Goal: Submit feedback/report problem: Submit feedback/report problem

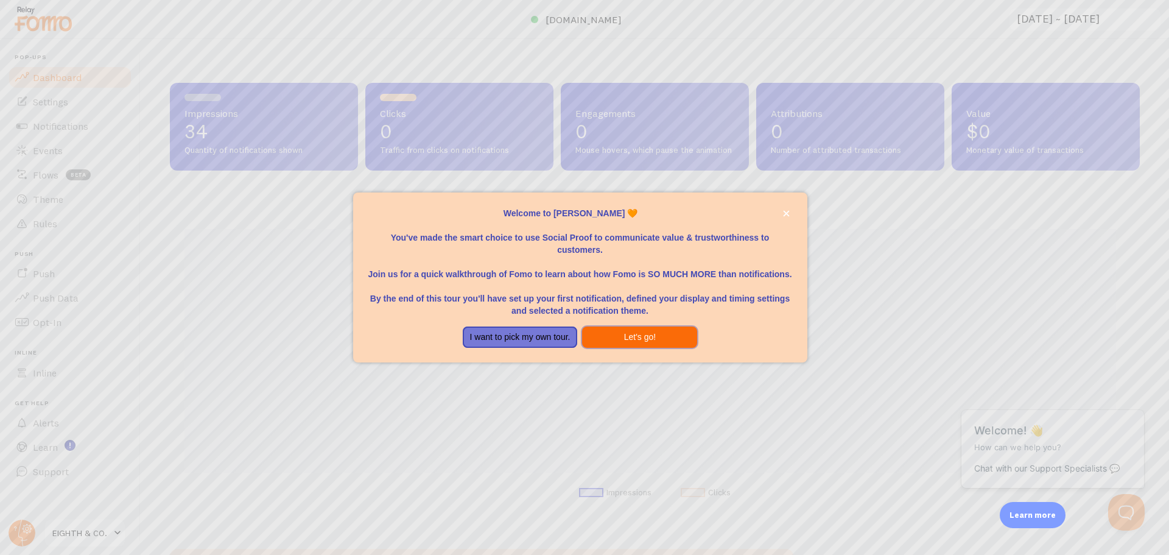
click at [620, 336] on button "Let's go!" at bounding box center [639, 337] width 115 height 22
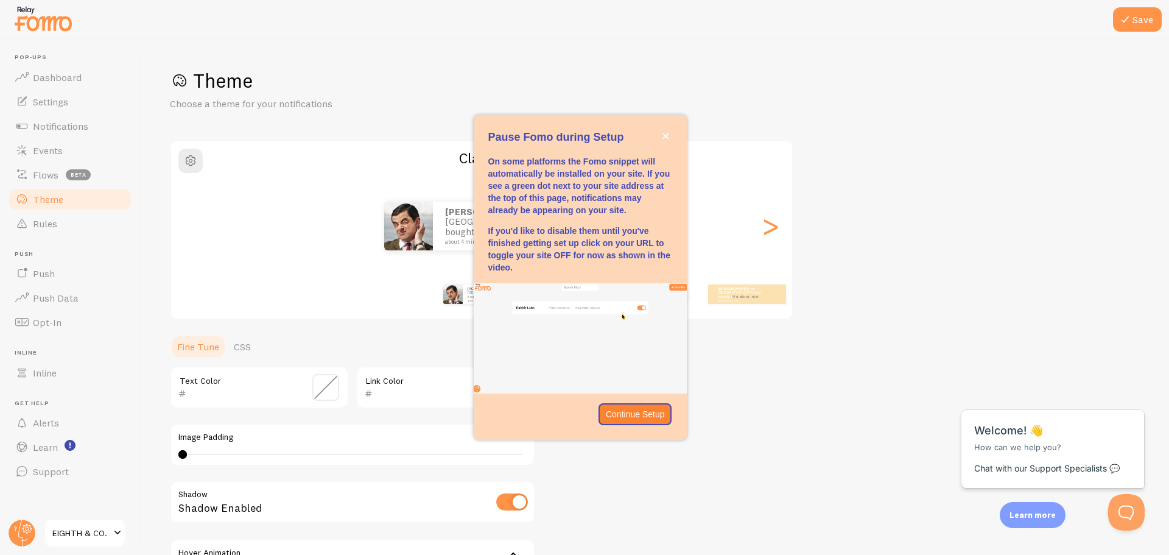
click at [669, 129] on div "Pause Fomo during Setup" at bounding box center [580, 122] width 213 height 15
click at [669, 131] on button "close," at bounding box center [666, 136] width 13 height 13
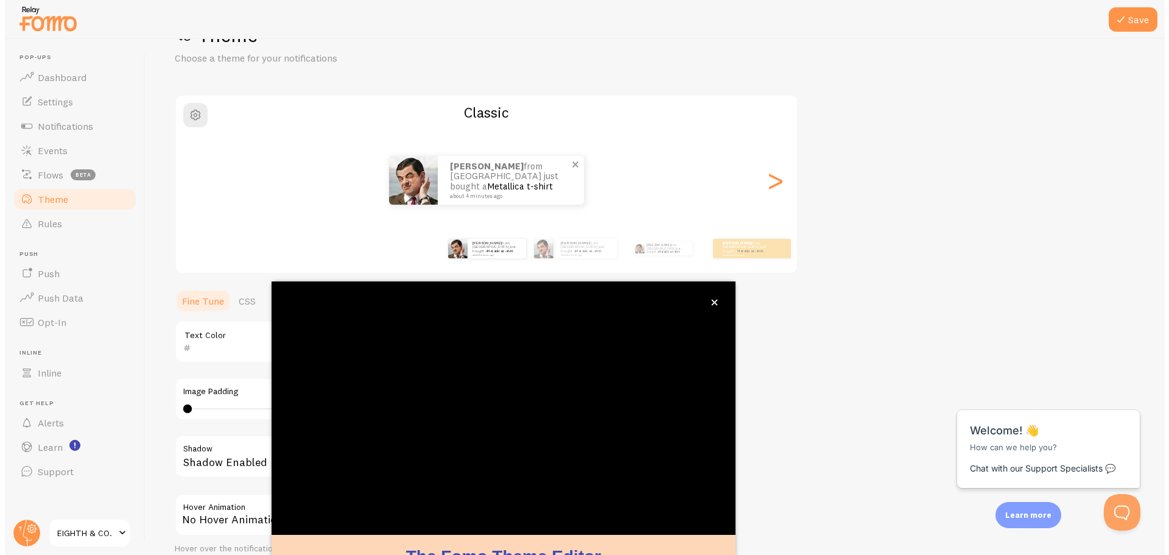
scroll to position [49, 0]
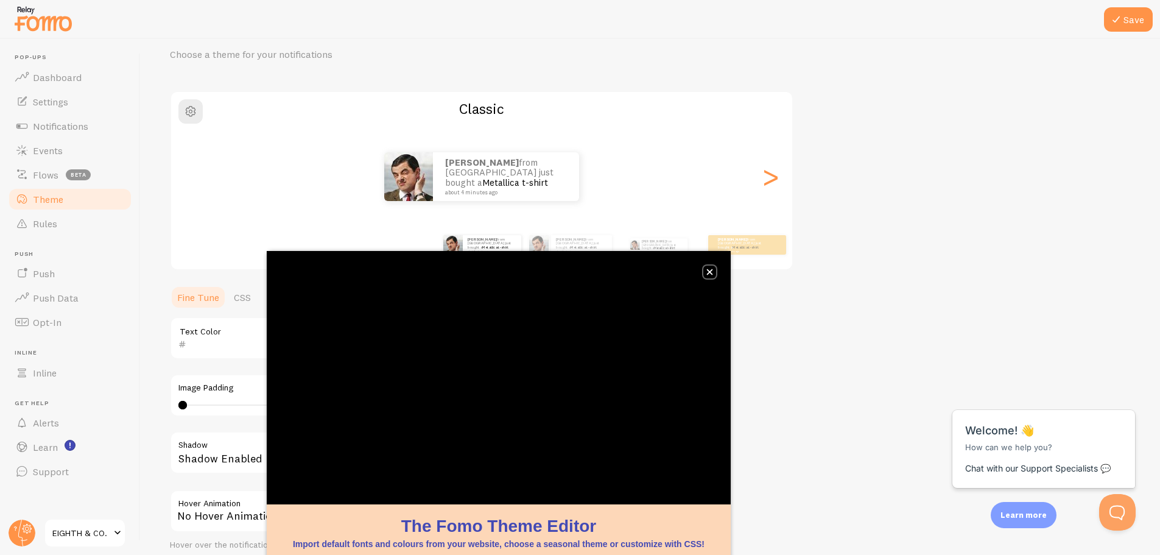
click at [711, 268] on button "close," at bounding box center [709, 272] width 13 height 13
click at [711, 273] on button "close," at bounding box center [709, 272] width 13 height 13
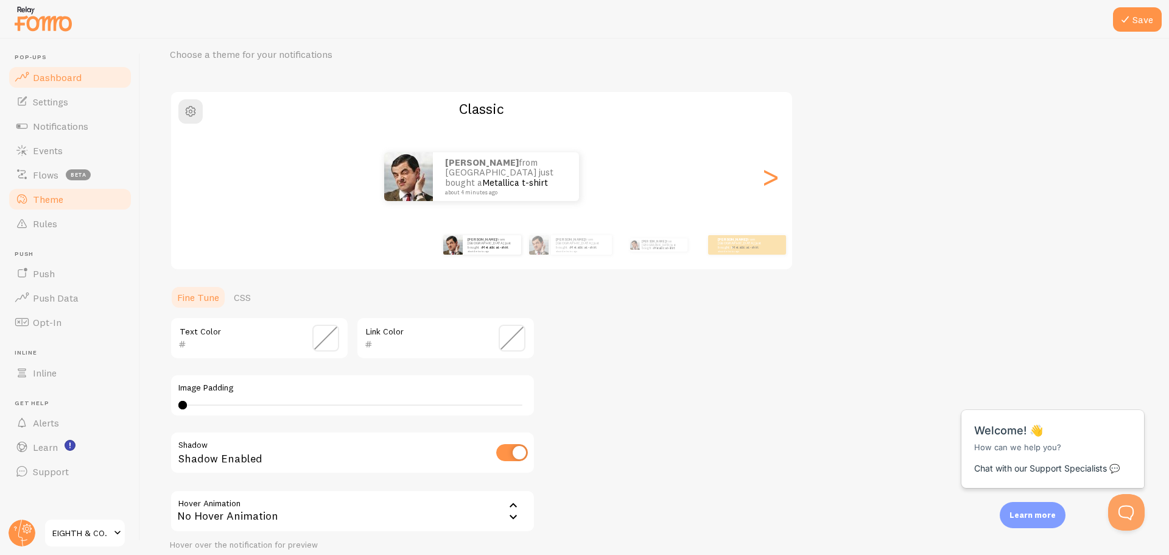
click at [68, 85] on link "Dashboard" at bounding box center [69, 77] width 125 height 24
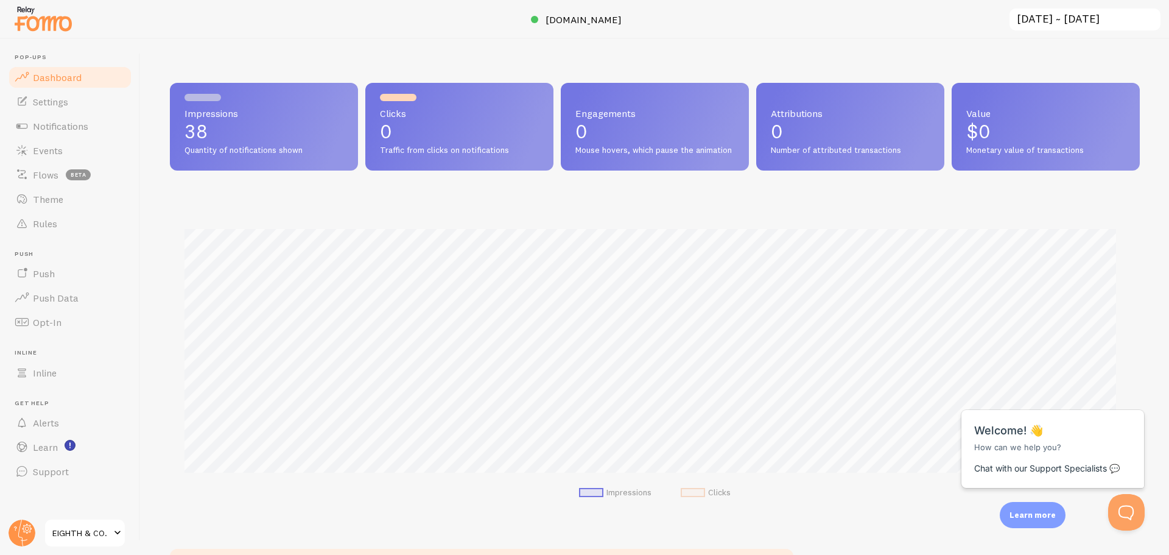
scroll to position [320, 961]
click at [64, 268] on link "Push" at bounding box center [69, 273] width 125 height 24
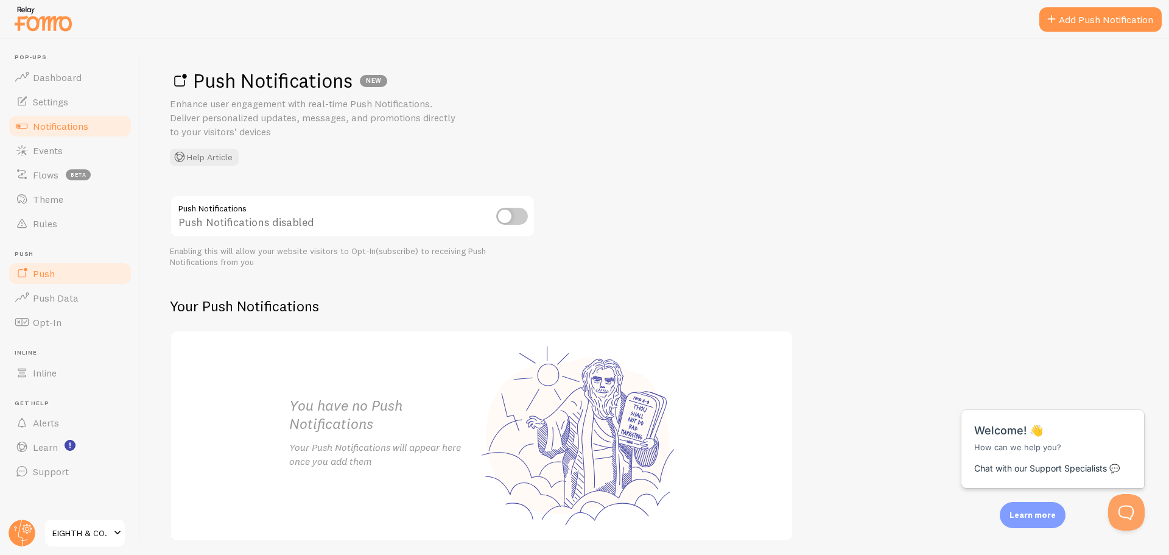
click at [76, 120] on span "Notifications" at bounding box center [60, 126] width 55 height 12
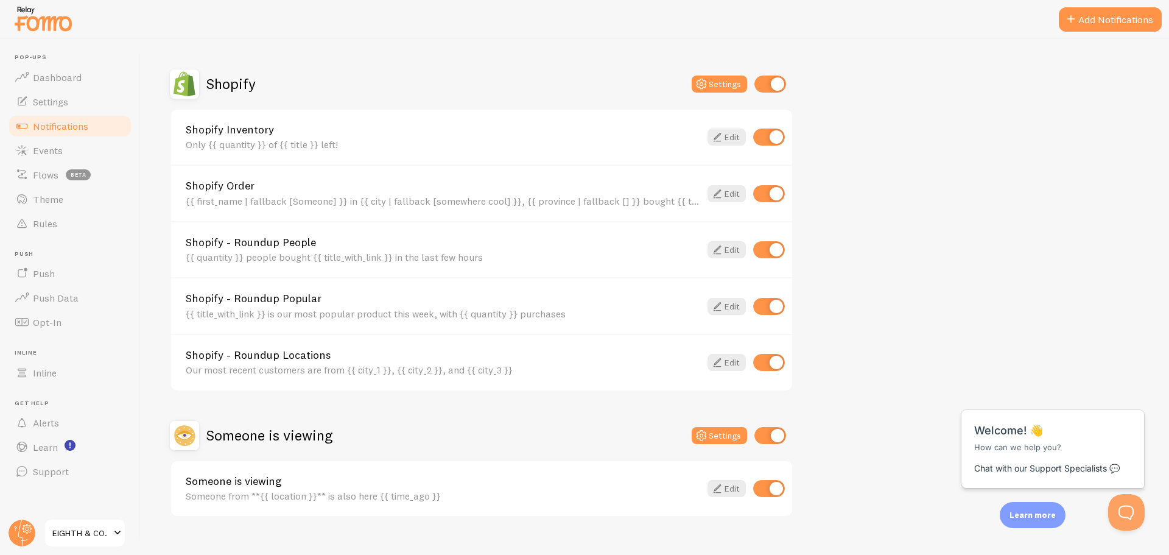
scroll to position [426, 0]
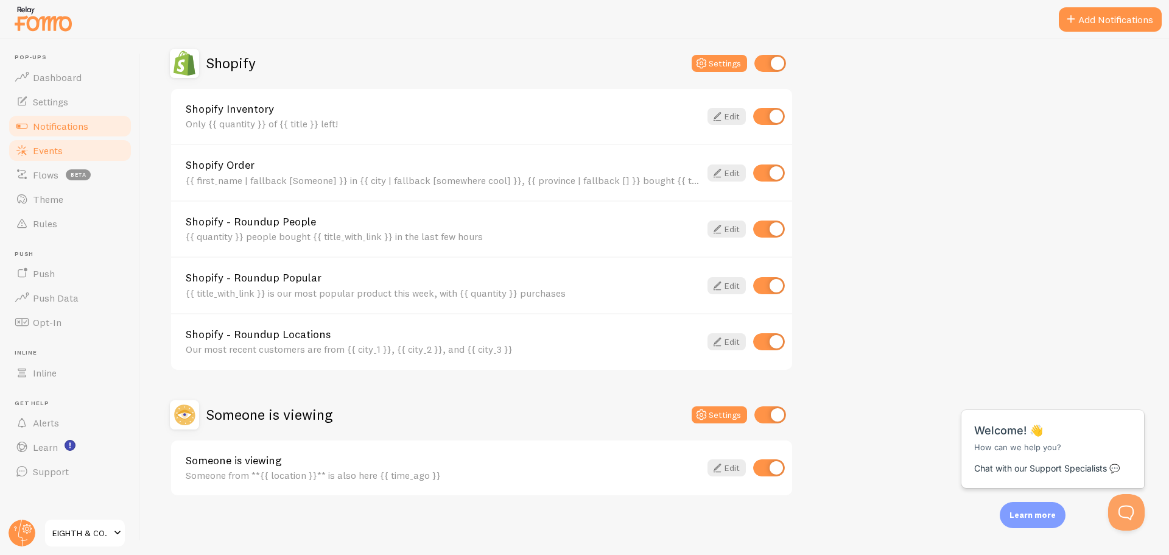
click at [66, 157] on link "Events" at bounding box center [69, 150] width 125 height 24
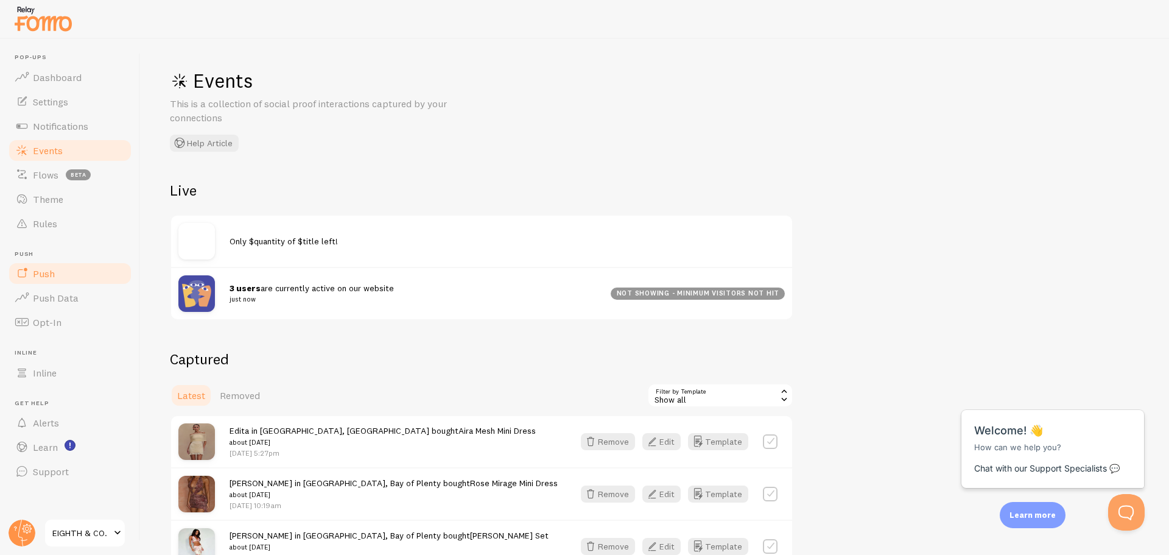
click at [90, 273] on link "Push" at bounding box center [69, 273] width 125 height 24
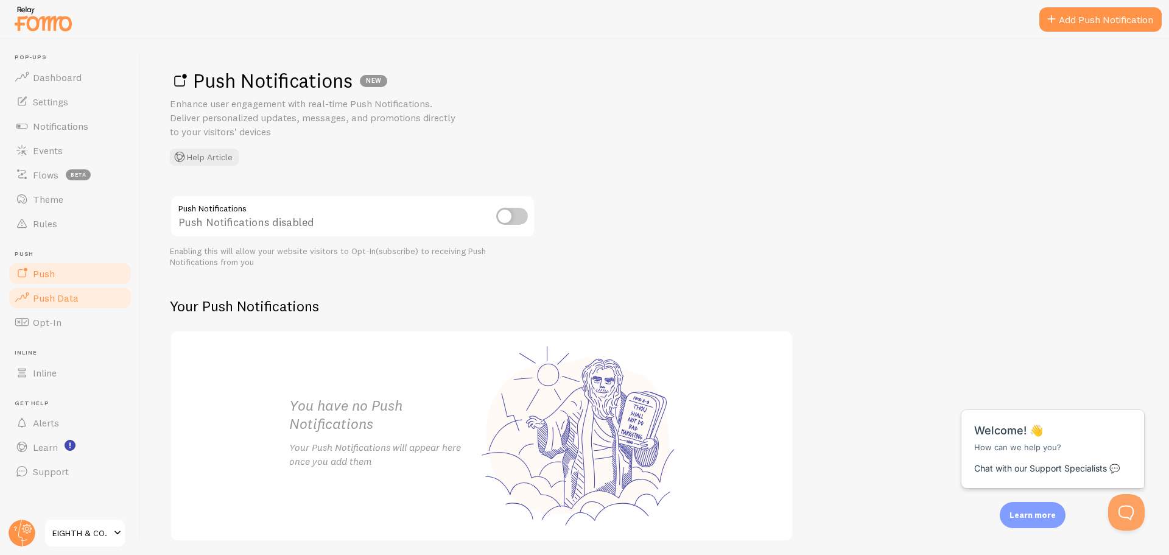
click at [82, 298] on link "Push Data" at bounding box center [69, 298] width 125 height 24
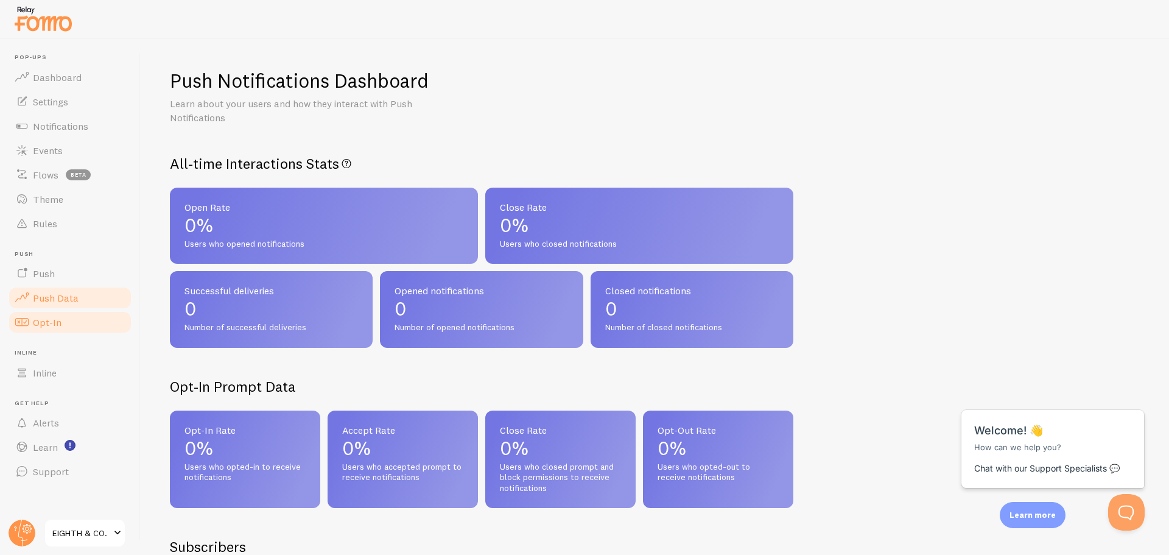
click at [74, 320] on link "Opt-In" at bounding box center [69, 322] width 125 height 24
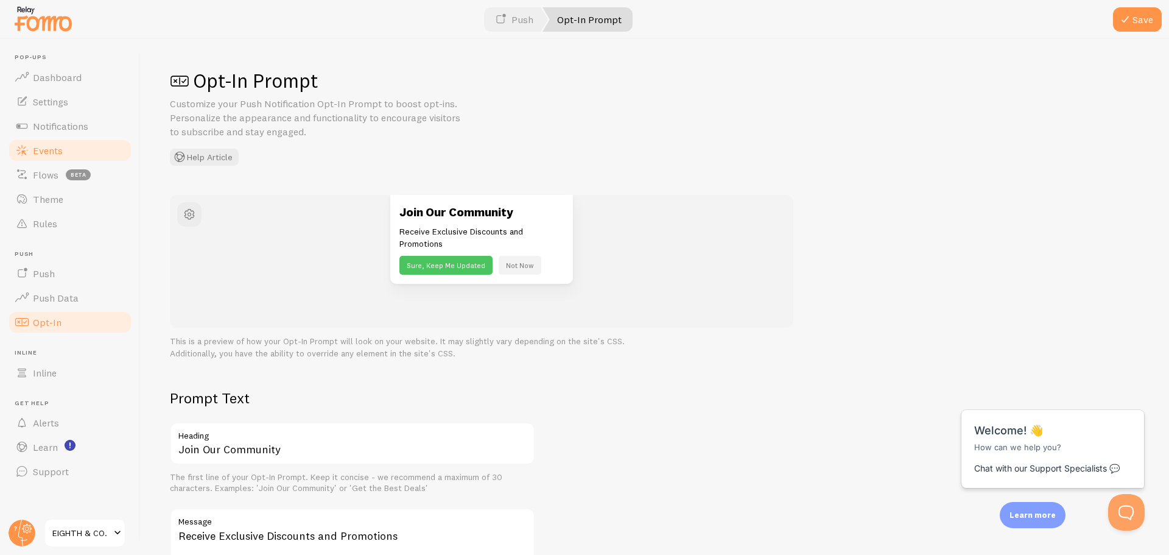
click at [61, 152] on span "Events" at bounding box center [48, 150] width 30 height 12
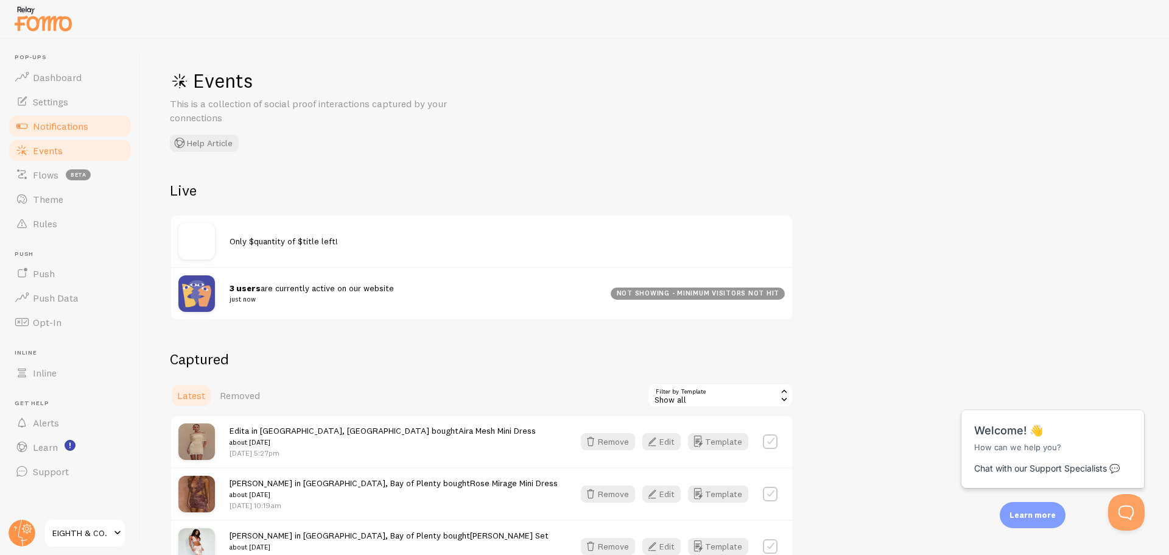
click at [66, 127] on span "Notifications" at bounding box center [60, 126] width 55 height 12
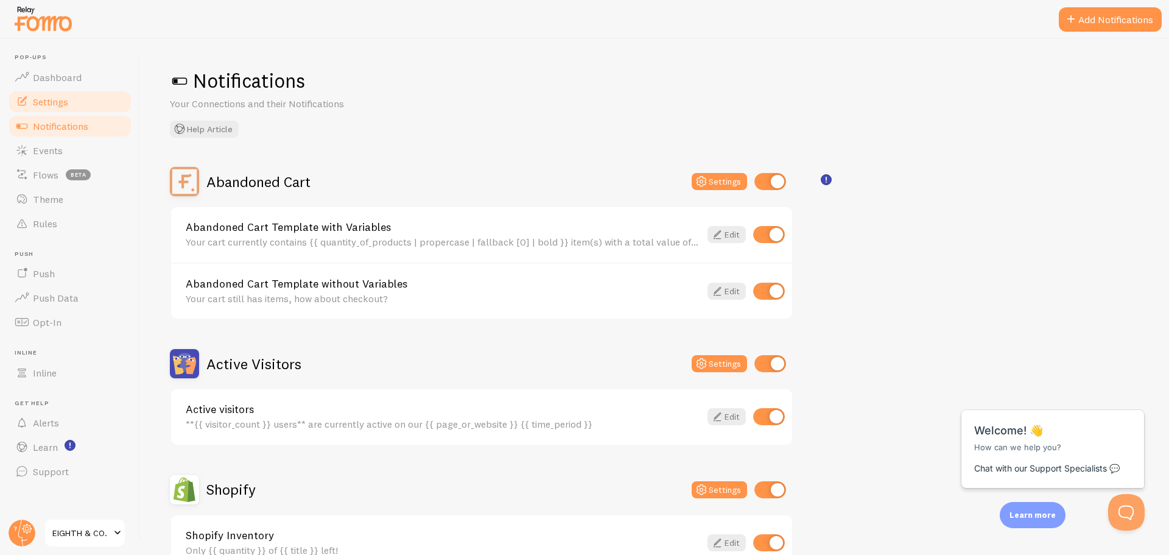
click at [66, 105] on span "Settings" at bounding box center [50, 102] width 35 height 12
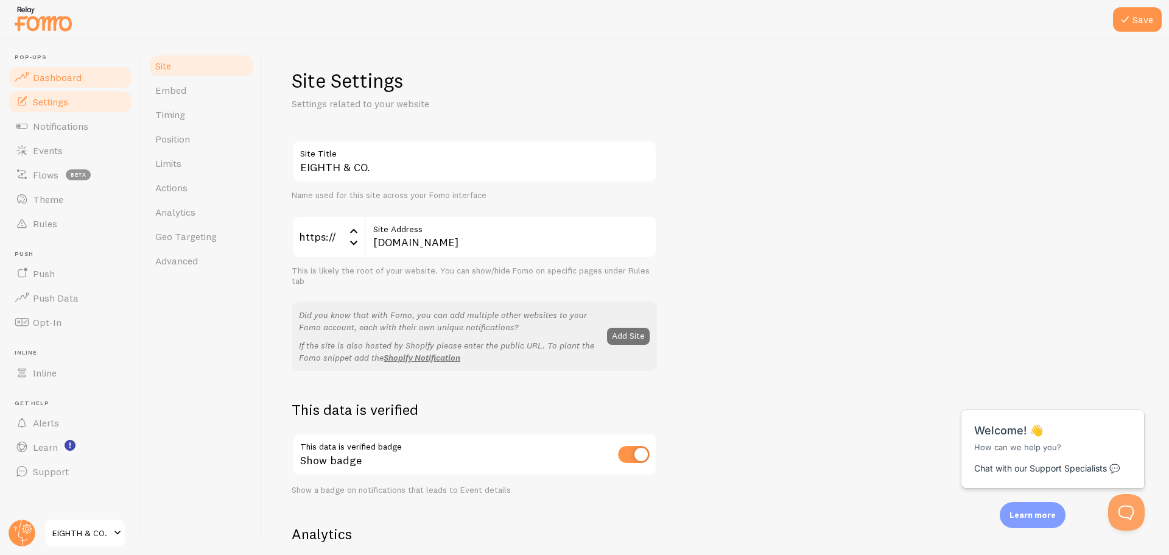
click at [62, 74] on span "Dashboard" at bounding box center [57, 77] width 49 height 12
click at [41, 170] on span "Flows" at bounding box center [46, 175] width 26 height 12
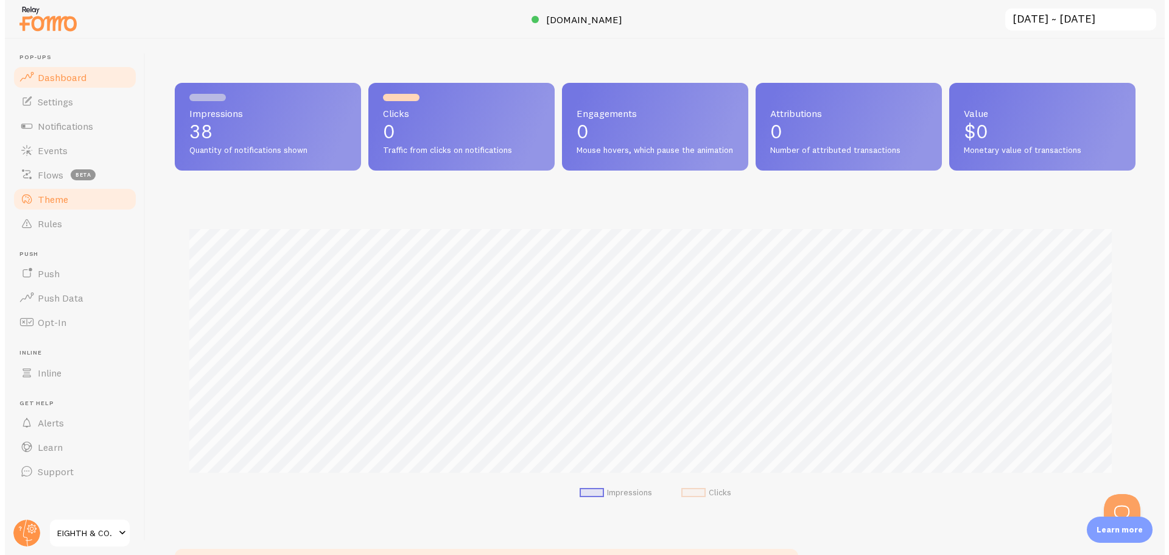
scroll to position [608696, 608056]
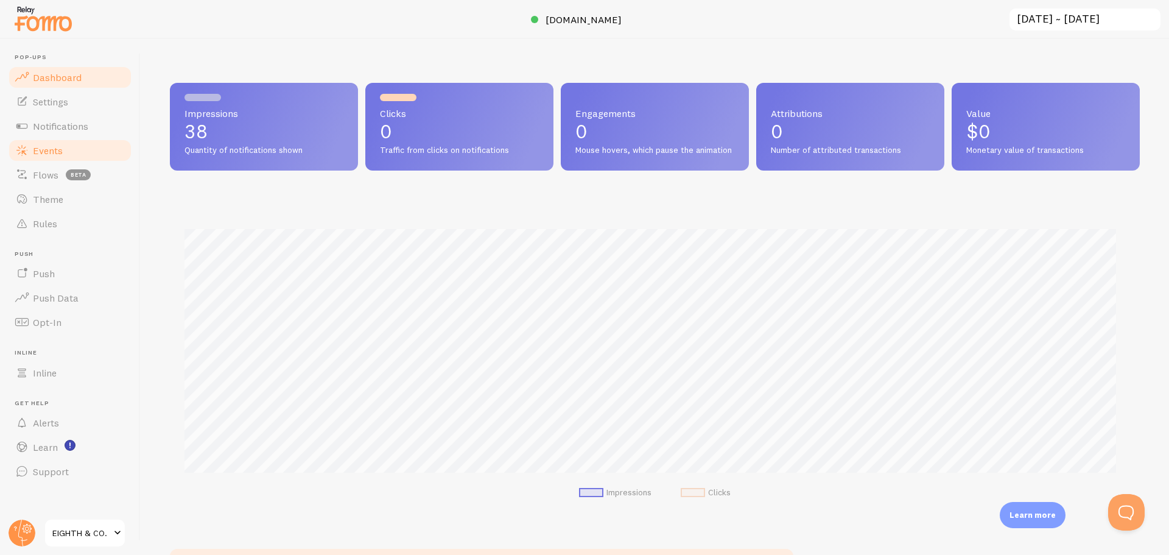
click at [68, 151] on link "Events" at bounding box center [69, 150] width 125 height 24
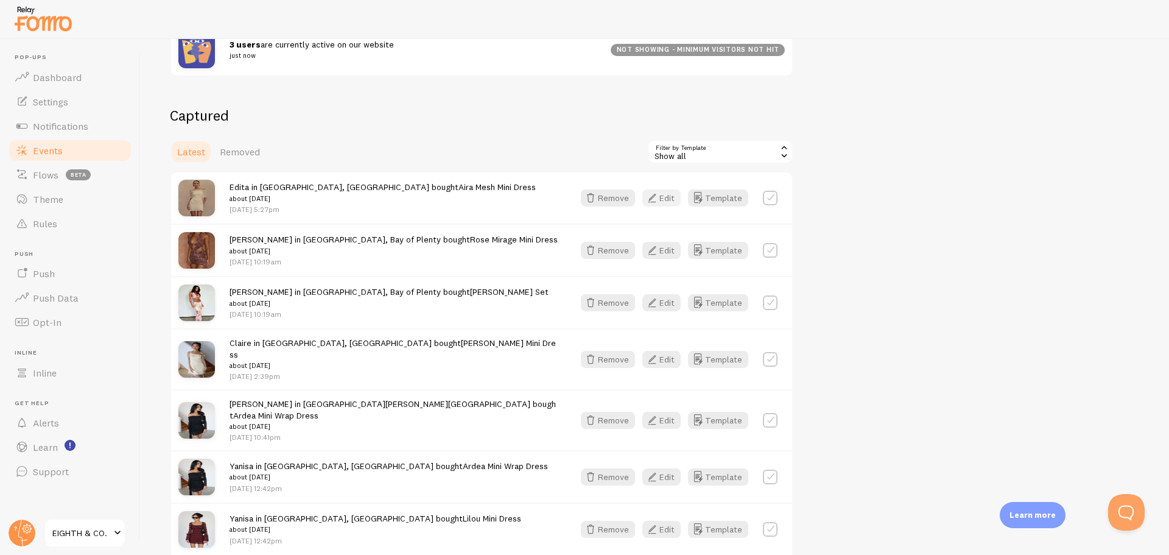
scroll to position [122, 0]
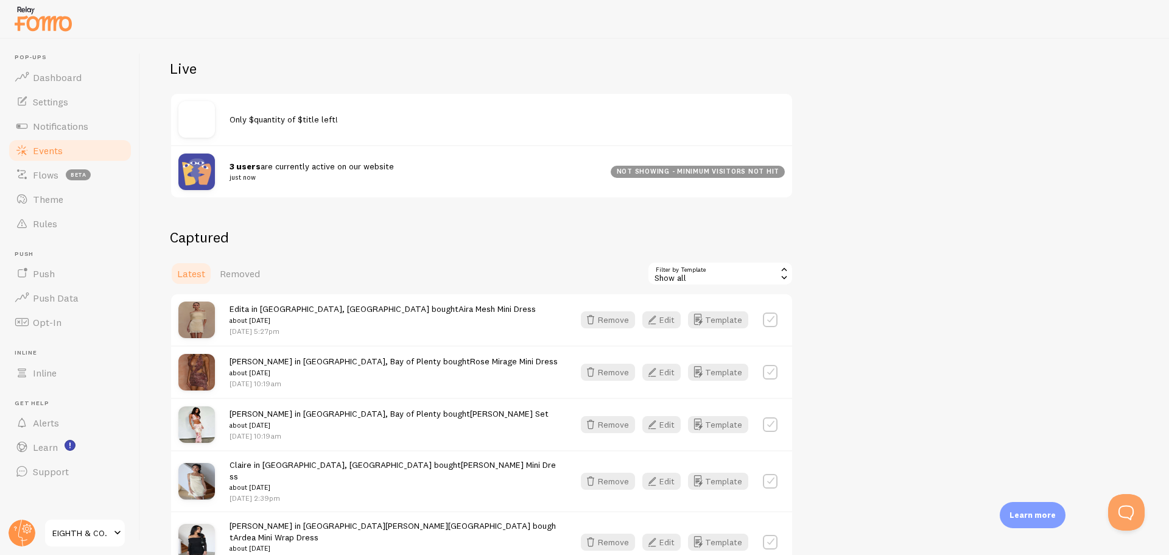
click at [250, 161] on strong "3 users" at bounding box center [245, 166] width 31 height 11
click at [185, 165] on img at bounding box center [196, 171] width 37 height 37
click at [203, 115] on img at bounding box center [196, 119] width 37 height 37
click at [309, 121] on span "Only $quantity of $title left!" at bounding box center [284, 119] width 108 height 11
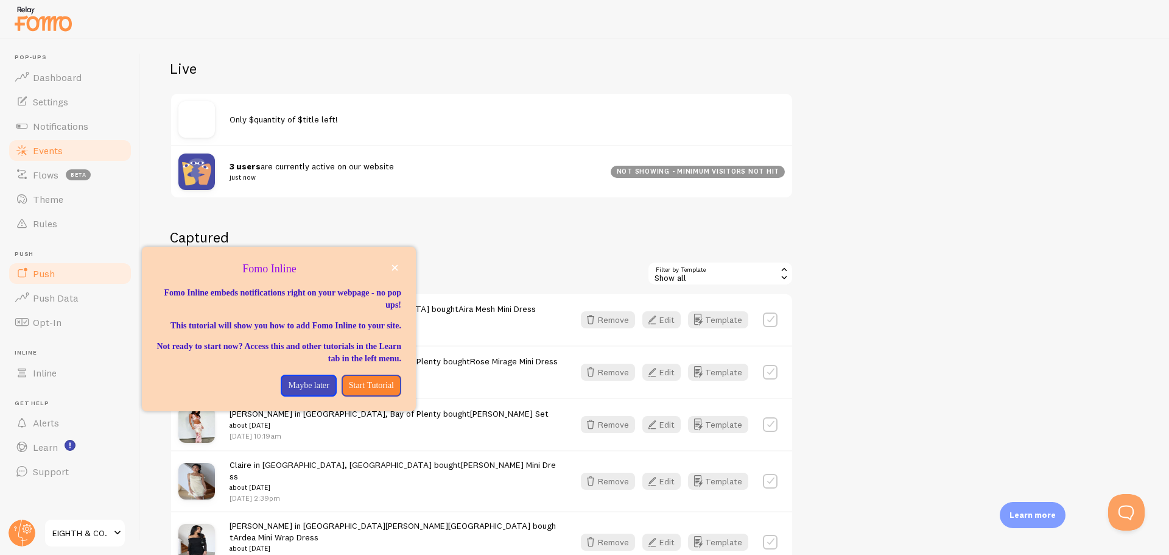
click at [48, 283] on link "Push" at bounding box center [69, 273] width 125 height 24
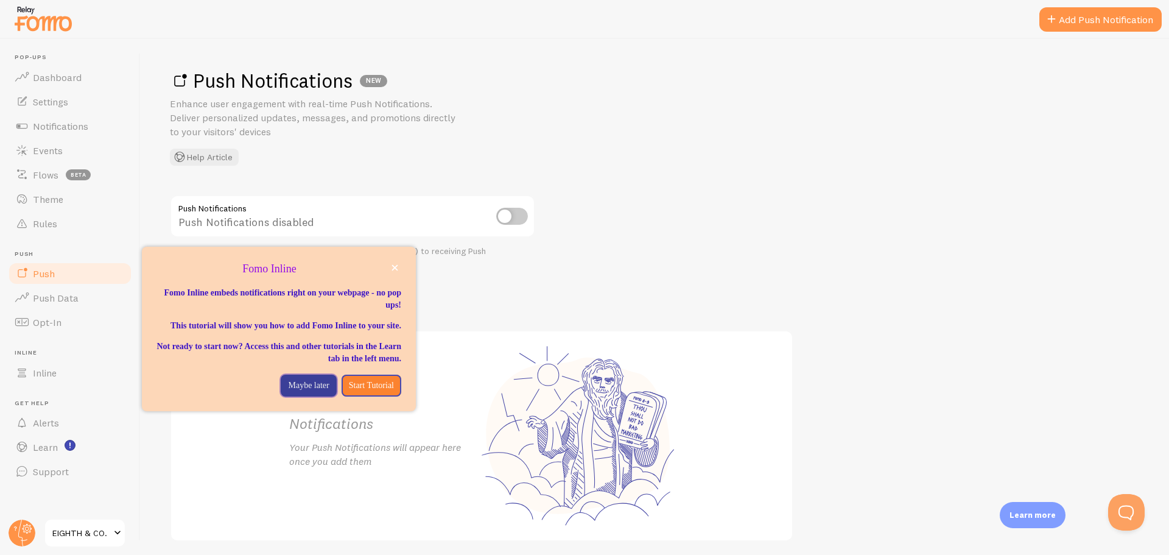
click at [288, 392] on p "Maybe later" at bounding box center [308, 385] width 41 height 12
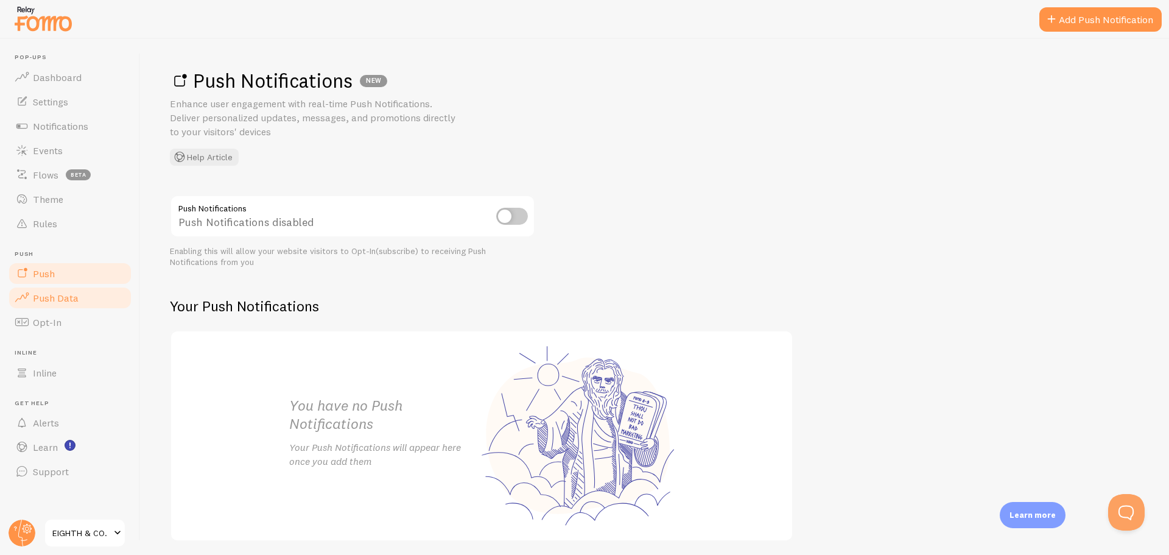
click at [68, 299] on span "Push Data" at bounding box center [56, 298] width 46 height 12
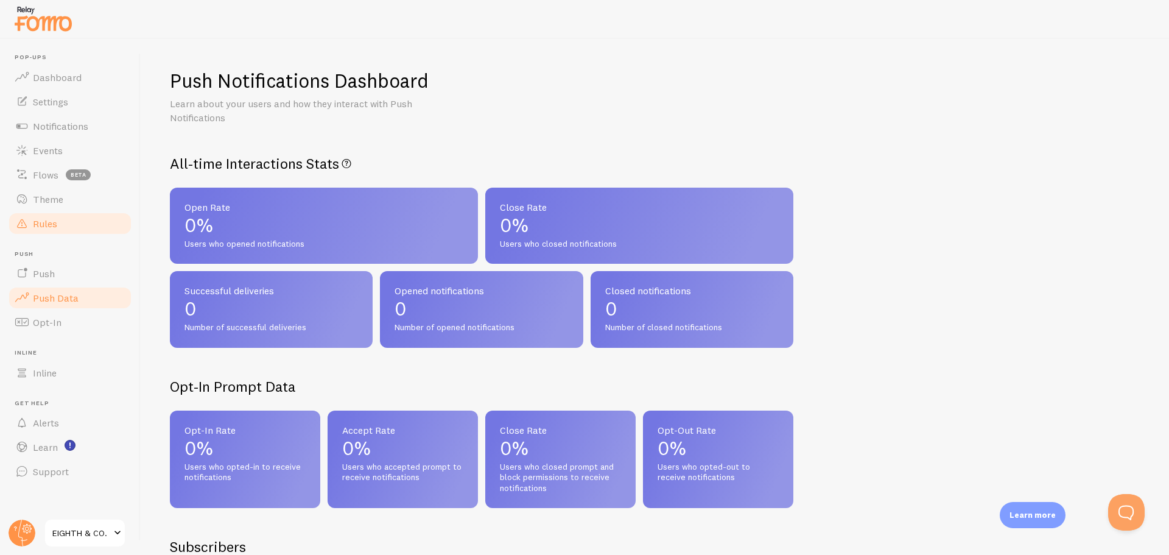
click at [51, 228] on span "Rules" at bounding box center [45, 223] width 24 height 12
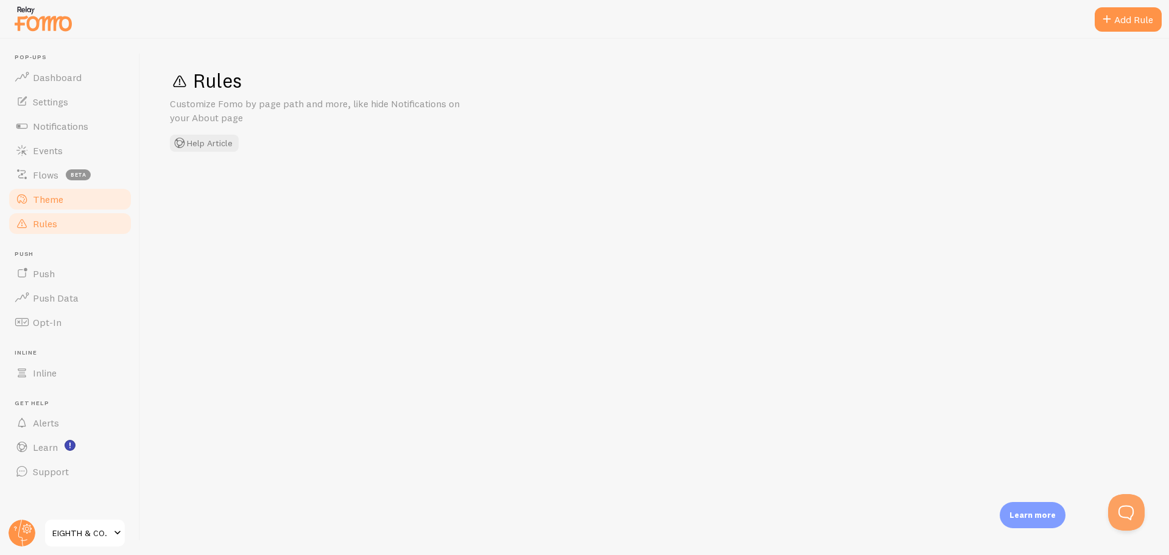
drag, startPoint x: 52, startPoint y: 205, endPoint x: 56, endPoint y: 199, distance: 7.6
click at [54, 205] on link "Theme" at bounding box center [69, 199] width 125 height 24
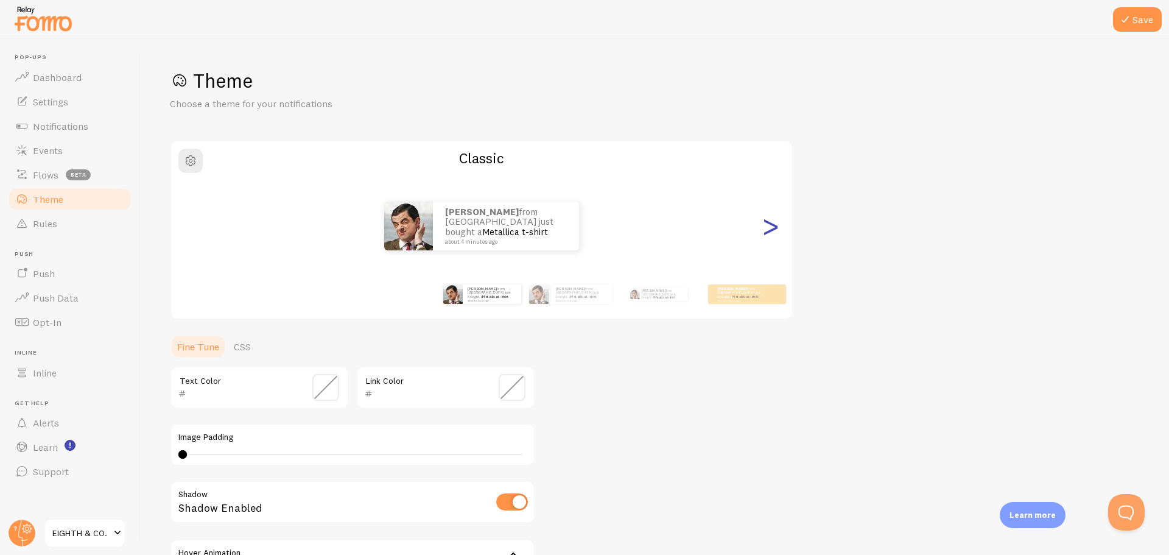
click at [771, 230] on div ">" at bounding box center [770, 226] width 15 height 88
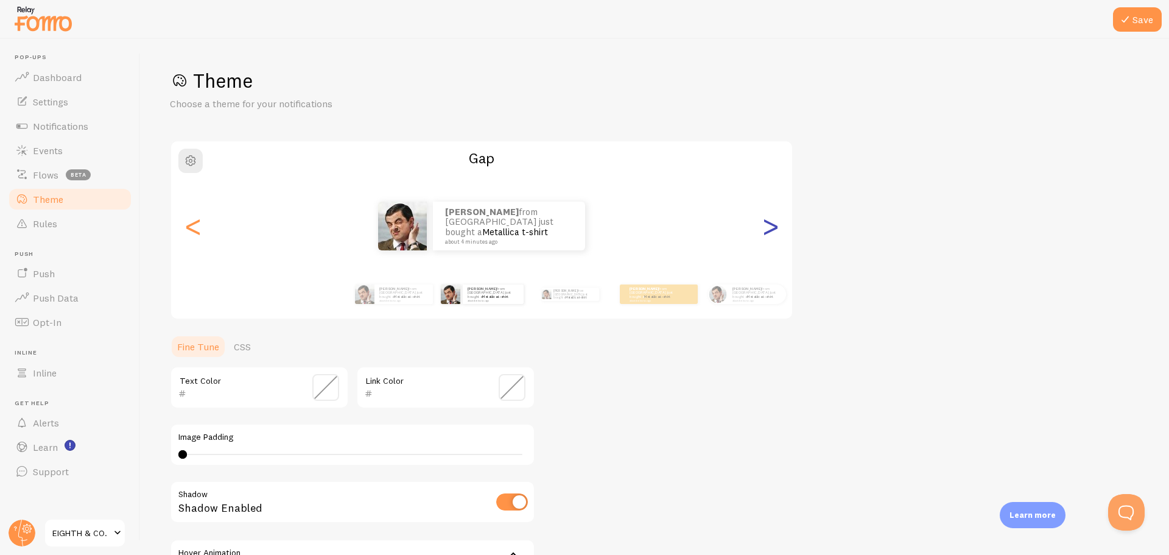
click at [771, 230] on div ">" at bounding box center [770, 226] width 15 height 88
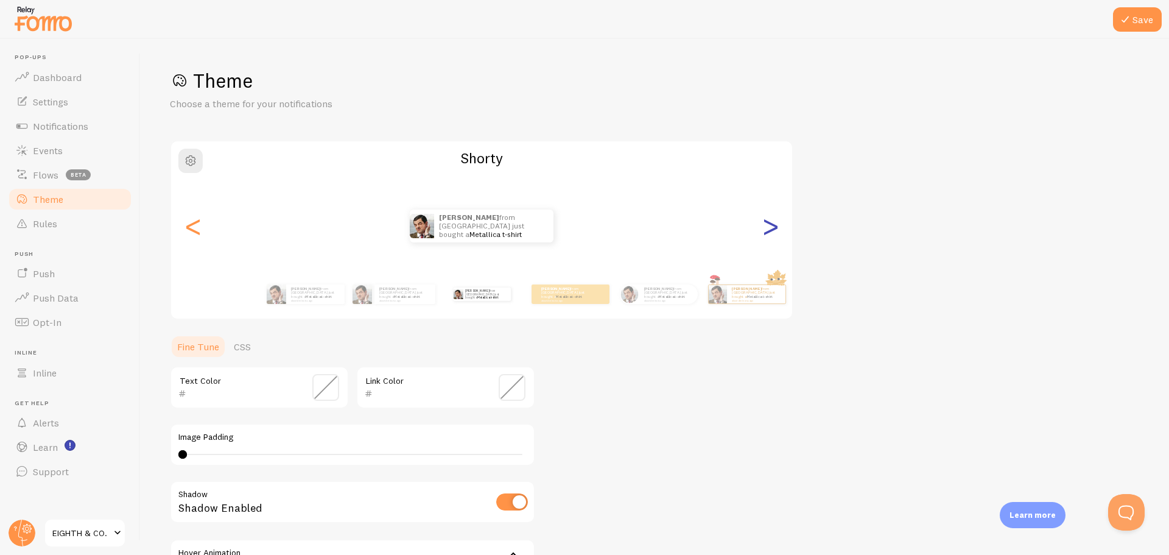
click at [771, 230] on div ">" at bounding box center [770, 226] width 15 height 88
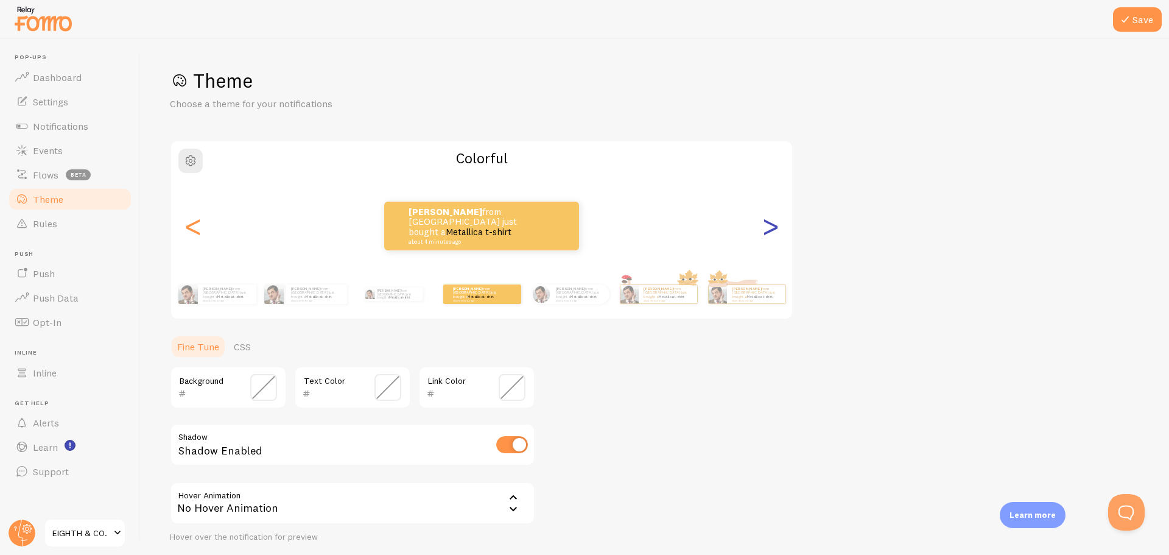
click at [771, 230] on div ">" at bounding box center [770, 226] width 15 height 88
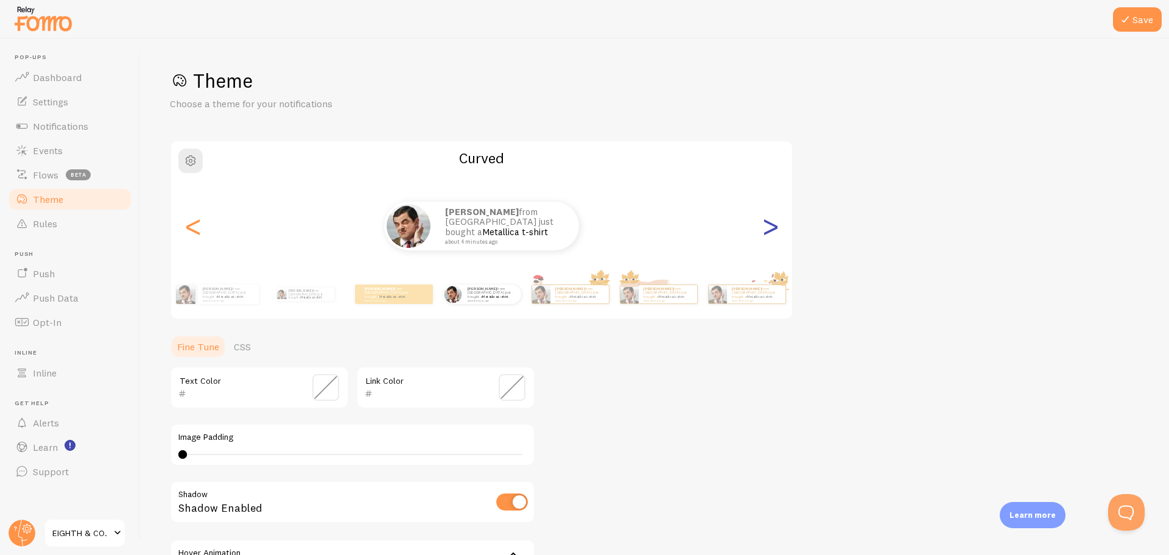
click at [771, 230] on div ">" at bounding box center [770, 226] width 15 height 88
type input "0"
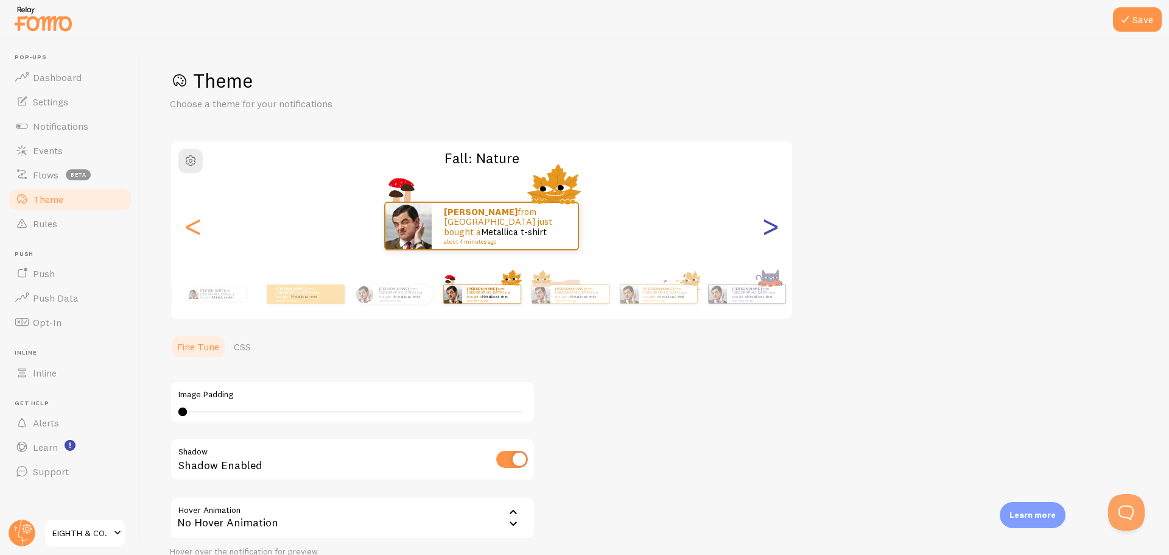
click at [771, 230] on div ">" at bounding box center [770, 226] width 15 height 88
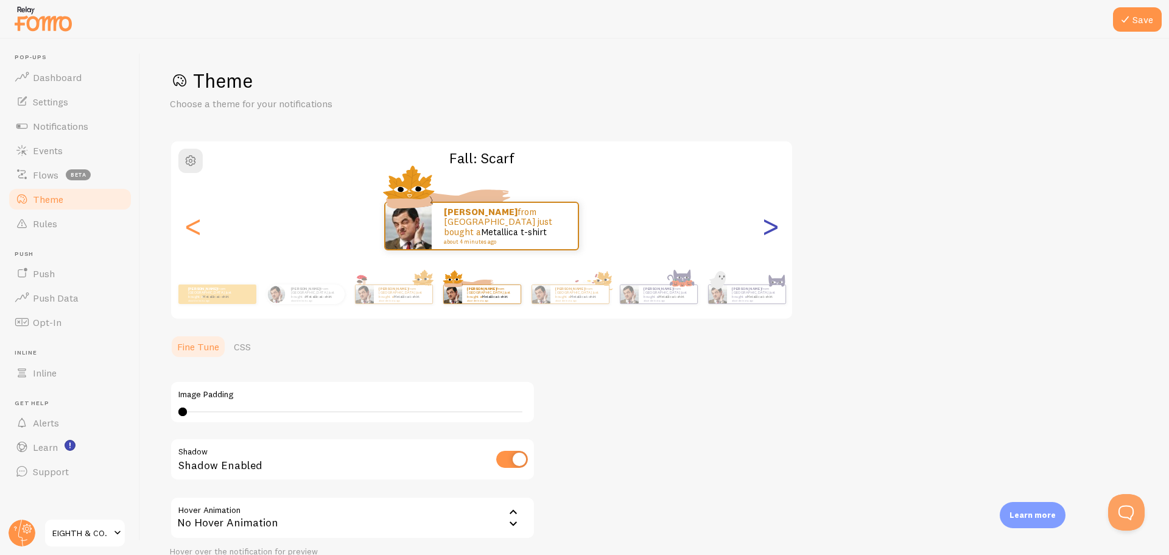
click at [771, 230] on div ">" at bounding box center [770, 226] width 15 height 88
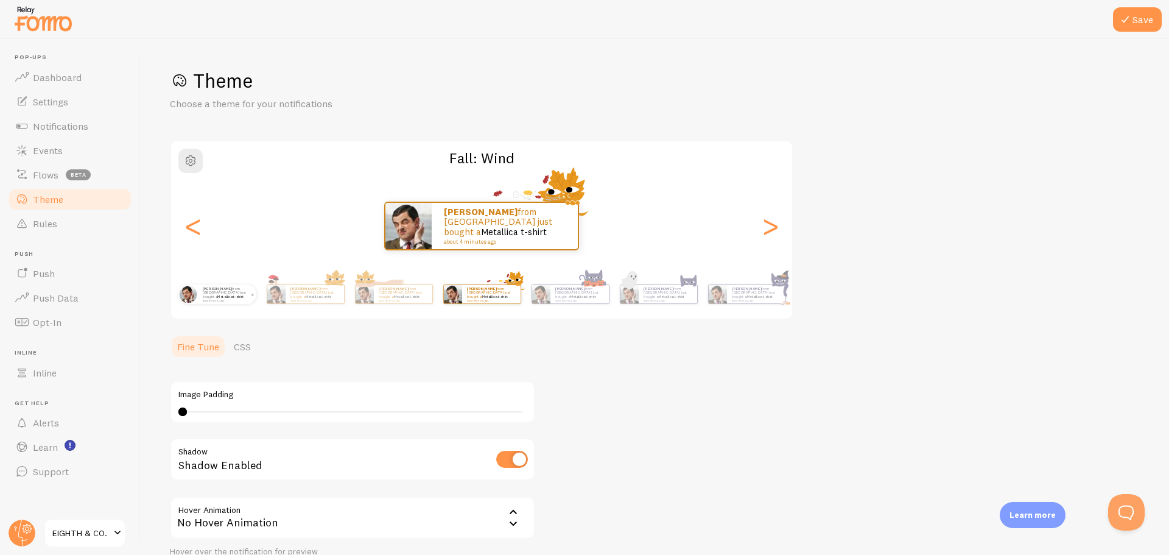
click at [232, 302] on div "Jessica from Australia just bought a Metallica t-shirt about 4 minutes ago" at bounding box center [227, 293] width 58 height 19
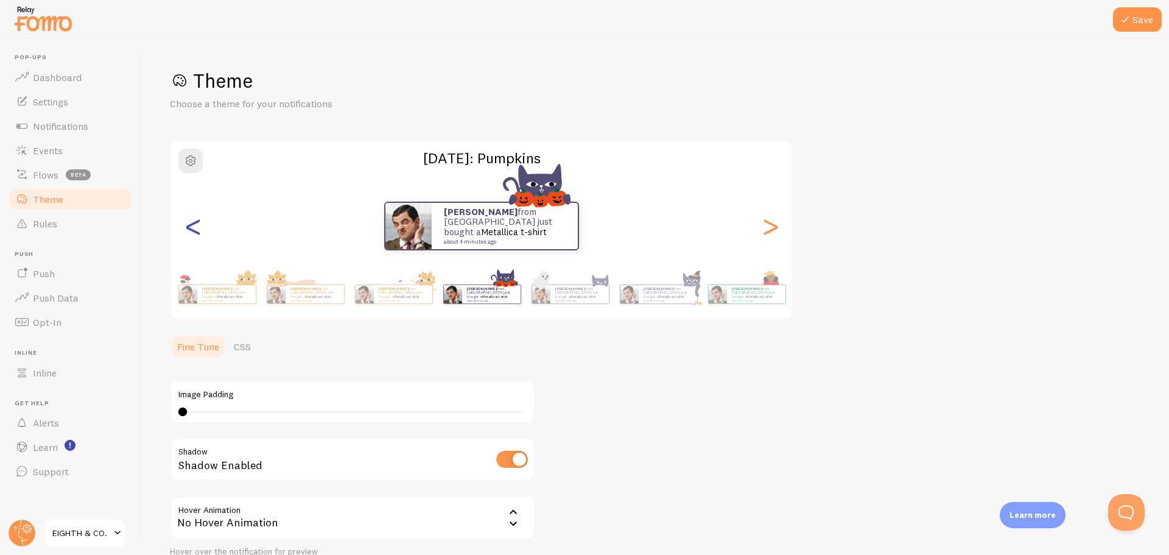
click at [186, 225] on div "<" at bounding box center [193, 226] width 15 height 88
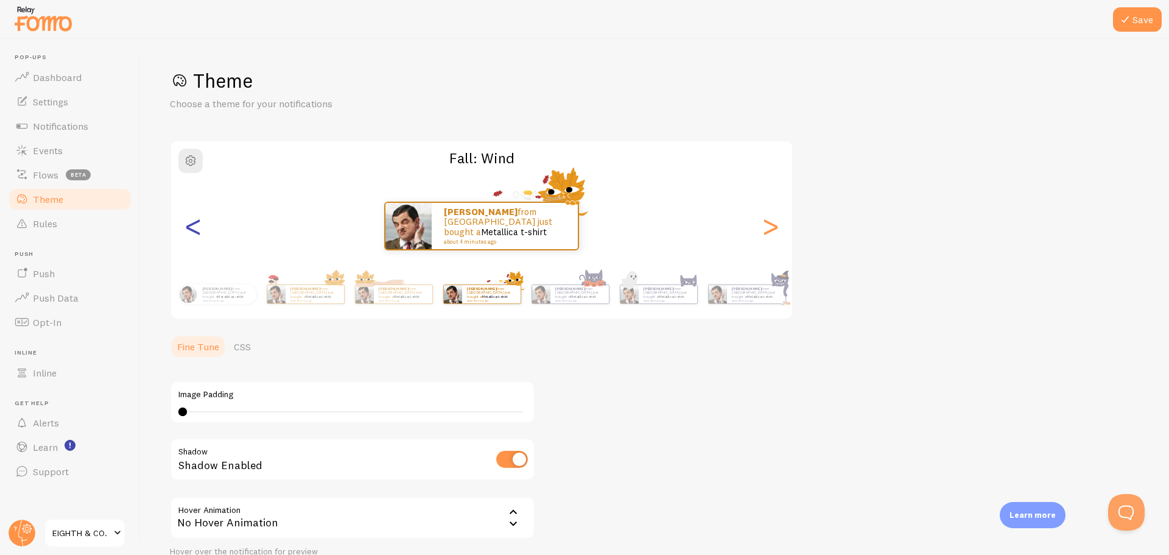
click at [186, 225] on div "<" at bounding box center [193, 226] width 15 height 88
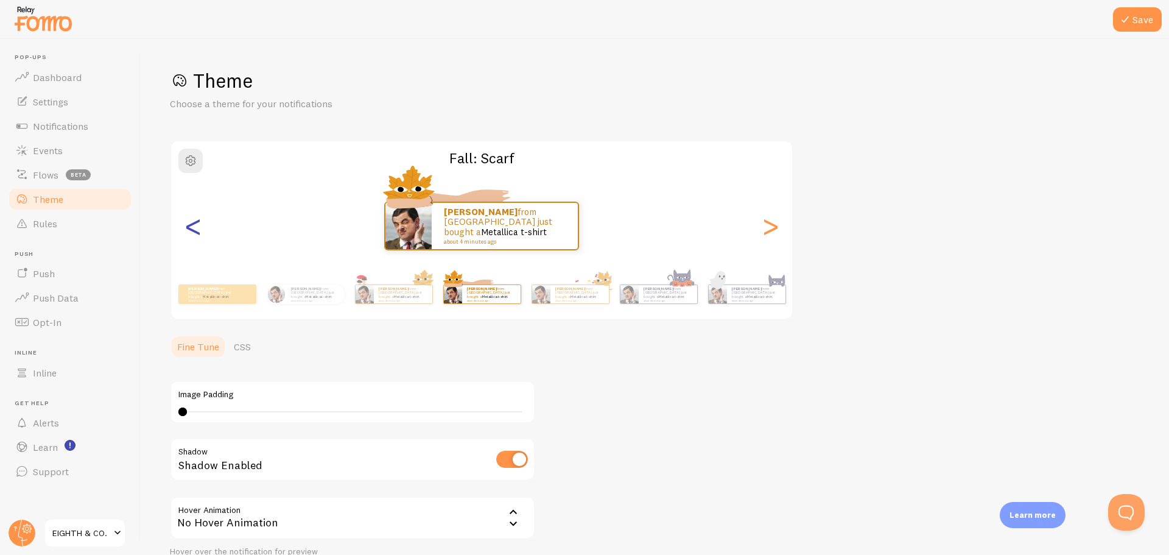
click at [186, 225] on div "<" at bounding box center [193, 226] width 15 height 88
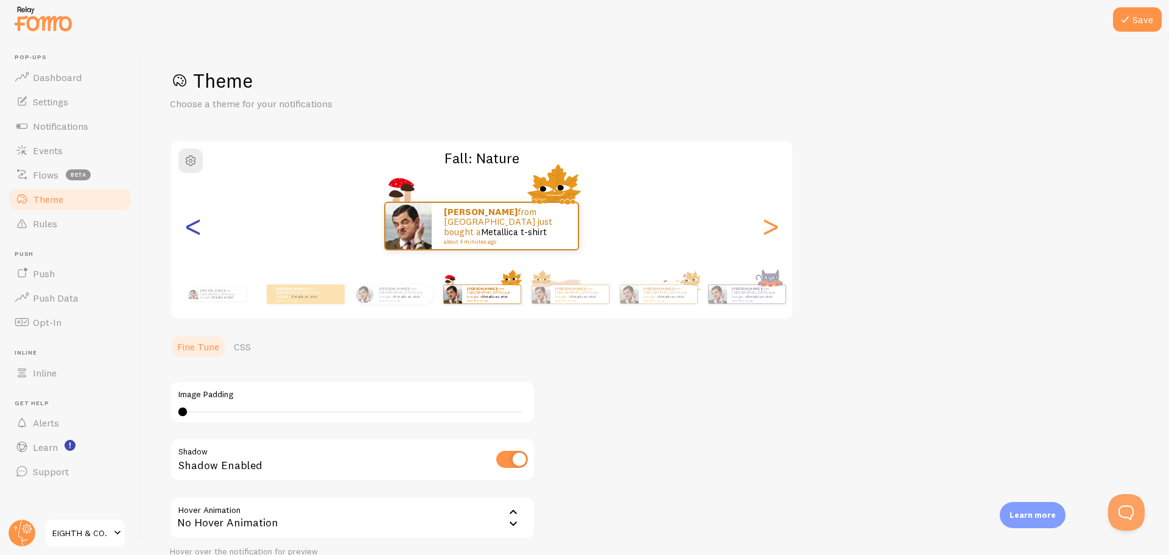
click at [186, 225] on div "<" at bounding box center [193, 226] width 15 height 88
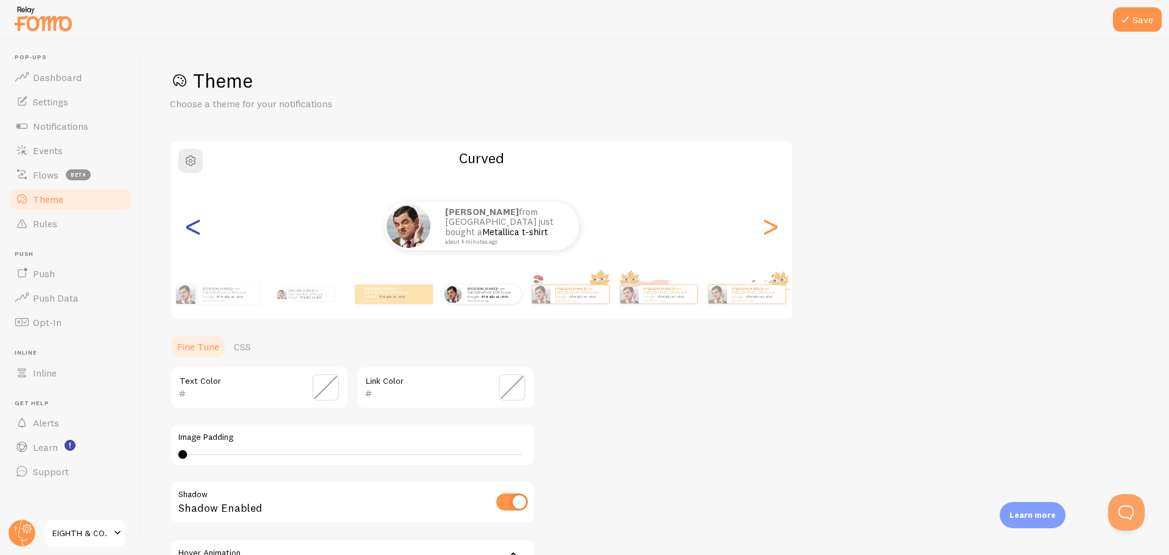
click at [186, 225] on div "<" at bounding box center [193, 226] width 15 height 88
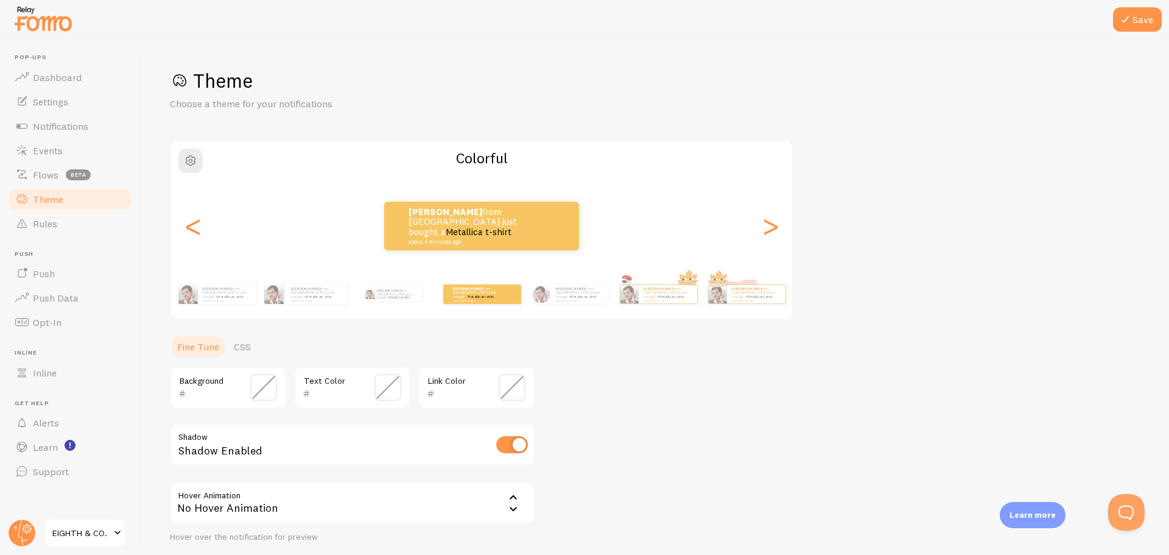
click at [358, 301] on div "Jessica from Australia just bought a Metallica t-shirt about 4 minutes ago" at bounding box center [393, 294] width 79 height 34
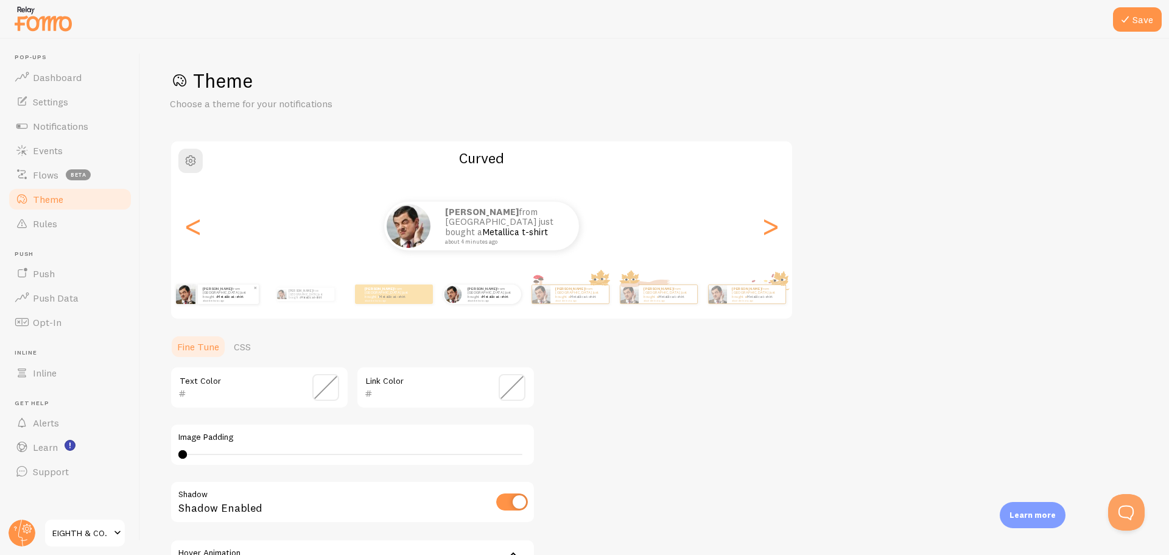
click at [236, 299] on small "about 4 minutes ago" at bounding box center [228, 300] width 50 height 2
type input "0"
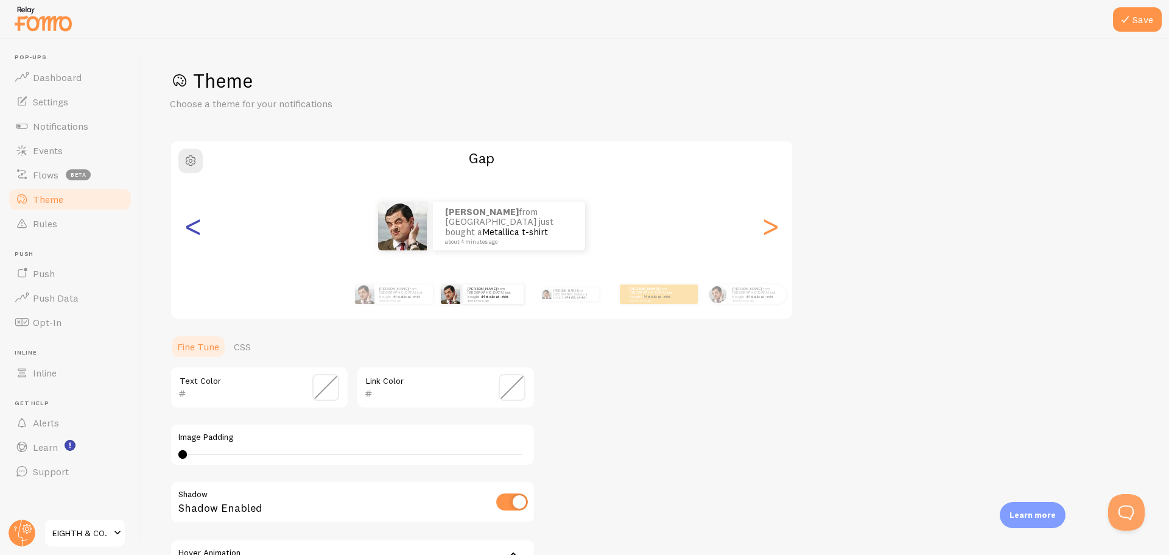
click at [192, 222] on div "<" at bounding box center [193, 226] width 15 height 88
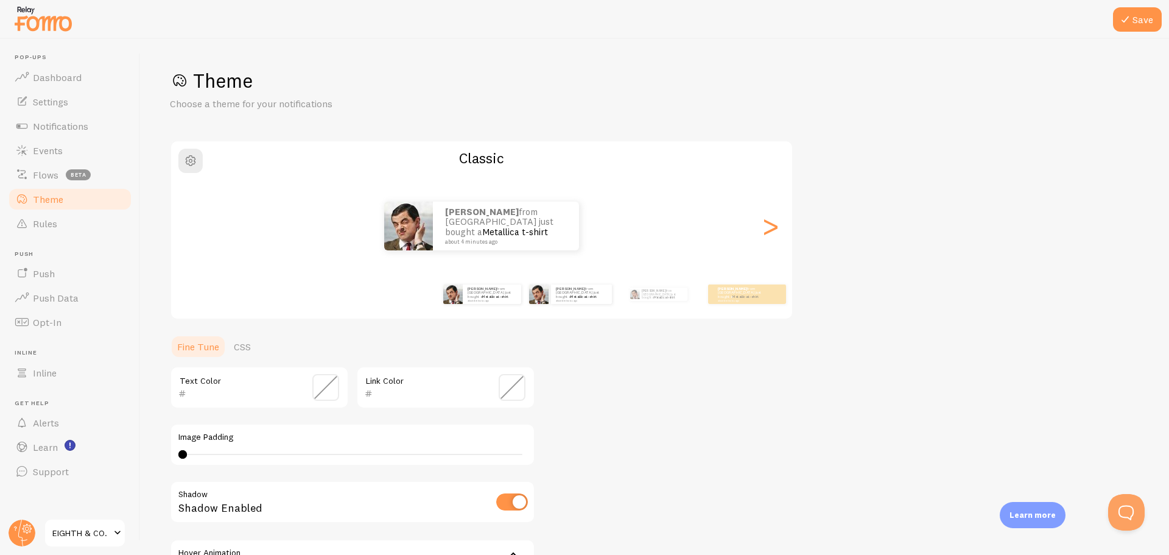
click at [566, 305] on div "Jessica from Australia just bought a Metallica t-shirt about 4 minutes ago" at bounding box center [570, 294] width 79 height 34
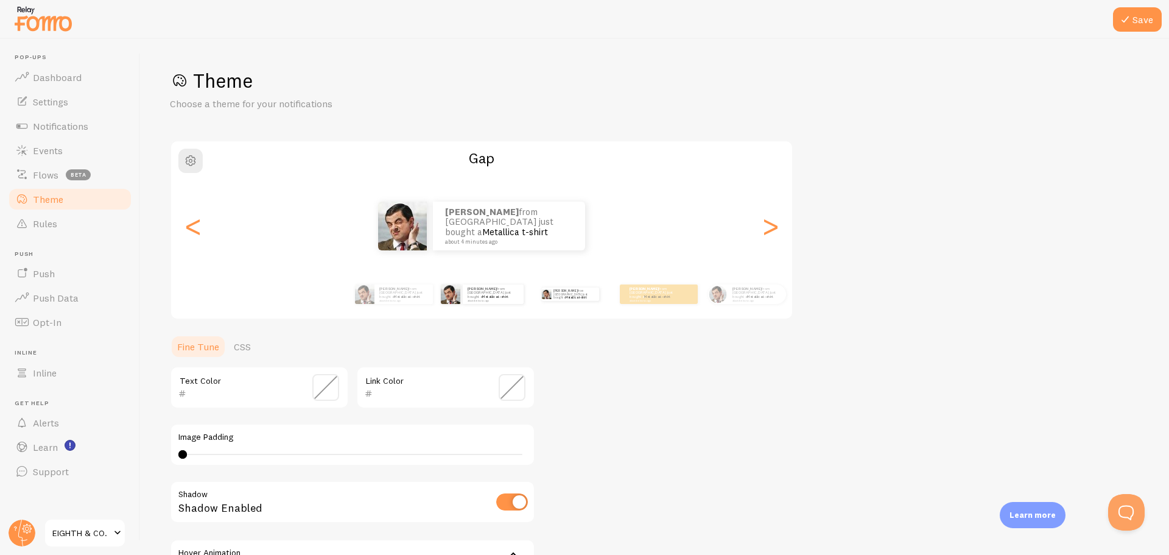
click at [555, 303] on div "Jessica from Australia just bought a Metallica t-shirt about 4 minutes ago" at bounding box center [570, 294] width 79 height 34
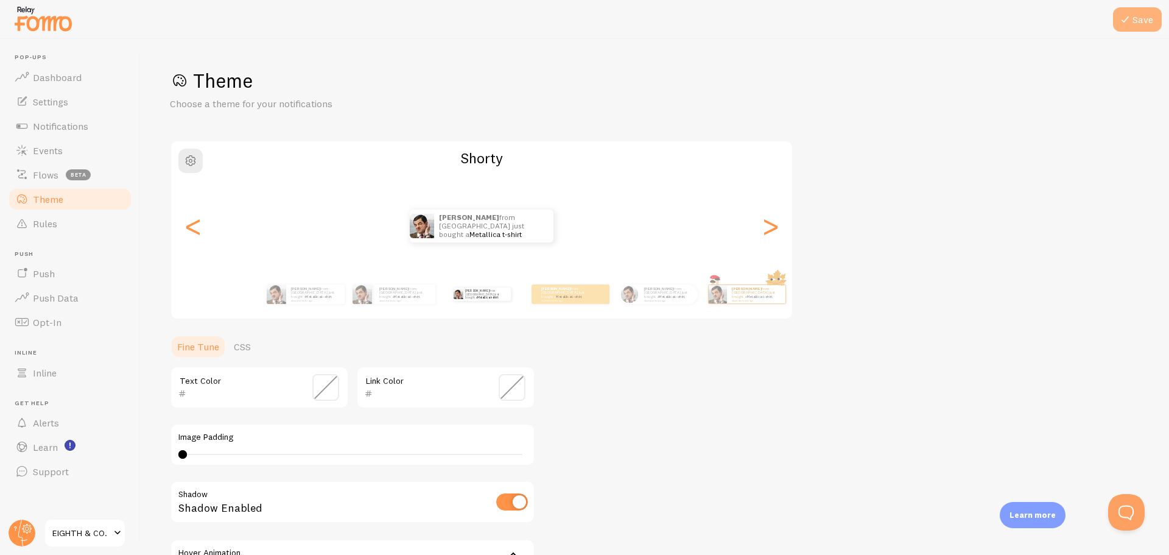
click at [1139, 26] on button "Save" at bounding box center [1137, 19] width 49 height 24
click at [252, 348] on link "CSS" at bounding box center [243, 346] width 32 height 24
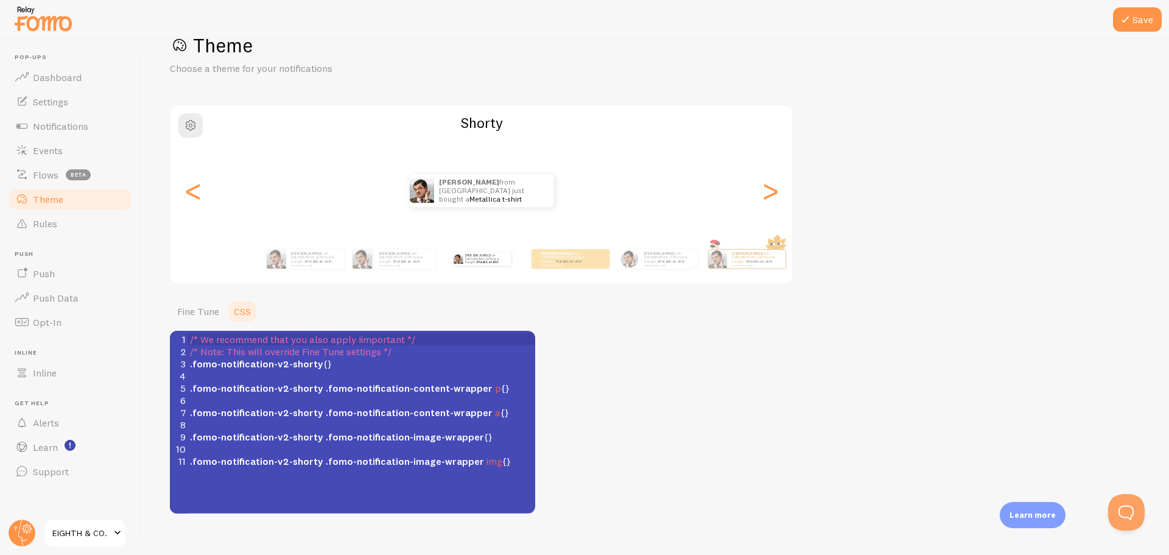
scroll to position [52, 0]
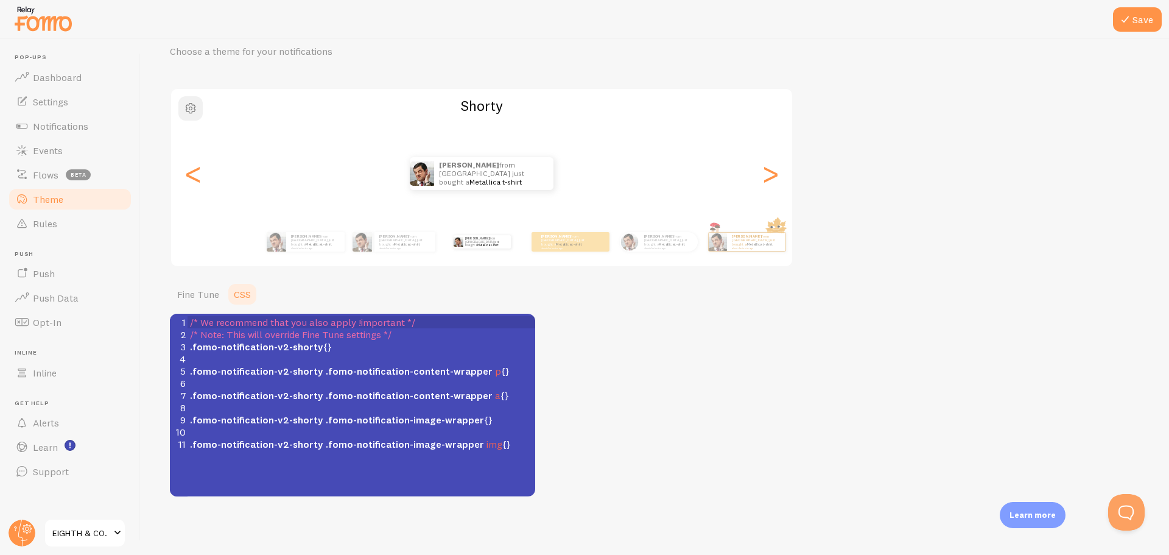
click at [200, 107] on button "button" at bounding box center [190, 108] width 24 height 24
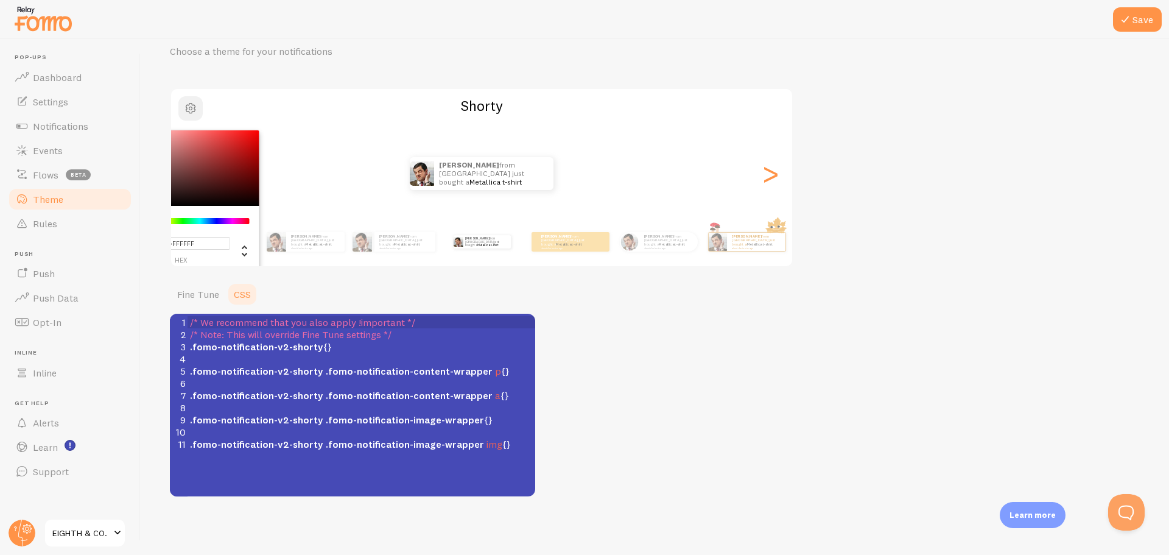
click at [200, 107] on button "button" at bounding box center [190, 108] width 24 height 24
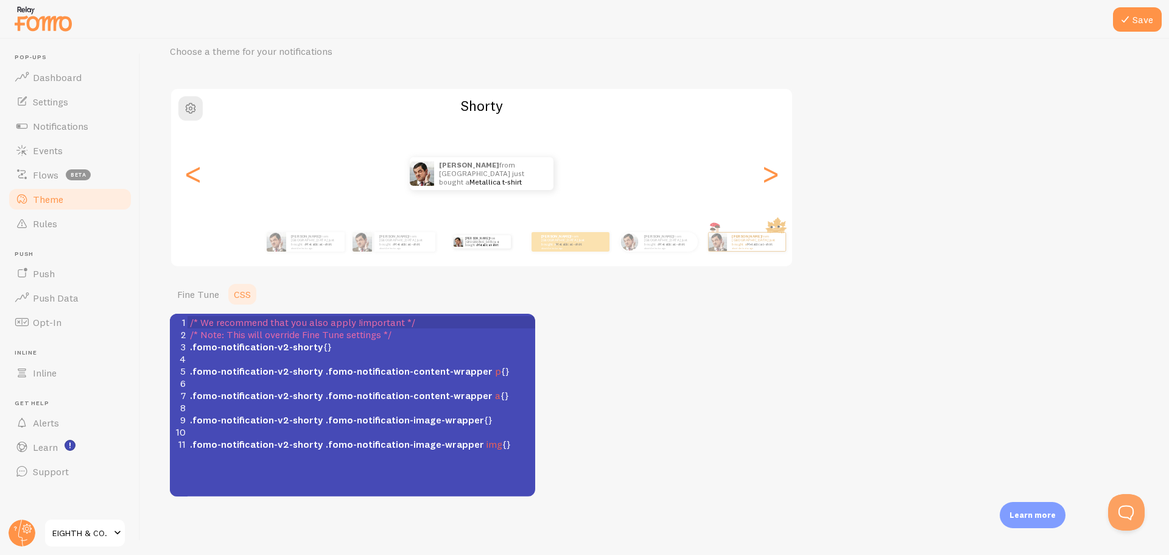
scroll to position [0, 0]
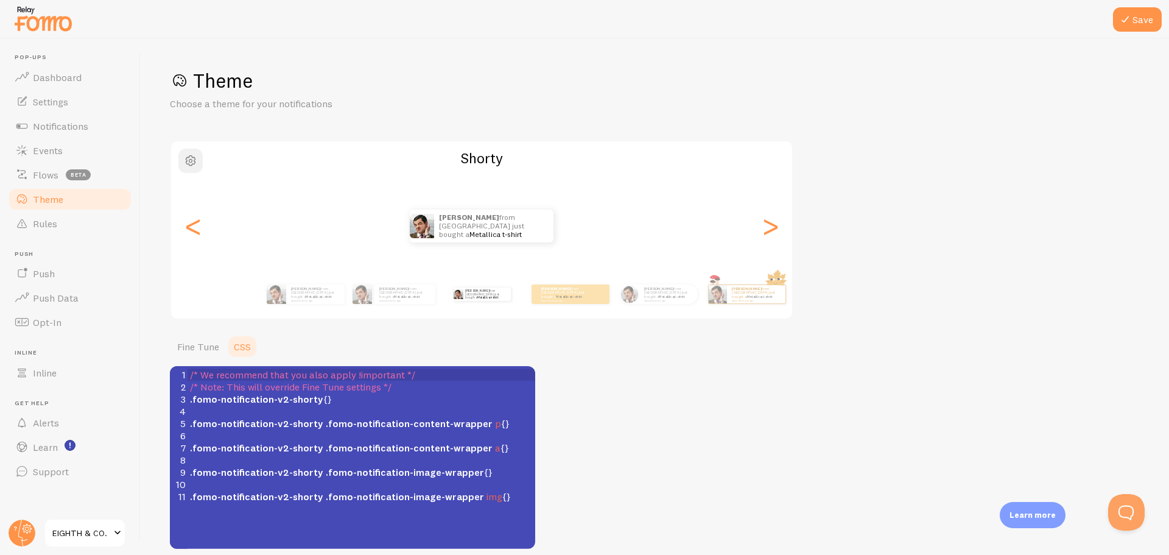
click at [198, 157] on button "button" at bounding box center [190, 161] width 24 height 24
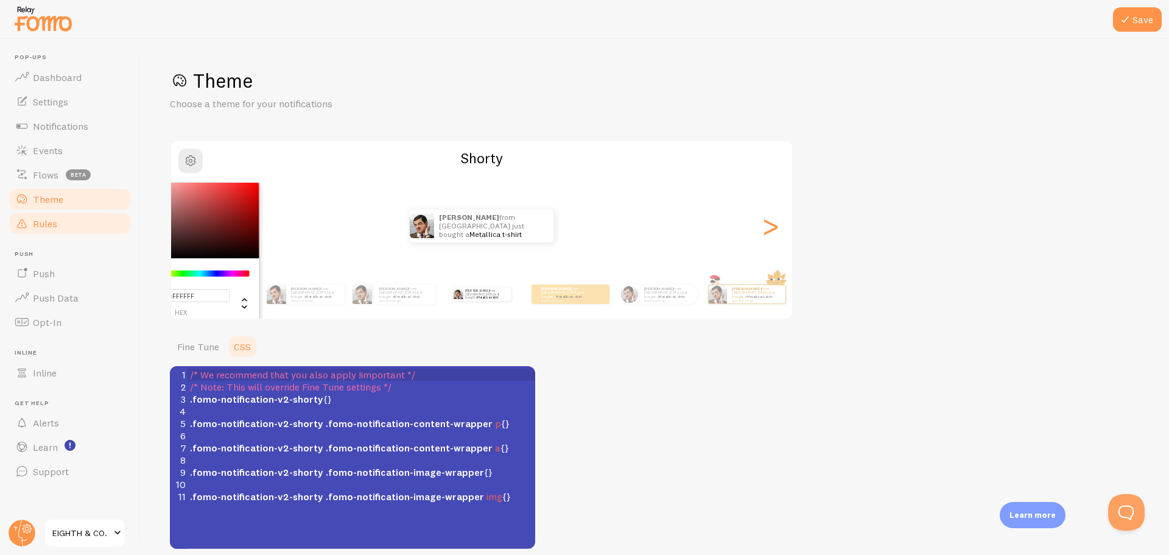
click at [76, 225] on link "Rules" at bounding box center [69, 223] width 125 height 24
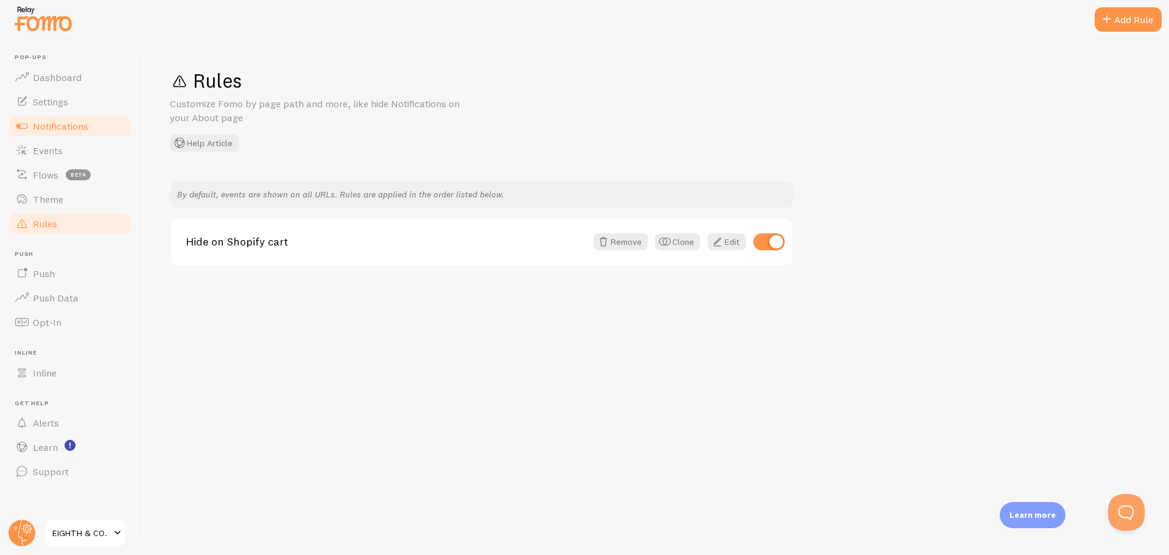
click at [52, 127] on span "Notifications" at bounding box center [60, 126] width 55 height 12
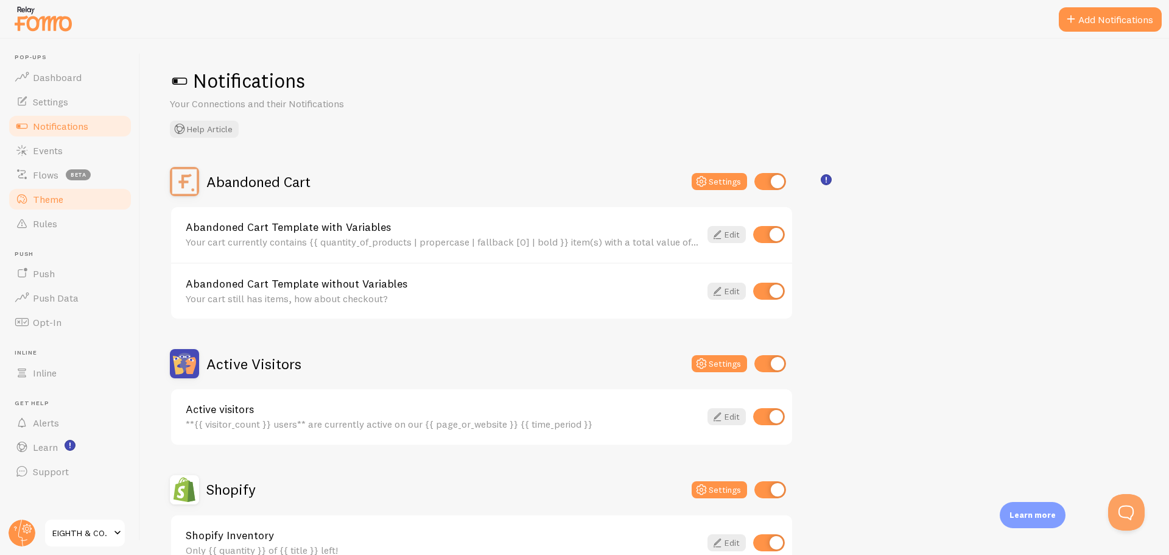
click at [43, 194] on span "Theme" at bounding box center [48, 199] width 30 height 12
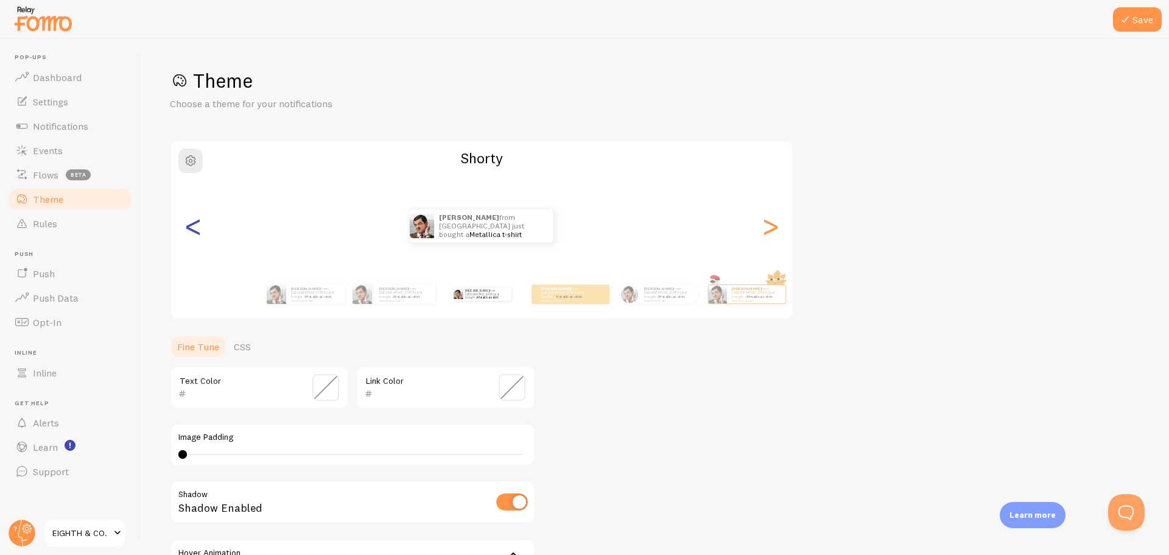
click at [192, 225] on div "<" at bounding box center [193, 226] width 15 height 88
click at [386, 305] on div "Jessica from Australia just bought a Metallica t-shirt about 4 minutes ago" at bounding box center [393, 294] width 79 height 34
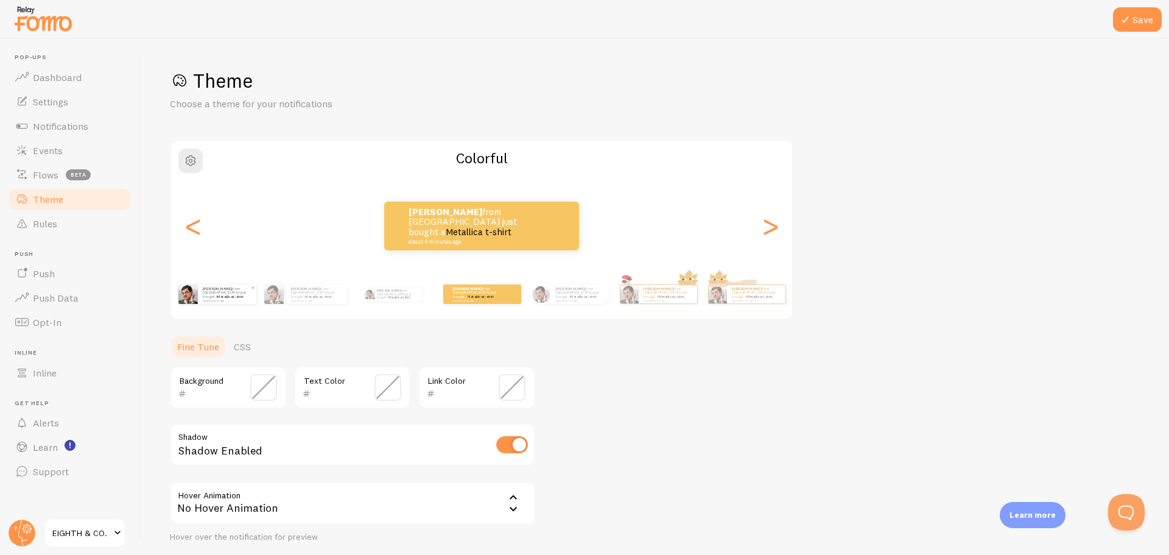
click at [223, 297] on p "Jessica from Australia just bought a Metallica t-shirt about 4 minutes ago" at bounding box center [227, 293] width 49 height 15
click at [219, 305] on div "Jessica from Australia just bought a Metallica t-shirt about 4 minutes ago" at bounding box center [217, 294] width 79 height 34
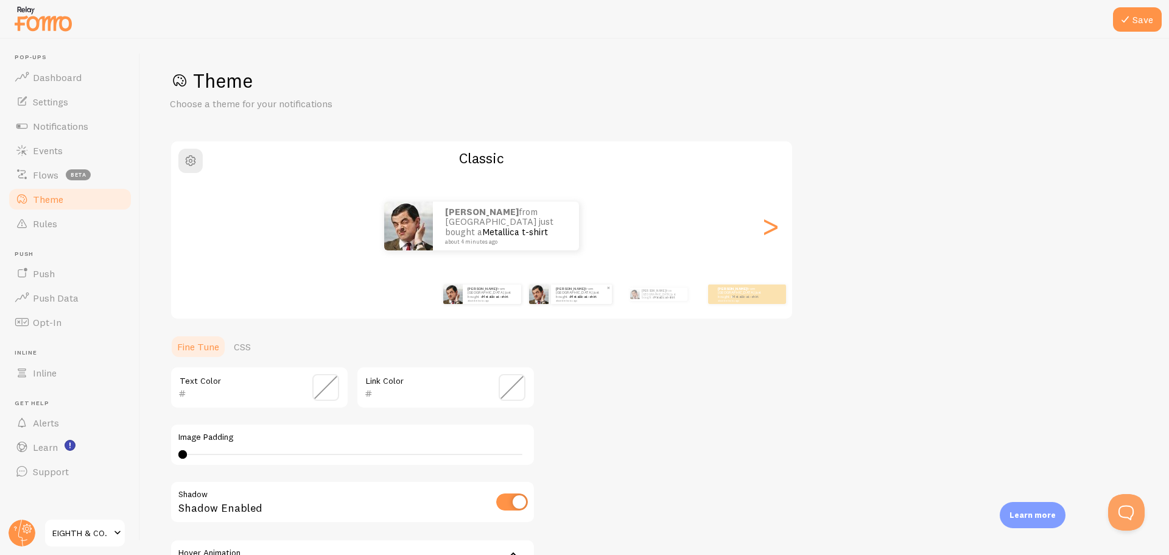
click at [573, 303] on div "Jessica from Australia just bought a Metallica t-shirt about 4 minutes ago" at bounding box center [581, 293] width 61 height 19
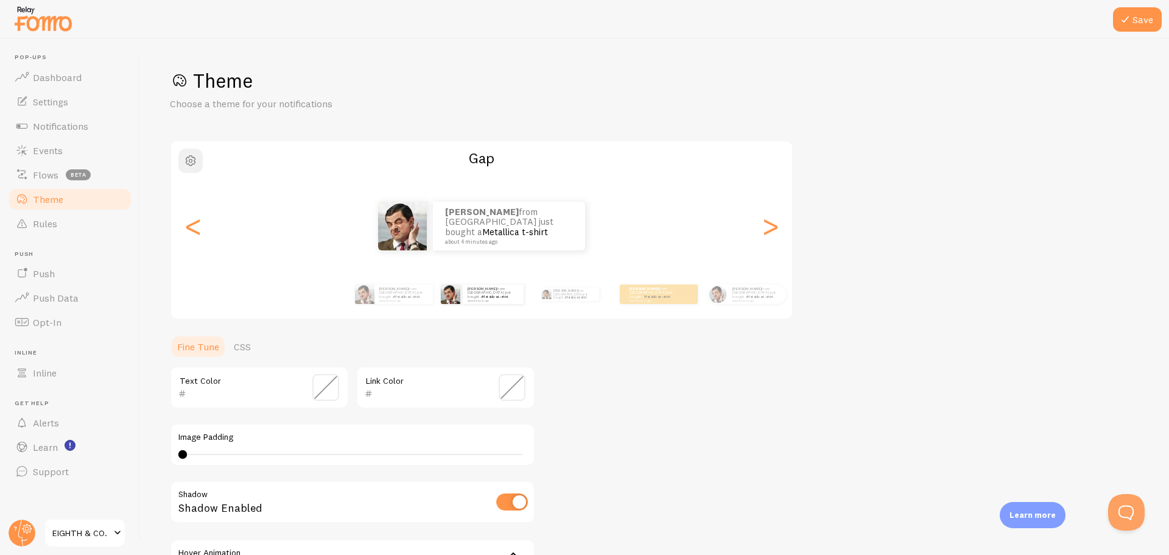
click at [190, 157] on span "button" at bounding box center [190, 160] width 15 height 15
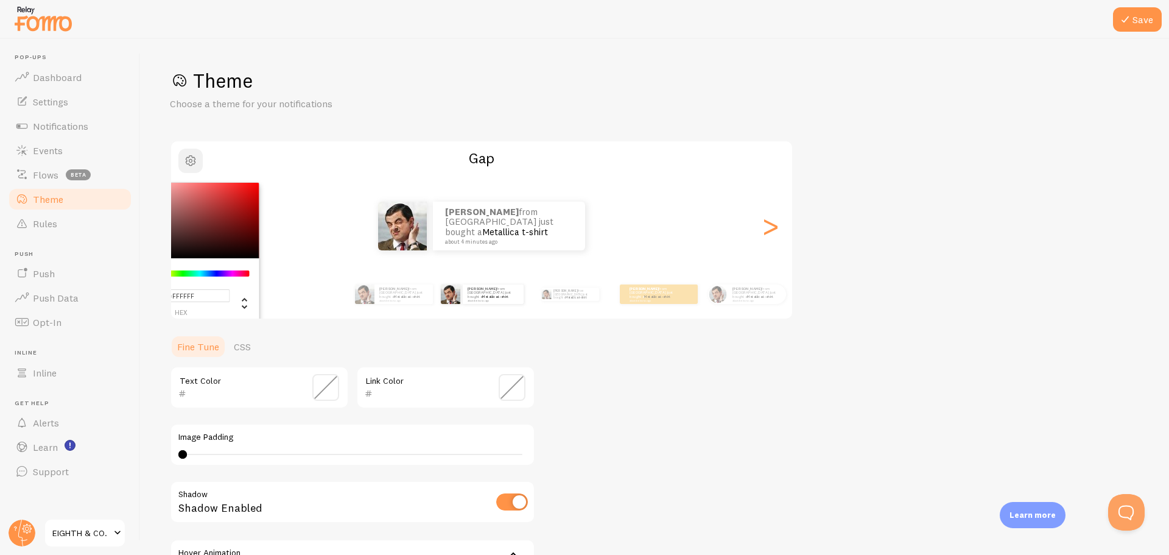
click at [190, 160] on span "button" at bounding box center [190, 160] width 15 height 15
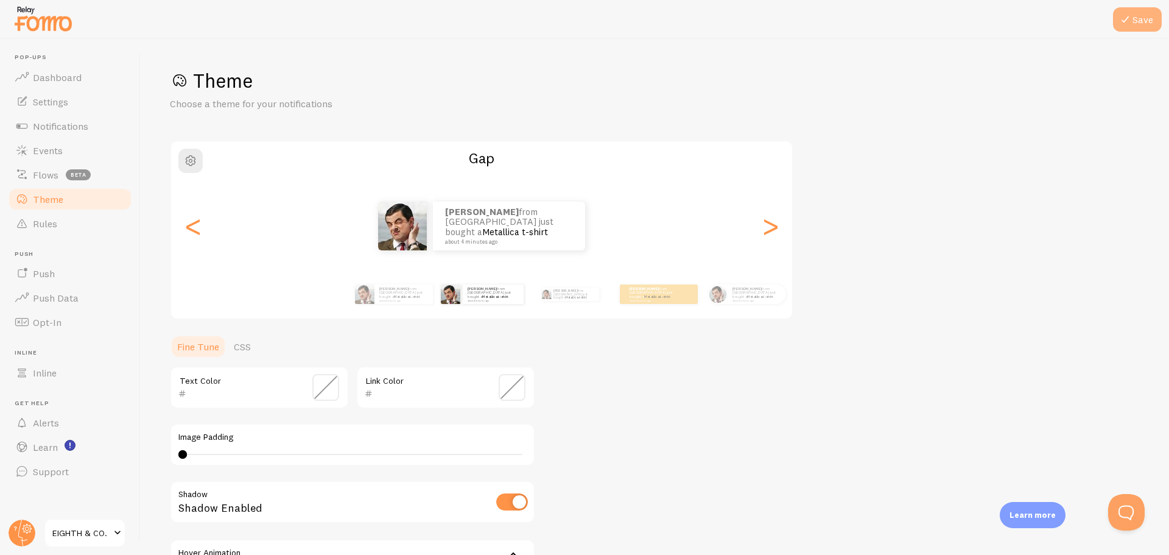
click at [1138, 16] on button "Save" at bounding box center [1137, 19] width 49 height 24
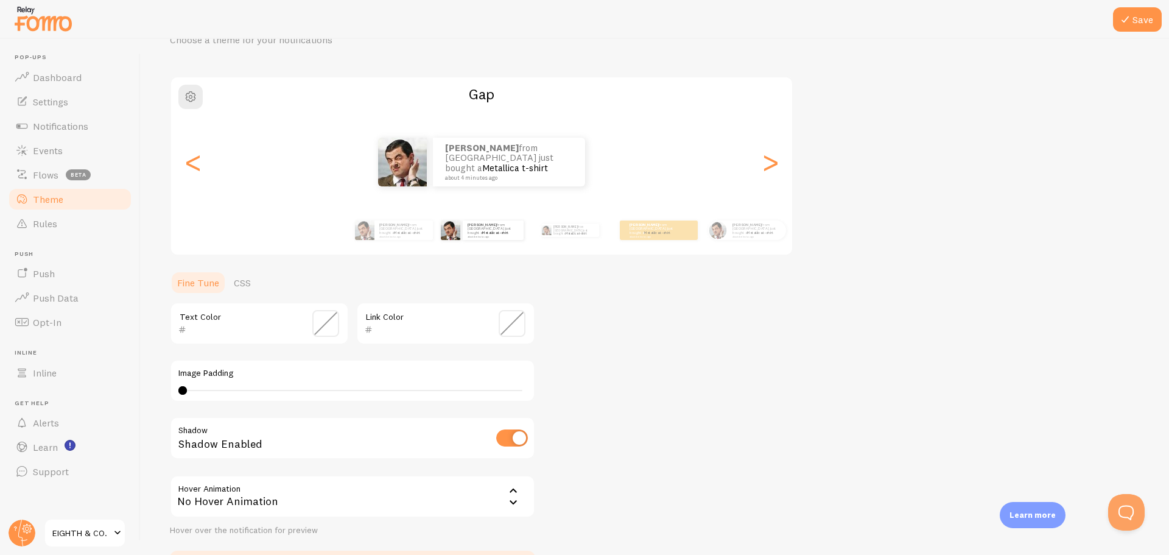
scroll to position [150, 0]
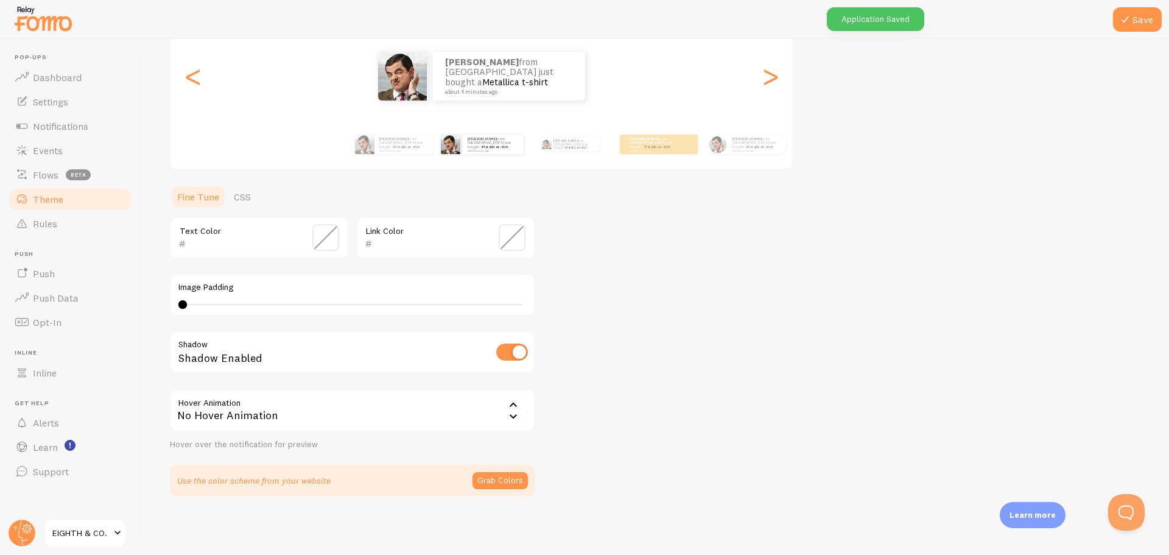
click at [329, 407] on div "No Hover Animation" at bounding box center [352, 410] width 365 height 43
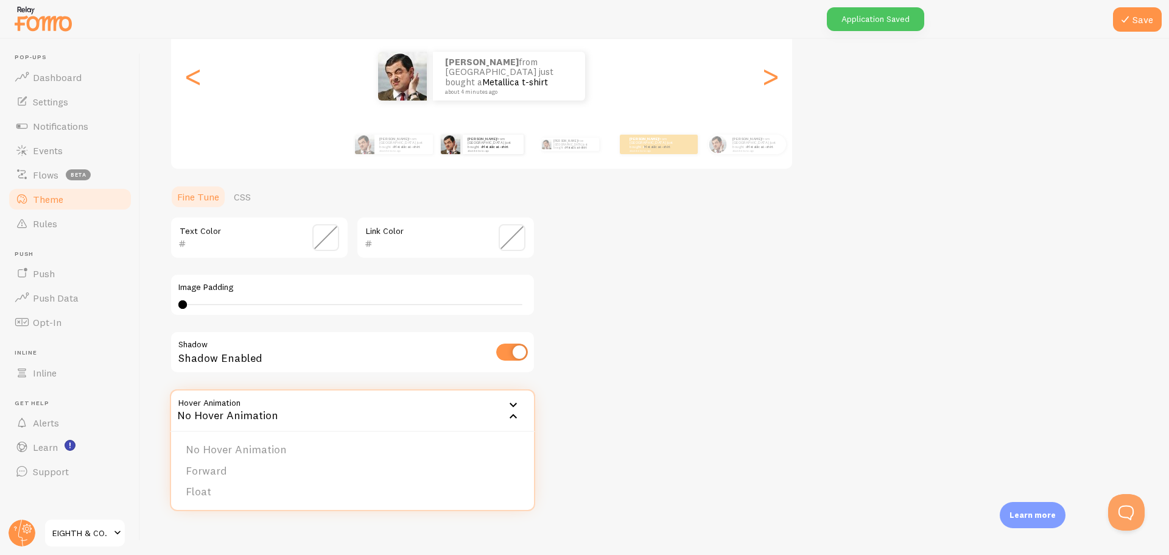
click at [329, 407] on div "No Hover Animation" at bounding box center [352, 410] width 365 height 43
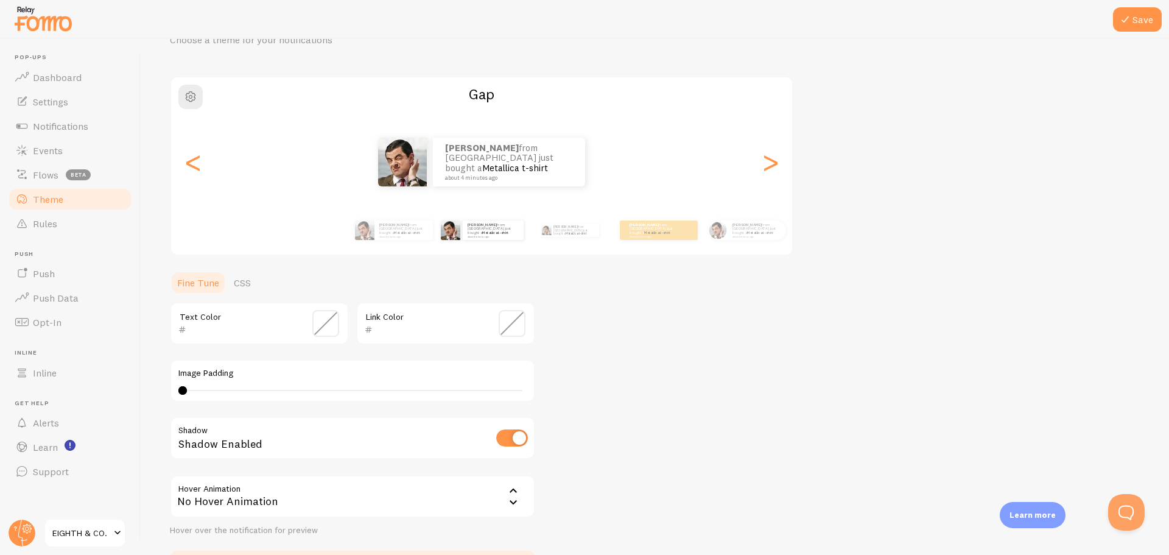
scroll to position [0, 0]
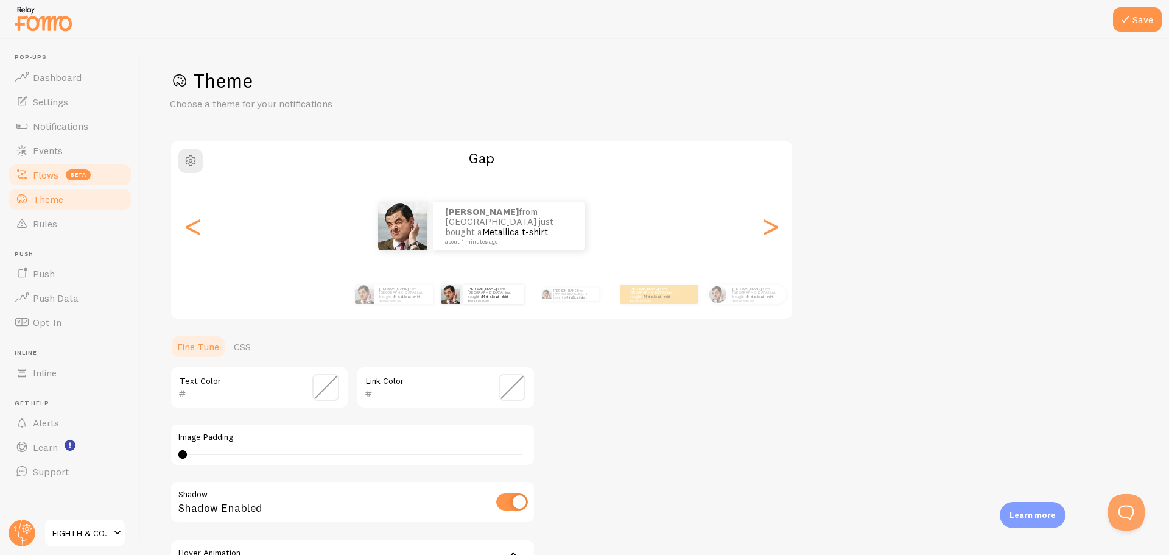
click at [60, 178] on link "Flows beta" at bounding box center [69, 175] width 125 height 24
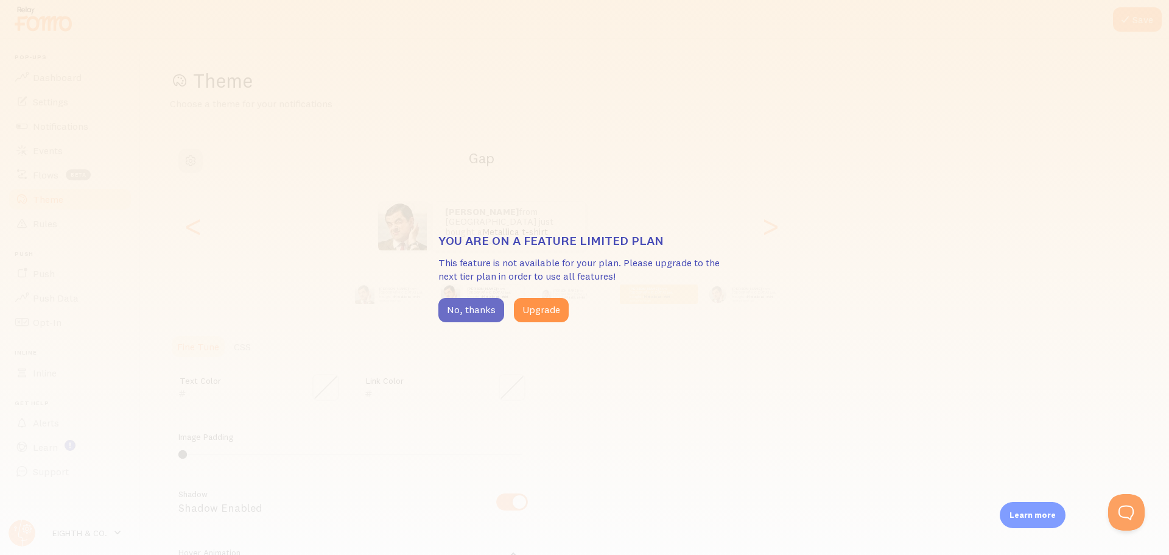
click at [449, 302] on button "No, thanks" at bounding box center [471, 310] width 66 height 24
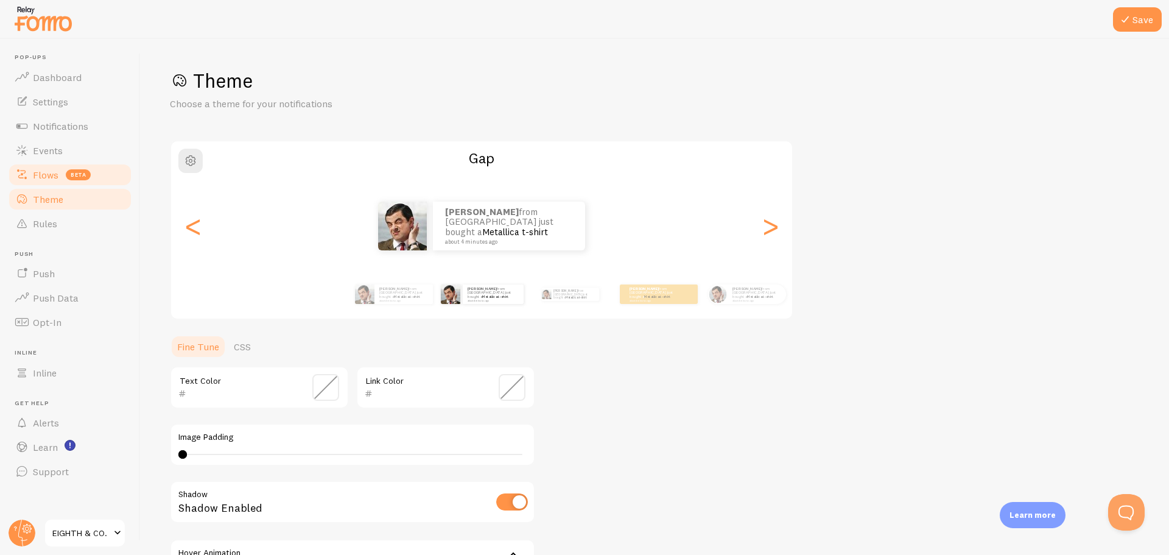
click at [52, 177] on span "Flows" at bounding box center [46, 175] width 26 height 12
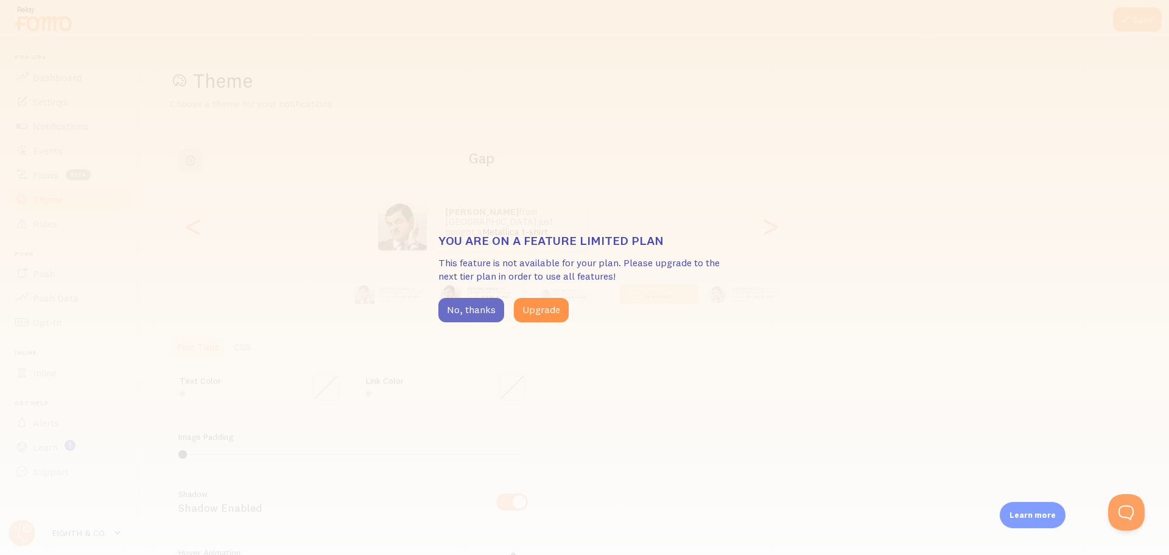
click at [478, 308] on button "No, thanks" at bounding box center [471, 310] width 66 height 24
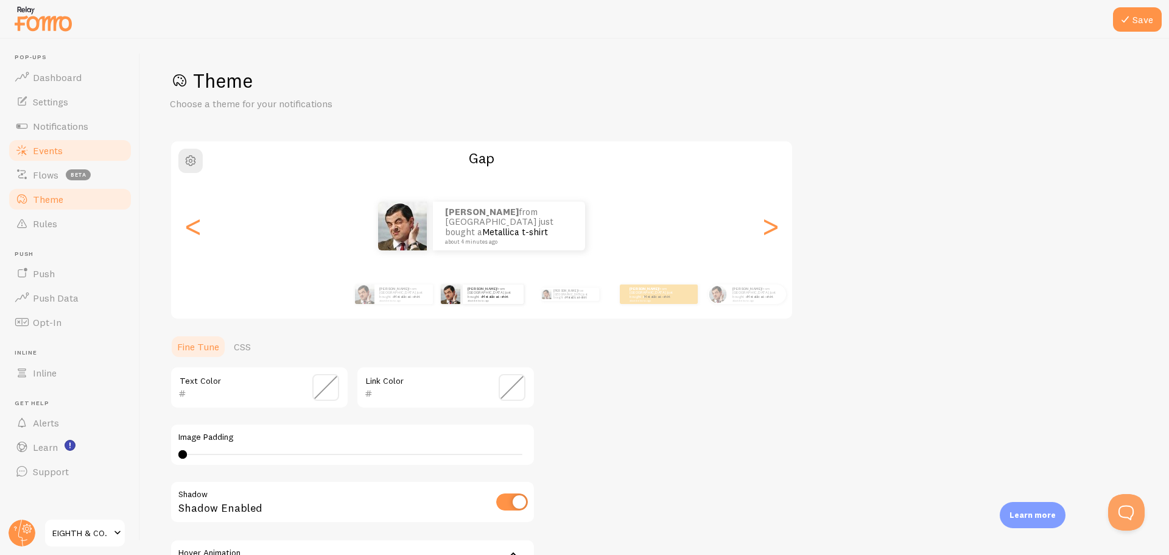
click at [29, 141] on link "Events" at bounding box center [69, 150] width 125 height 24
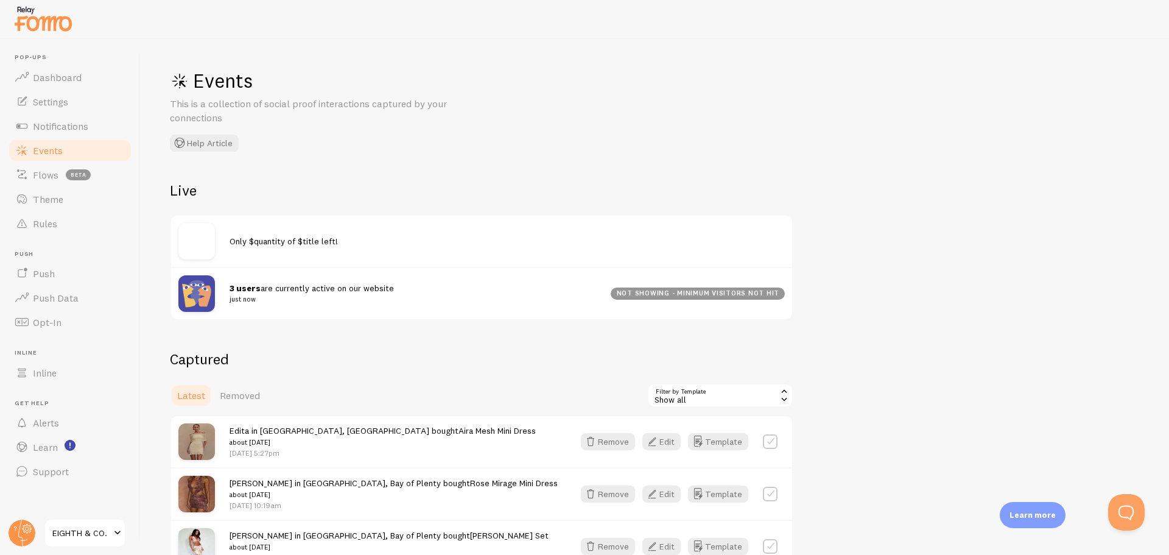
click at [357, 245] on div "Only $quantity of $title left!" at bounding box center [507, 241] width 555 height 12
click at [262, 235] on div "Only $quantity of $title left!" at bounding box center [507, 241] width 555 height 12
click at [211, 232] on img at bounding box center [196, 241] width 37 height 37
click at [213, 240] on img at bounding box center [196, 241] width 37 height 37
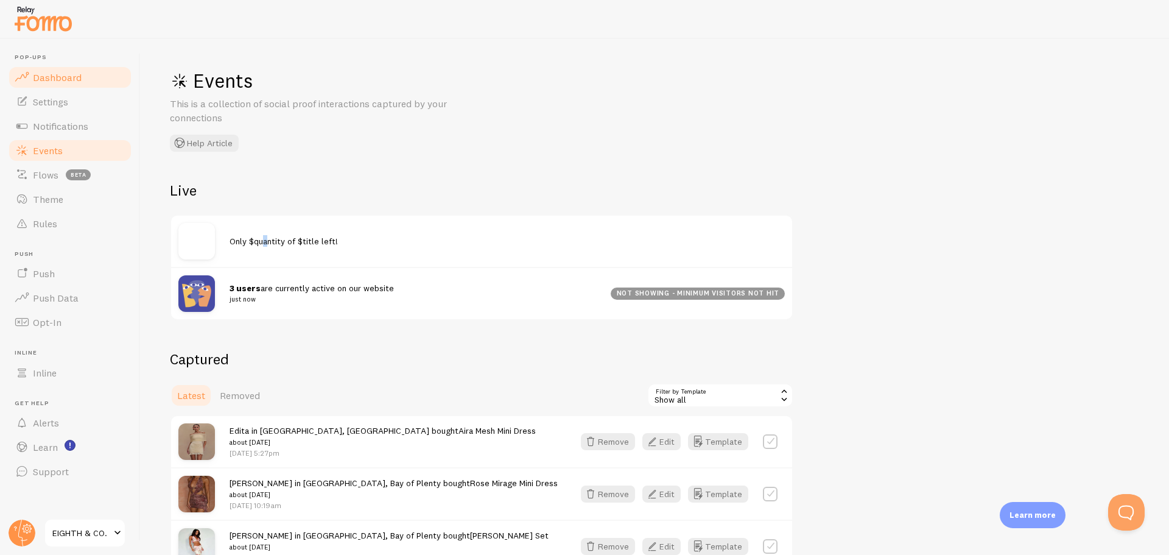
click at [43, 74] on span "Dashboard" at bounding box center [57, 77] width 49 height 12
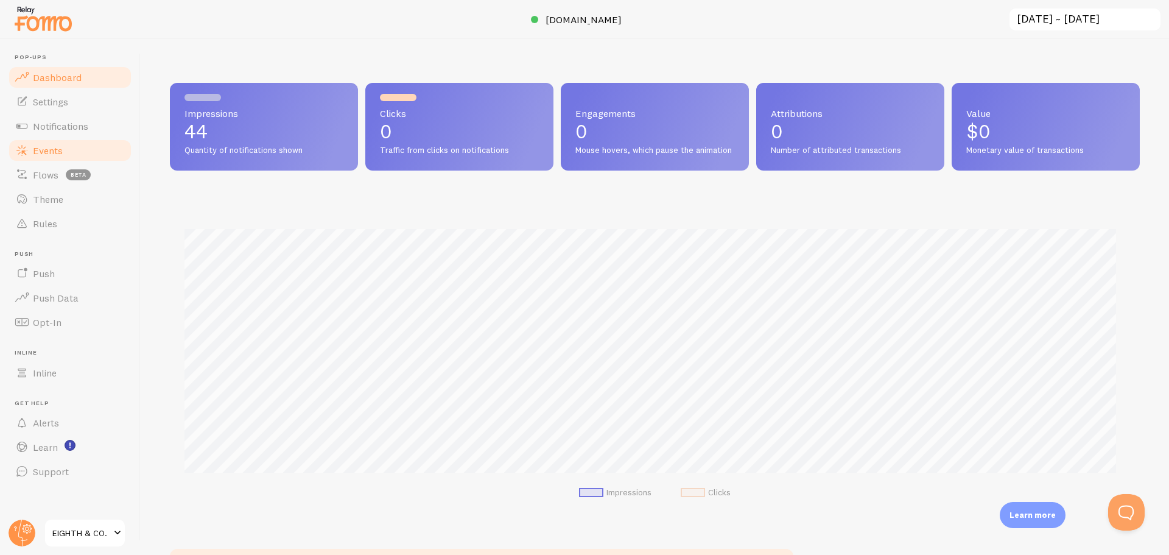
scroll to position [320, 961]
click at [47, 110] on link "Settings" at bounding box center [69, 102] width 125 height 24
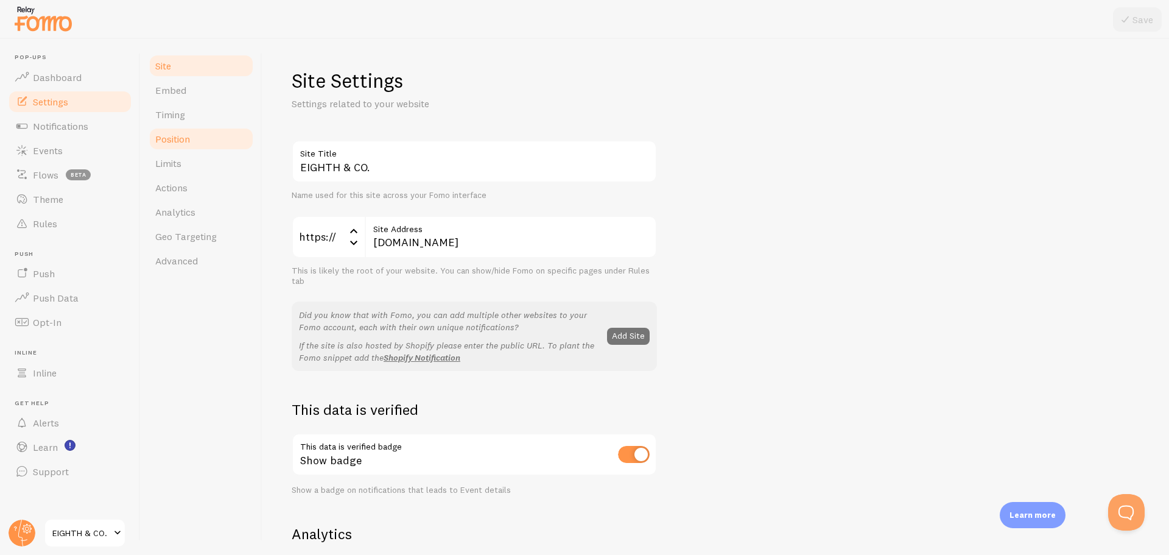
click at [189, 139] on span "Position" at bounding box center [172, 139] width 35 height 12
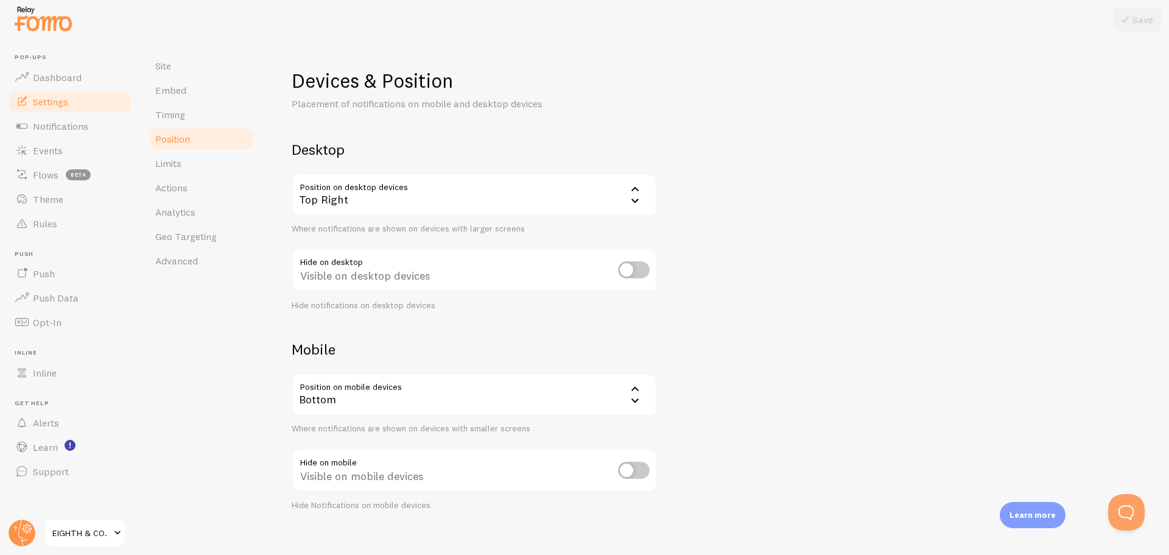
click at [398, 194] on div "Top Right" at bounding box center [474, 195] width 365 height 43
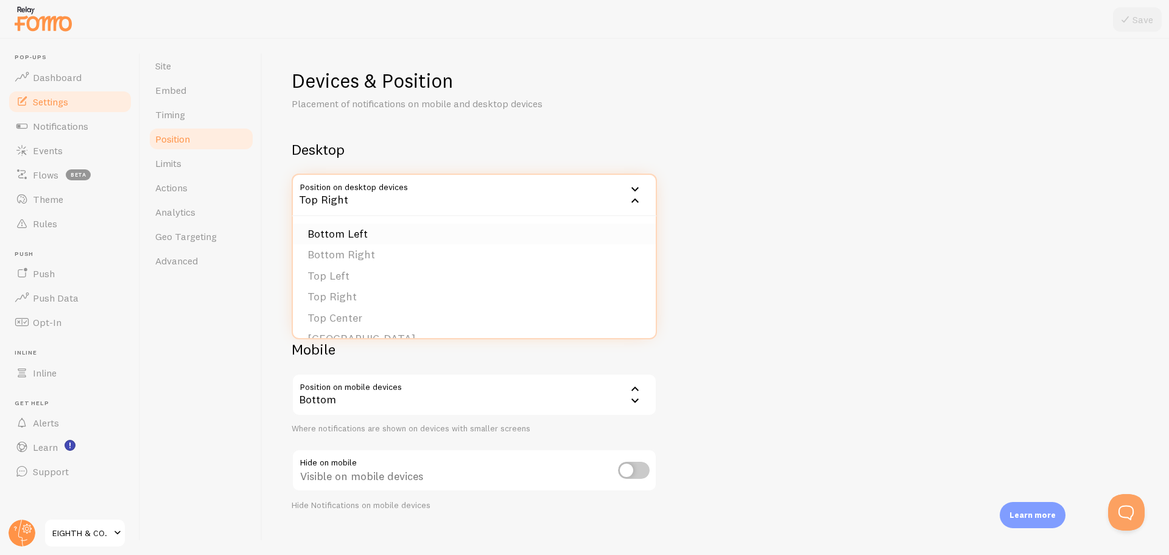
click at [383, 233] on li "Bottom Left" at bounding box center [474, 234] width 363 height 21
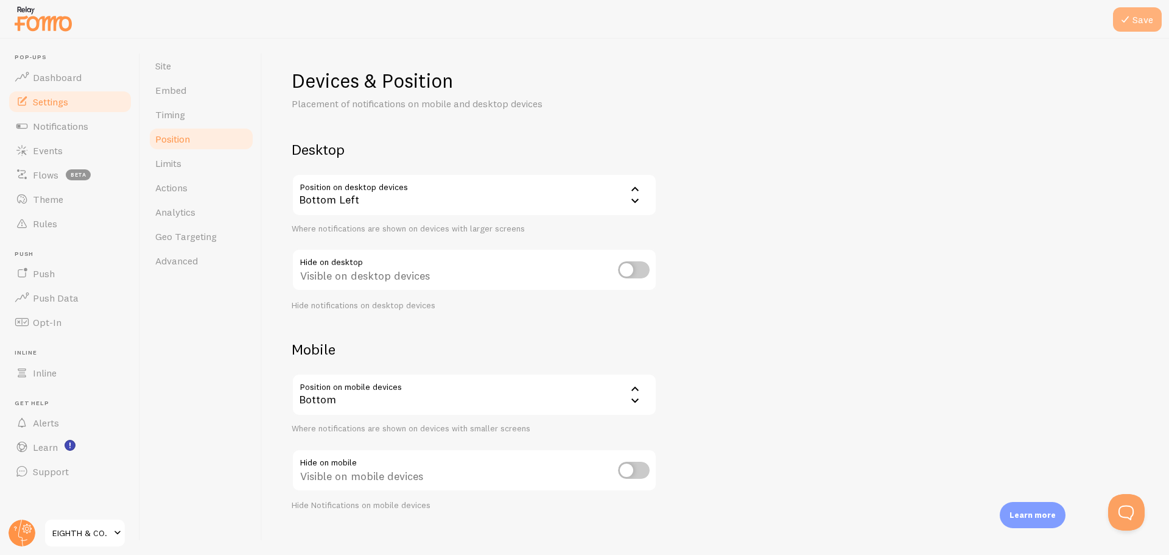
click at [1124, 19] on icon at bounding box center [1125, 19] width 15 height 15
click at [185, 187] on span "Actions" at bounding box center [171, 187] width 32 height 12
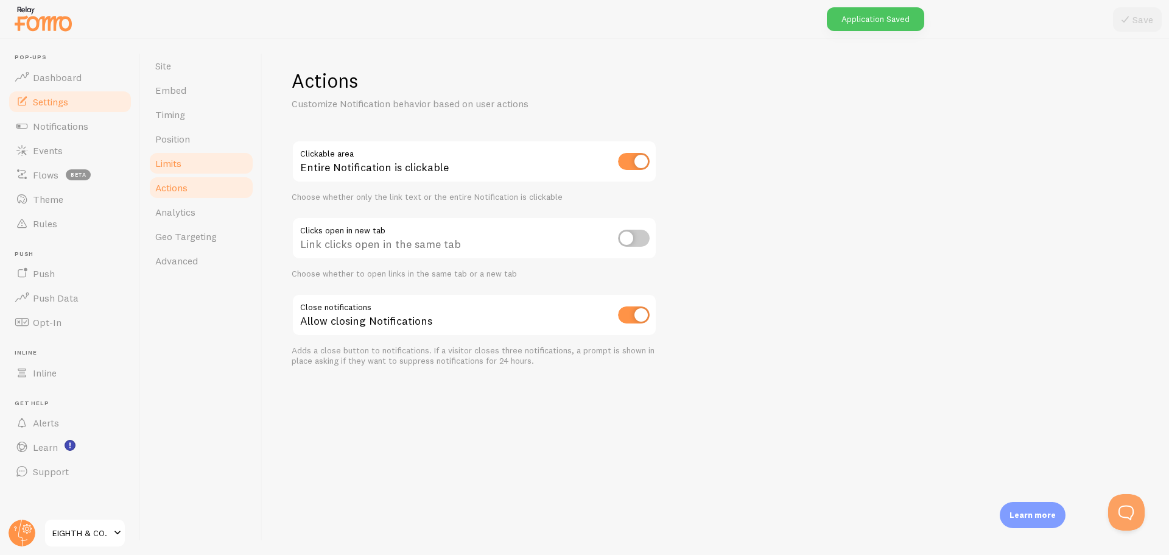
click at [182, 171] on link "Limits" at bounding box center [201, 163] width 107 height 24
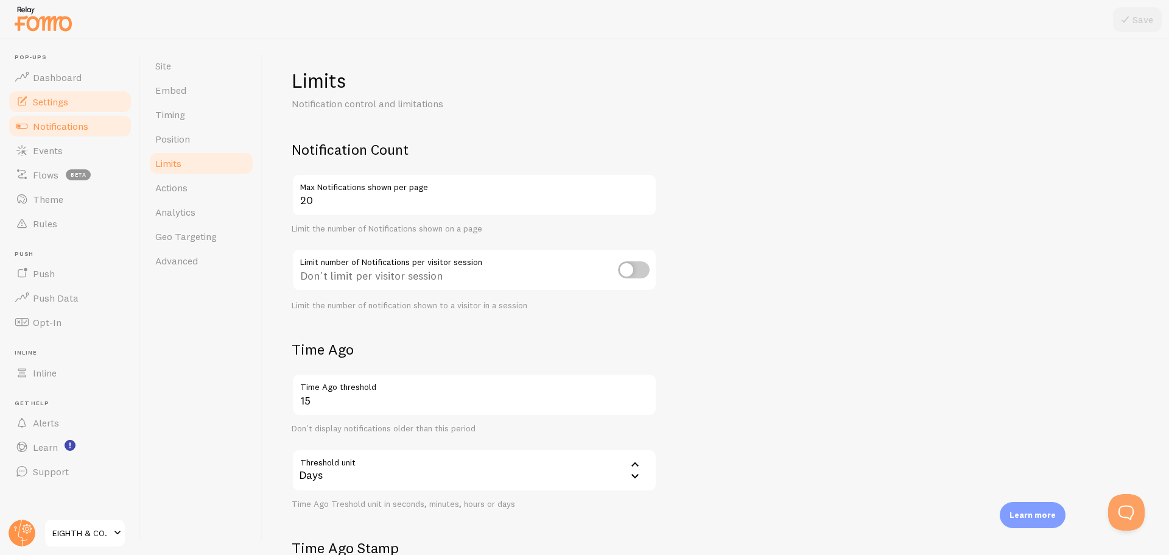
click at [58, 130] on span "Notifications" at bounding box center [60, 126] width 55 height 12
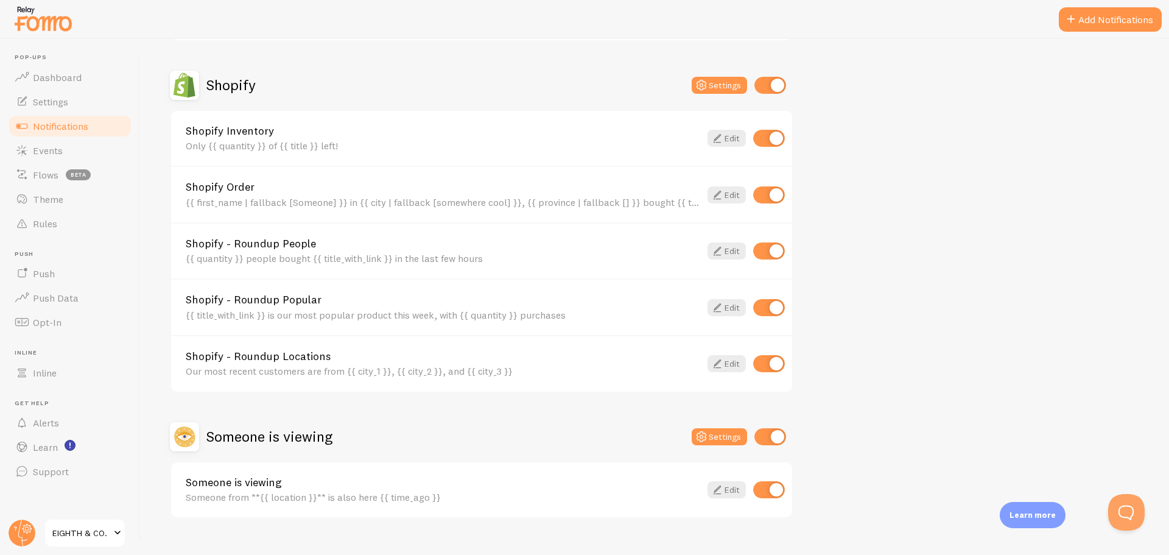
scroll to position [426, 0]
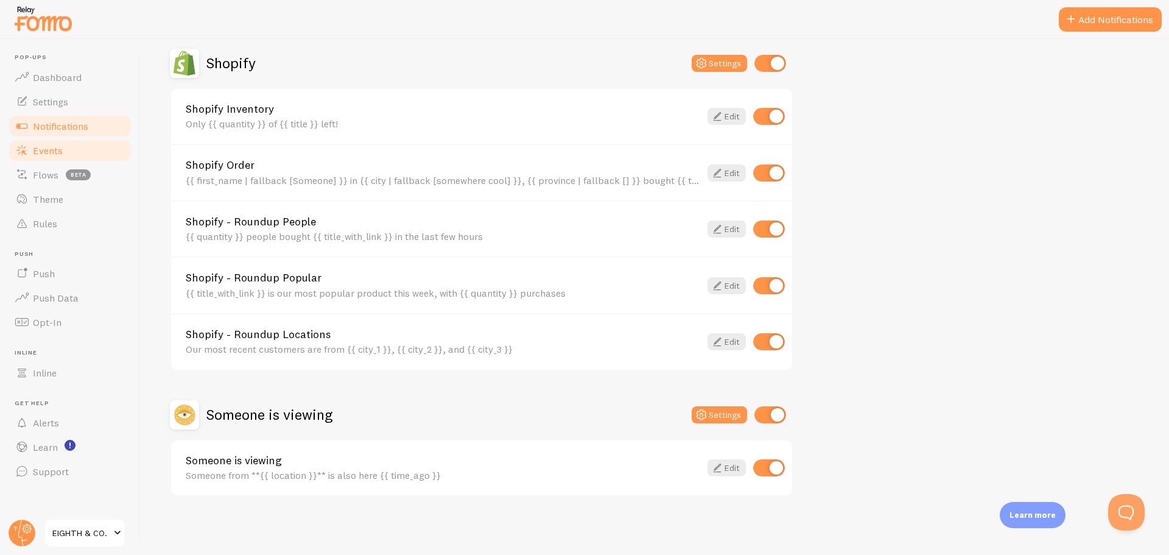
click at [53, 153] on span "Events" at bounding box center [48, 150] width 30 height 12
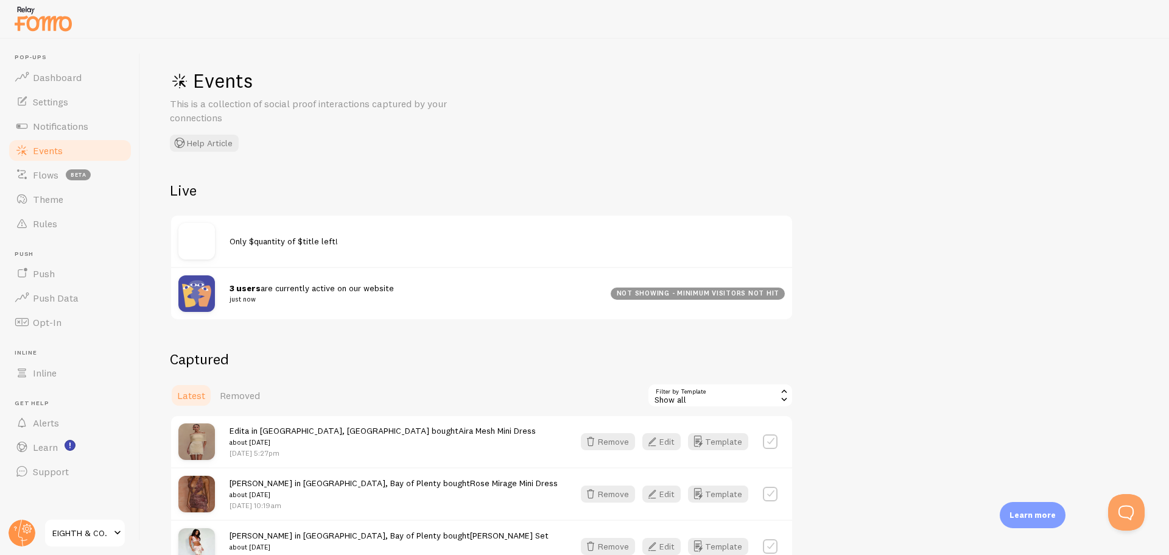
click at [257, 252] on div "Only $quantity of $title left!" at bounding box center [481, 241] width 621 height 51
click at [233, 240] on span "Only $quantity of $title left!" at bounding box center [284, 241] width 108 height 11
click at [200, 239] on img at bounding box center [196, 241] width 37 height 37
click at [266, 231] on div "Only $quantity of $title left!" at bounding box center [481, 241] width 621 height 51
click at [45, 180] on span "Flows" at bounding box center [46, 175] width 26 height 12
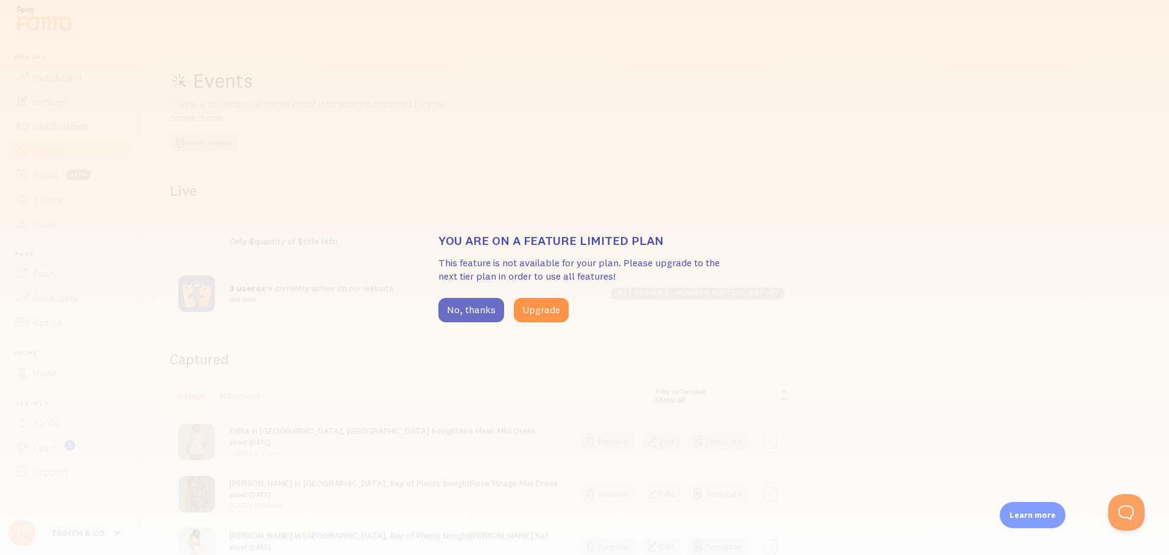
click at [484, 301] on button "No, thanks" at bounding box center [471, 310] width 66 height 24
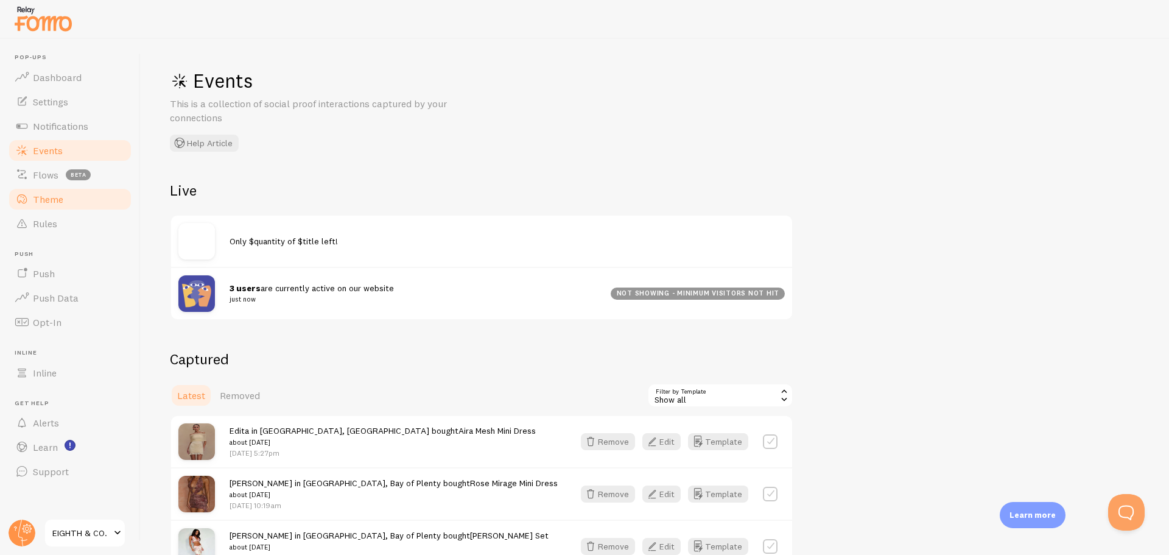
click at [54, 199] on span "Theme" at bounding box center [48, 199] width 30 height 12
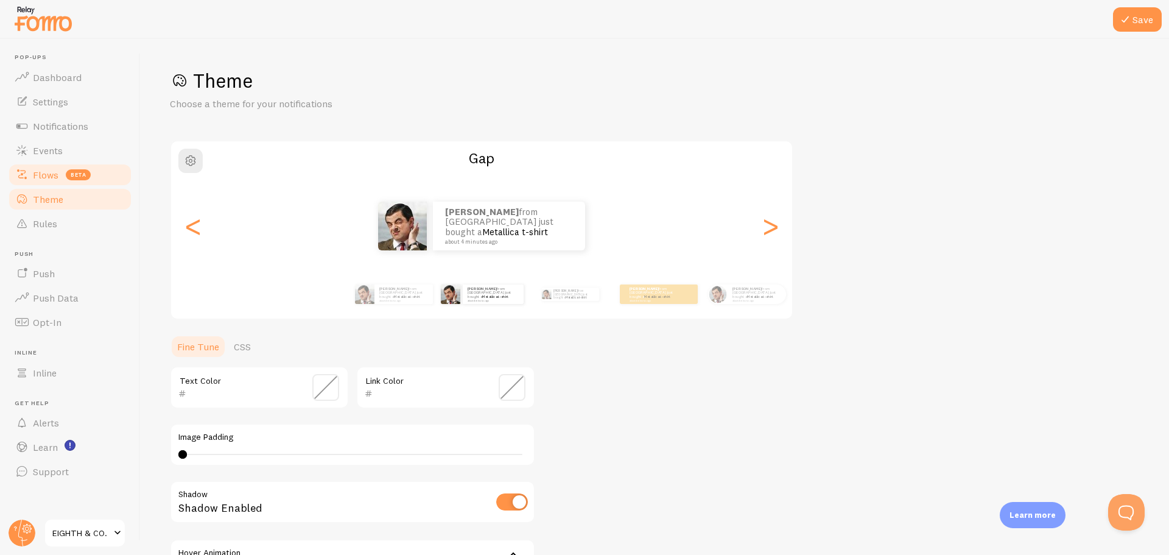
click at [40, 176] on span "Flows" at bounding box center [46, 175] width 26 height 12
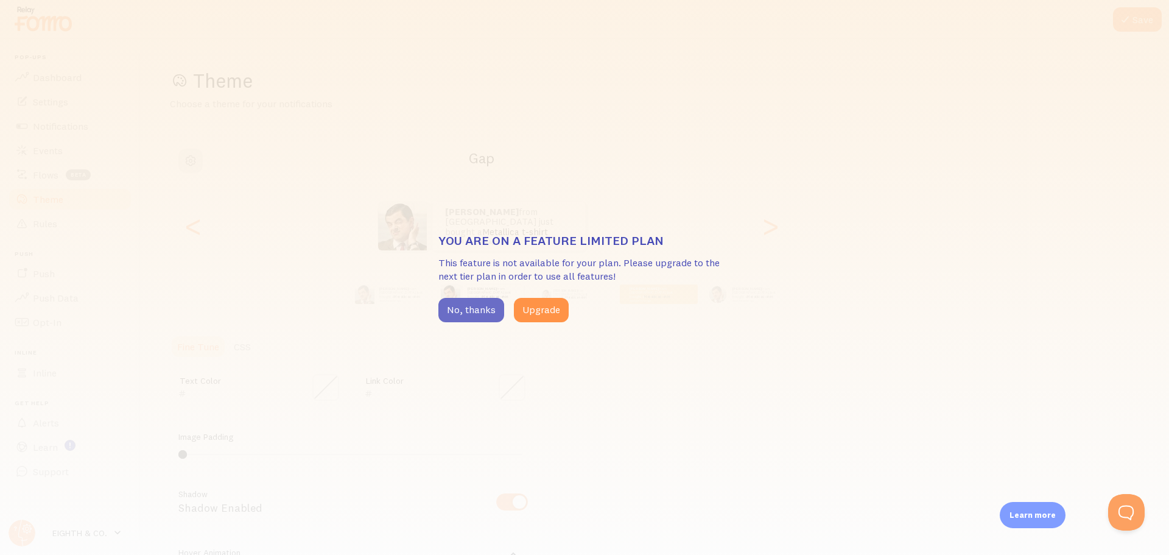
click at [479, 308] on button "No, thanks" at bounding box center [471, 310] width 66 height 24
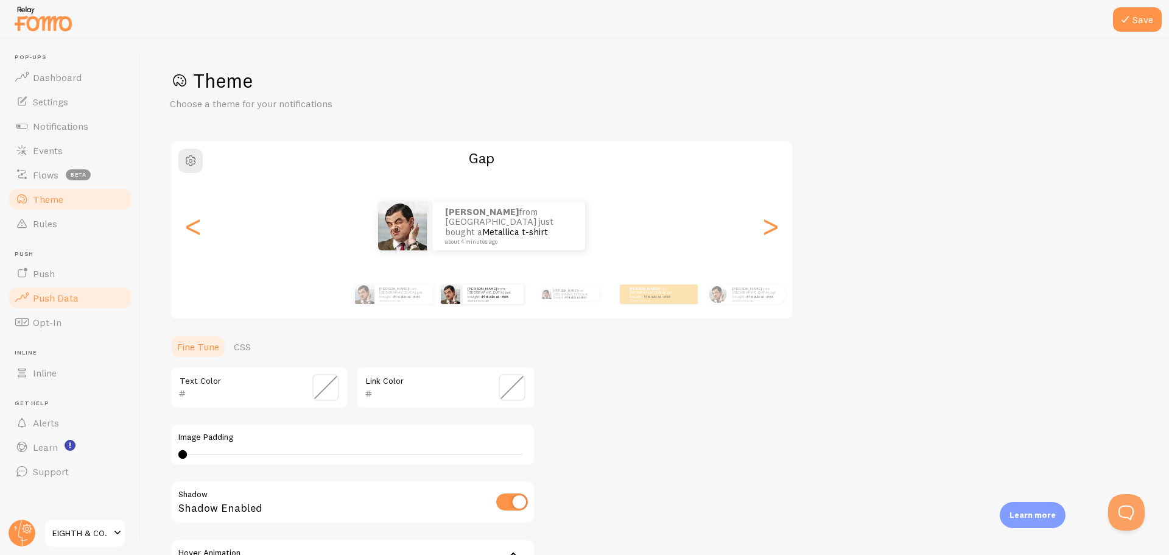
click at [58, 301] on span "Push Data" at bounding box center [56, 298] width 46 height 12
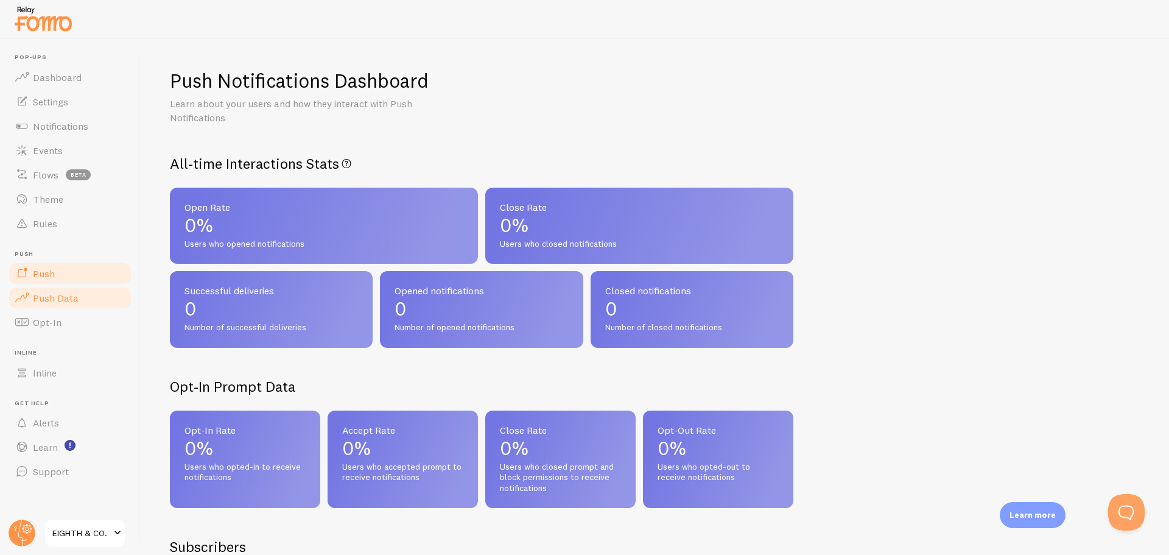
click at [47, 276] on span "Push" at bounding box center [44, 273] width 22 height 12
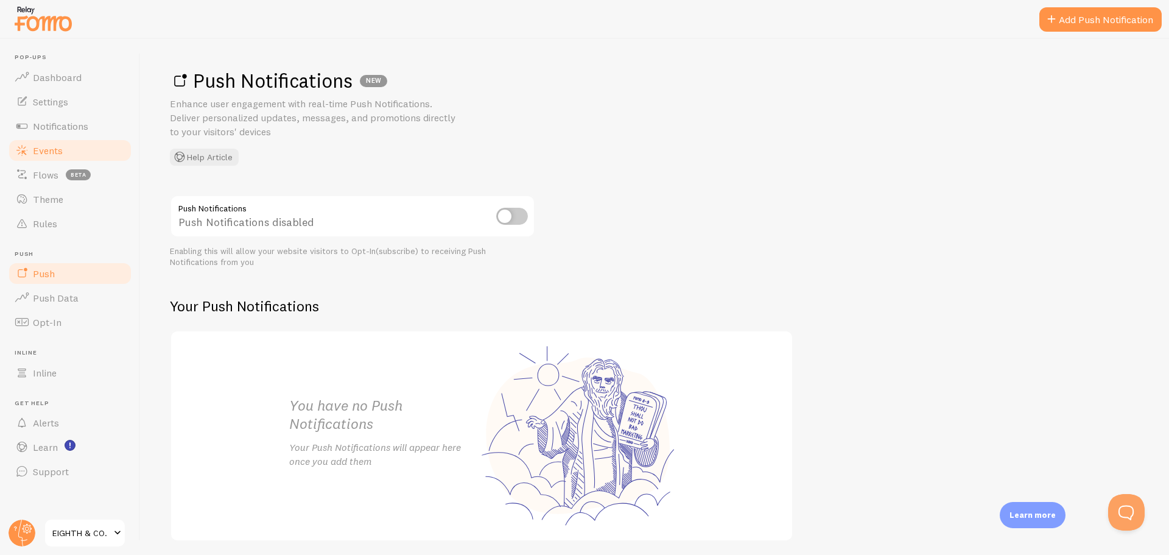
click at [60, 146] on span "Events" at bounding box center [48, 150] width 30 height 12
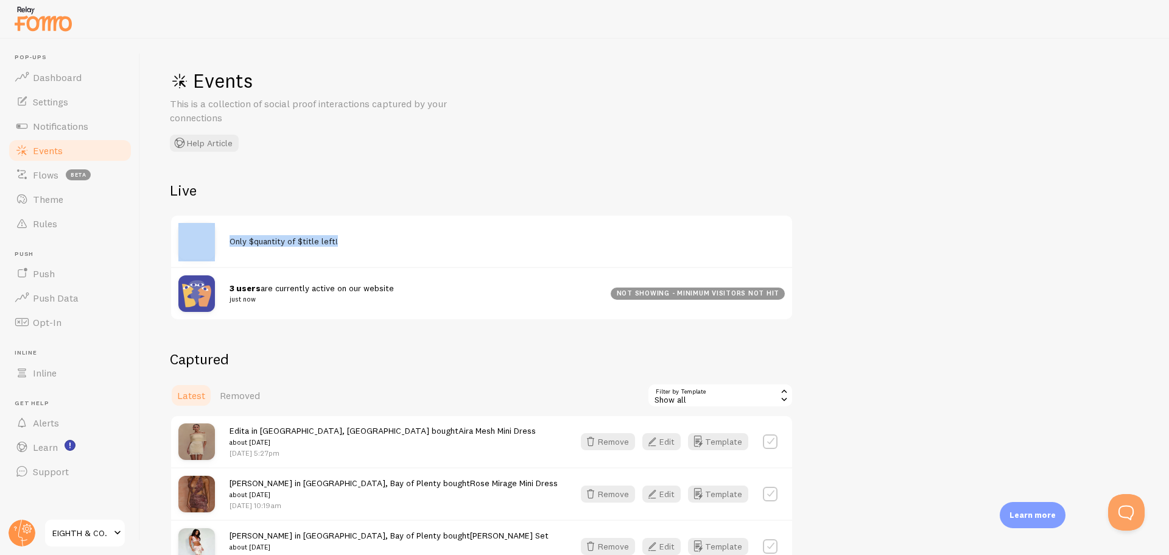
drag, startPoint x: 328, startPoint y: 234, endPoint x: 230, endPoint y: 234, distance: 98.1
click at [230, 234] on div "Only $quantity of $title left!" at bounding box center [481, 241] width 621 height 51
drag, startPoint x: 1119, startPoint y: 519, endPoint x: 2152, endPoint y: 1009, distance: 1143.6
click at [1119, 519] on button "Open Beacon popover" at bounding box center [1124, 509] width 37 height 37
click at [1122, 510] on button "Open Beacon popover" at bounding box center [1124, 509] width 37 height 37
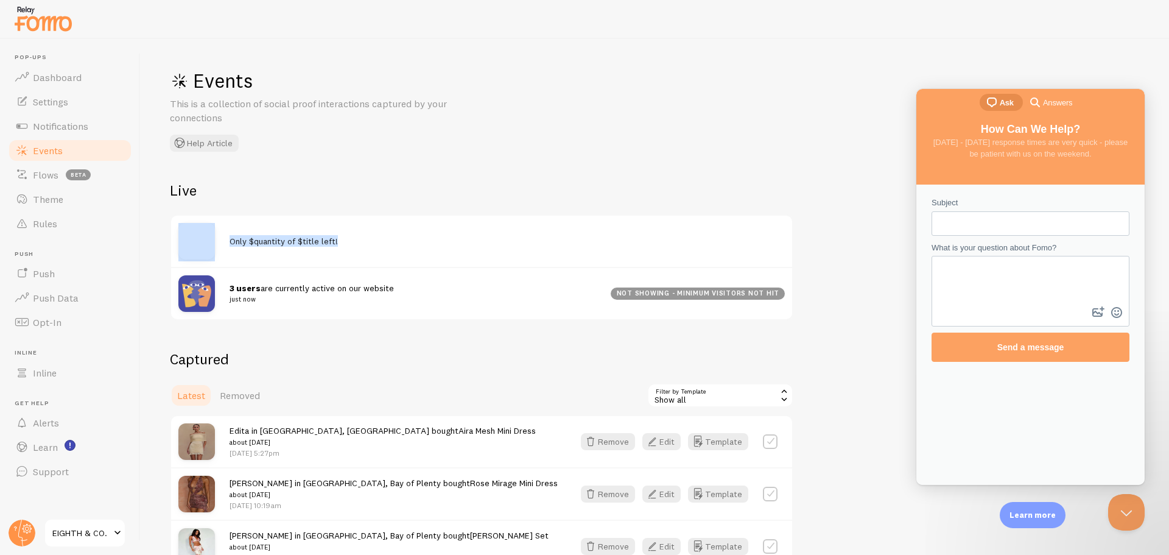
click at [980, 287] on textarea "What is your question about Fomo?" at bounding box center [1030, 280] width 195 height 47
type textarea "Only $quantity of $title left! how to get rid of this popup"
click at [969, 225] on input "Subject" at bounding box center [1031, 224] width 178 height 22
type input "get rid of popup"
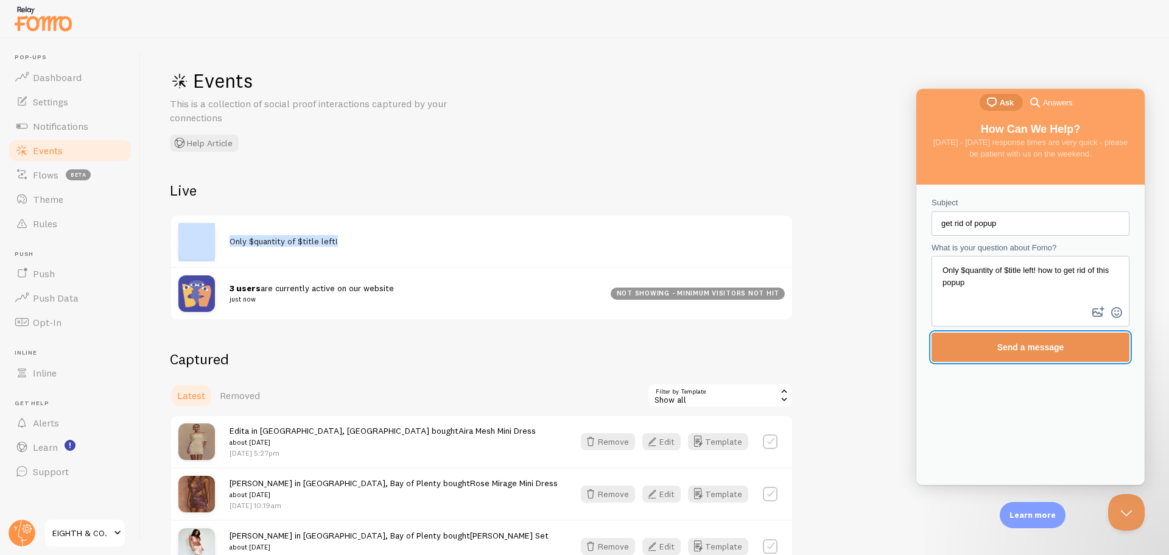
click at [1047, 353] on span "Send a message" at bounding box center [1030, 347] width 171 height 28
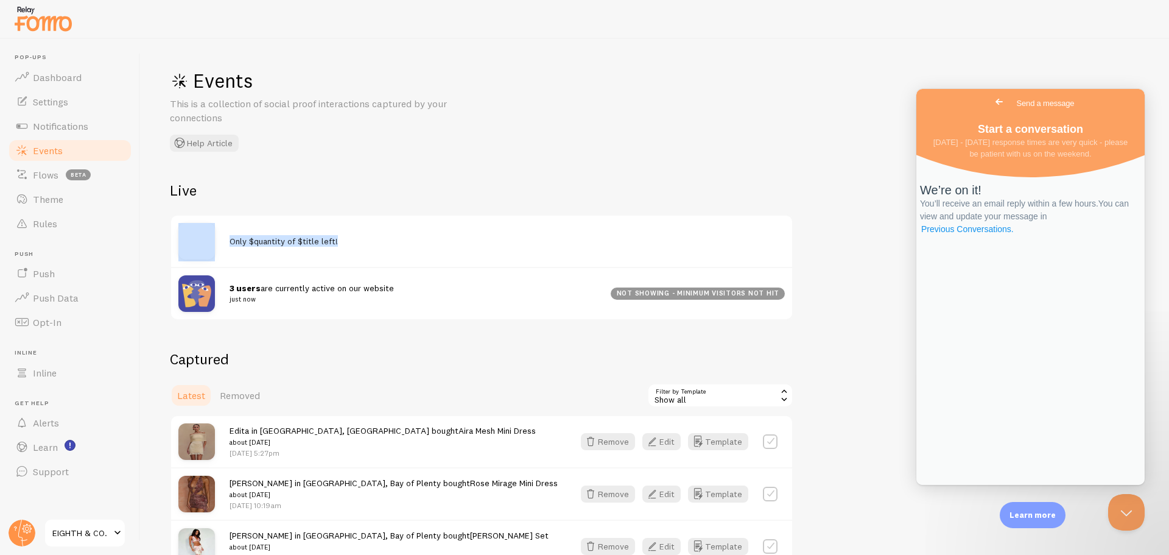
click at [1015, 236] on link "Previous Conversations ." at bounding box center [967, 229] width 95 height 13
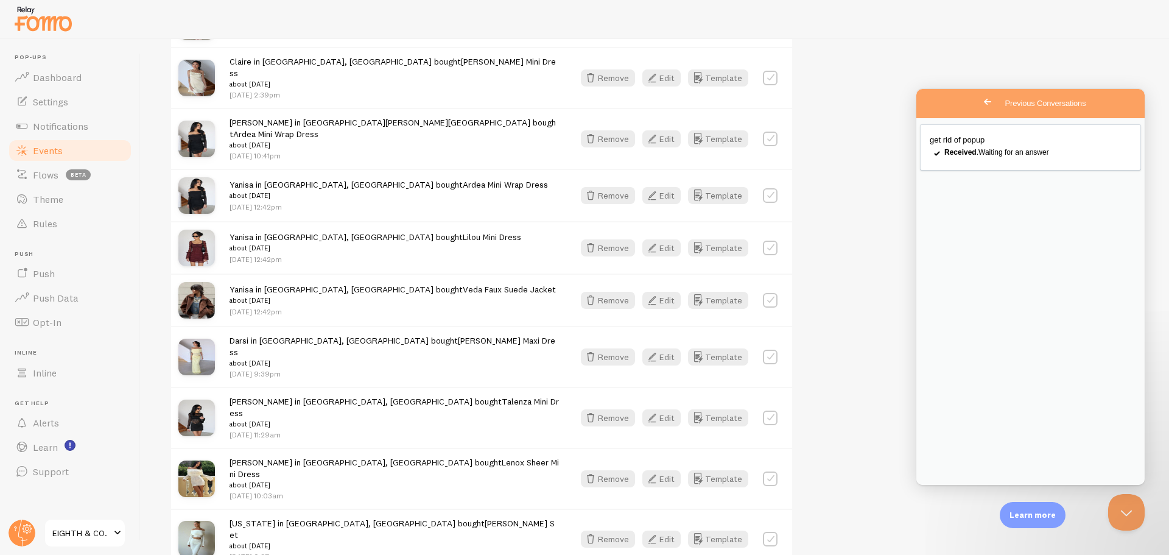
scroll to position [548, 0]
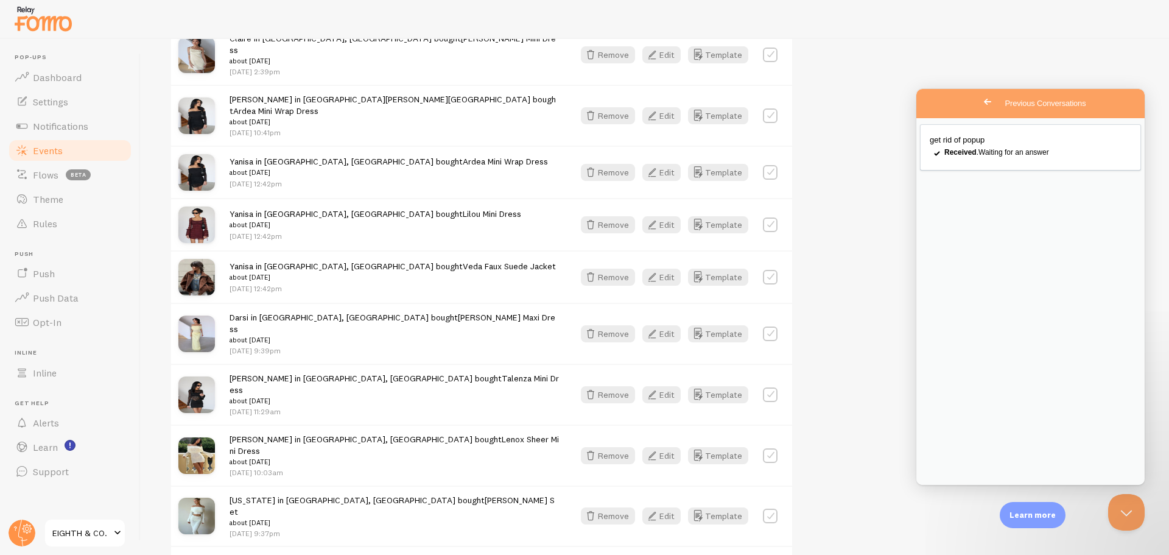
click at [104, 527] on span "EIGHTH & CO." at bounding box center [81, 533] width 58 height 15
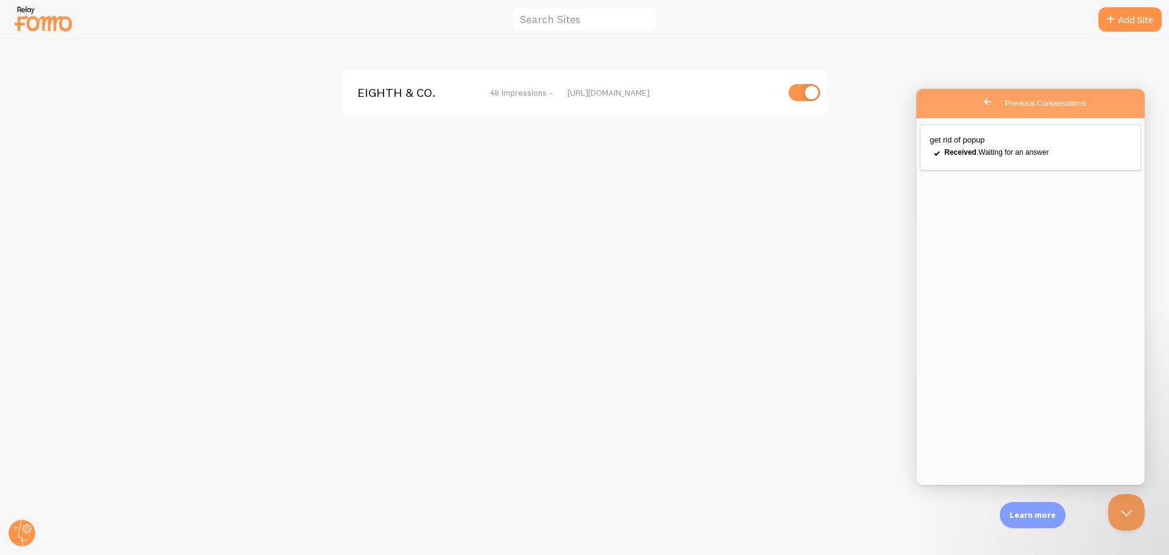
click at [51, 19] on img at bounding box center [43, 18] width 61 height 31
click at [50, 21] on img at bounding box center [43, 18] width 61 height 31
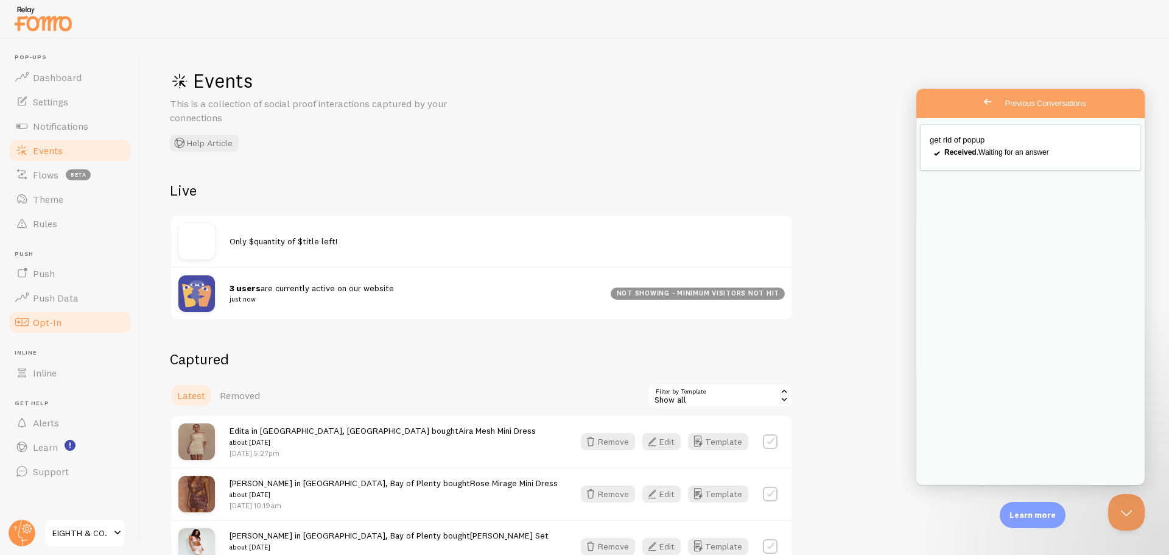
click at [60, 323] on span "Opt-In" at bounding box center [47, 322] width 29 height 12
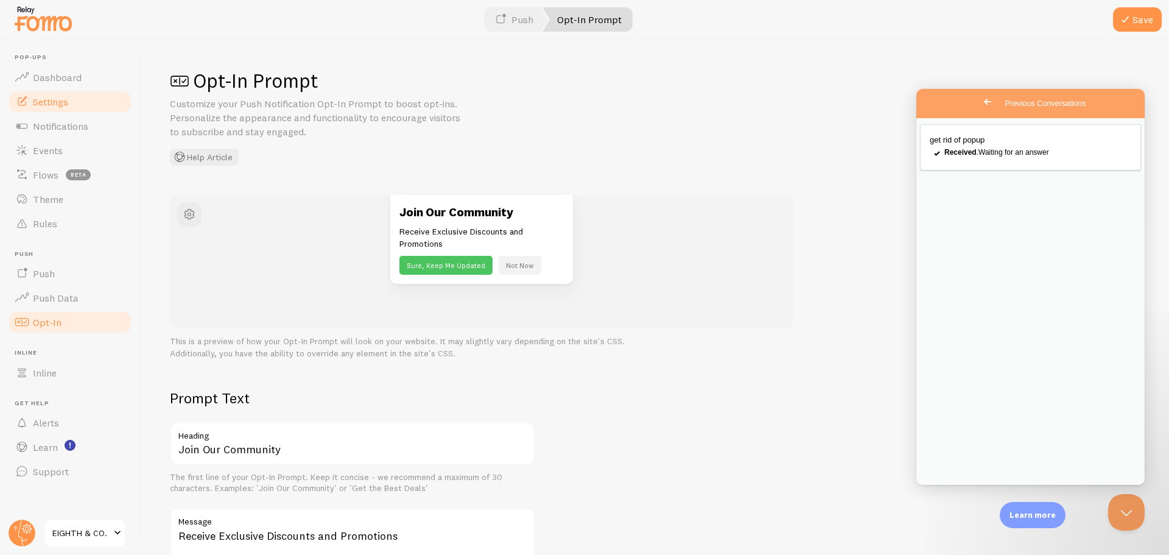
click at [64, 100] on span "Settings" at bounding box center [50, 102] width 35 height 12
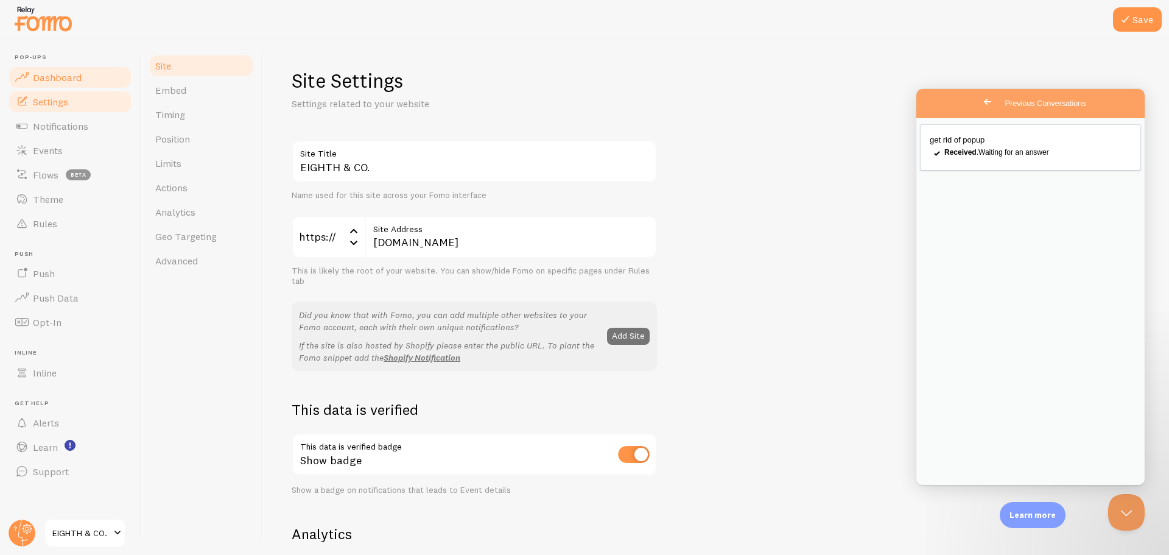
click at [69, 81] on span "Dashboard" at bounding box center [57, 77] width 49 height 12
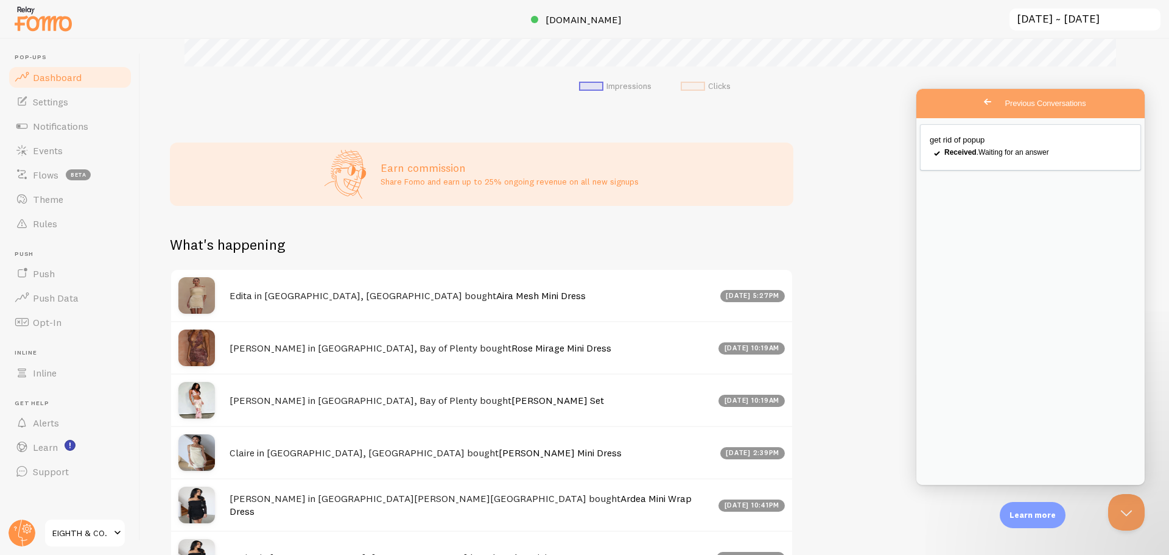
scroll to position [504, 0]
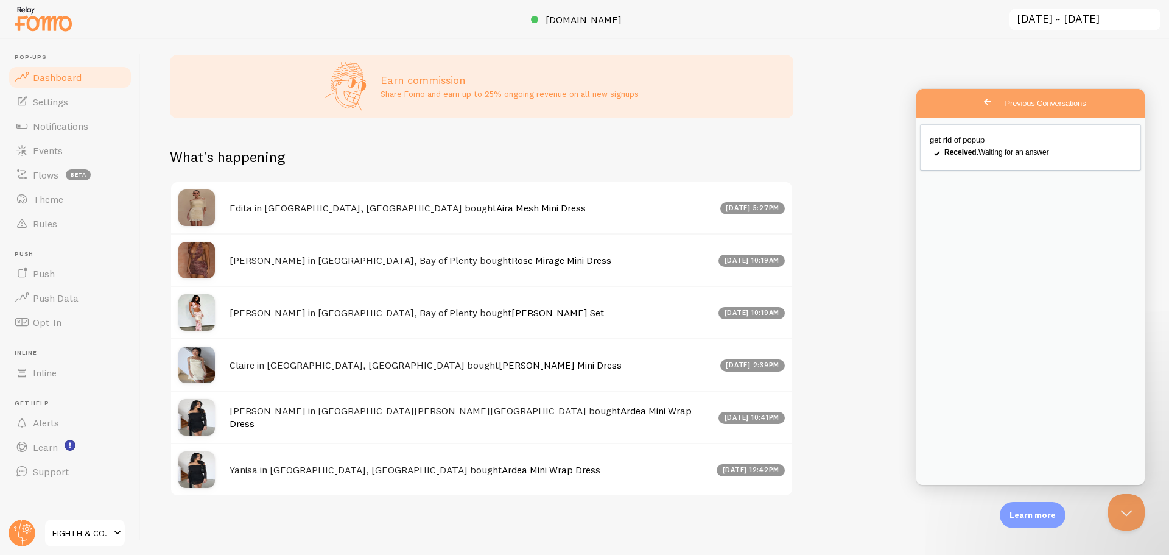
click at [1048, 21] on input "[DATE] ~ [DATE]" at bounding box center [1085, 19] width 153 height 25
click at [791, 69] on div "Earn commission Share Fomo and earn up to 25% ongoing revenue on all new signups" at bounding box center [482, 86] width 624 height 63
click at [54, 18] on img at bounding box center [43, 18] width 61 height 31
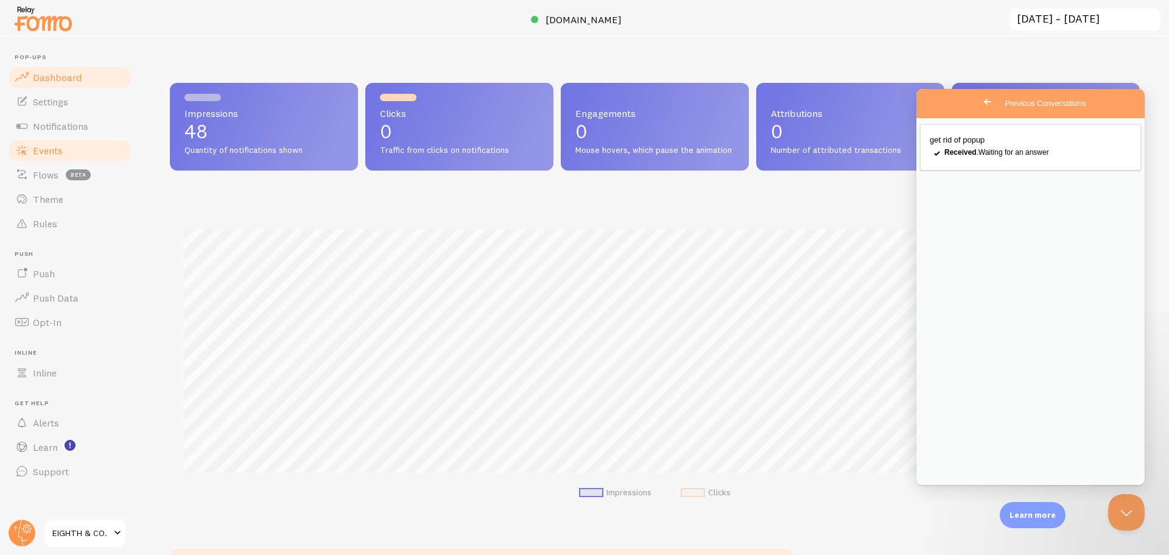
scroll to position [320, 961]
click at [60, 153] on span "Events" at bounding box center [48, 150] width 30 height 12
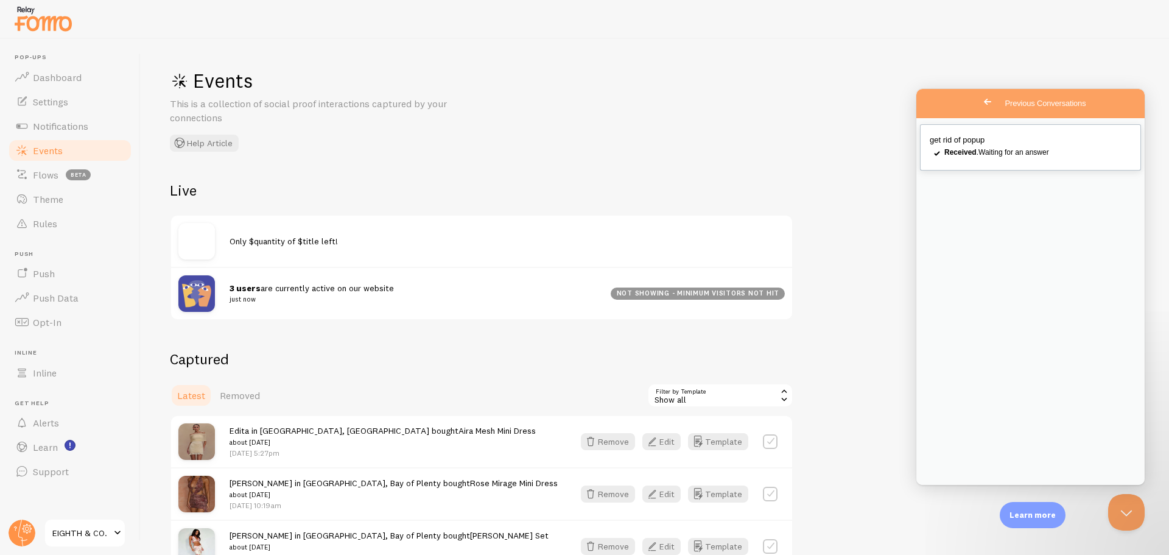
click at [998, 157] on span "Received . Waiting for an answer" at bounding box center [997, 152] width 105 height 9
drag, startPoint x: 258, startPoint y: 200, endPoint x: 251, endPoint y: 216, distance: 17.4
click at [255, 207] on div "Live Only $quantity of $title left! 3 users are currently active on our website…" at bounding box center [482, 250] width 624 height 139
click at [244, 228] on div "Only $quantity of $title left!" at bounding box center [481, 241] width 621 height 51
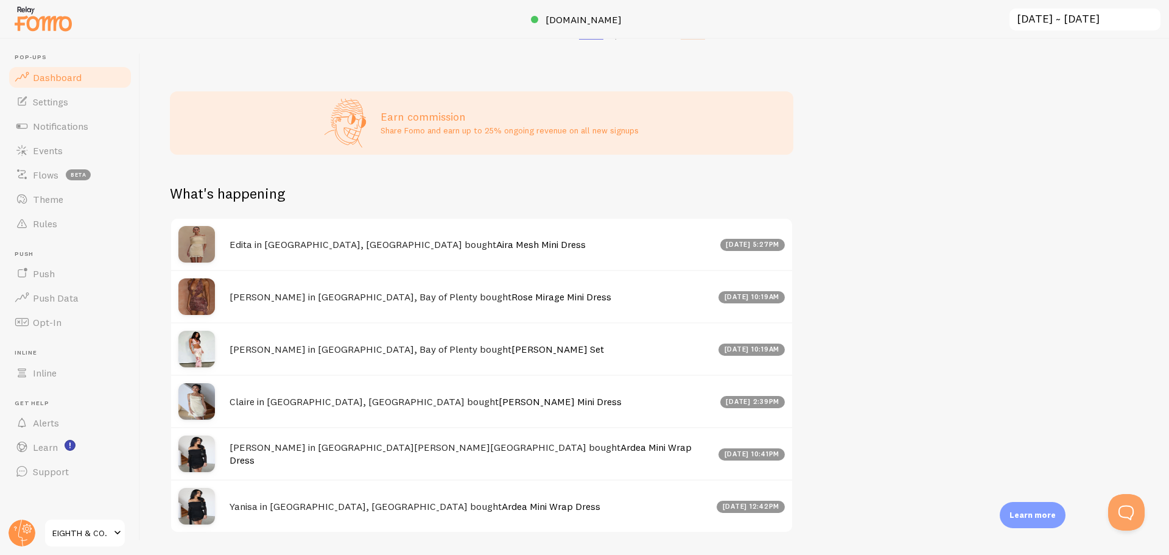
scroll to position [504, 0]
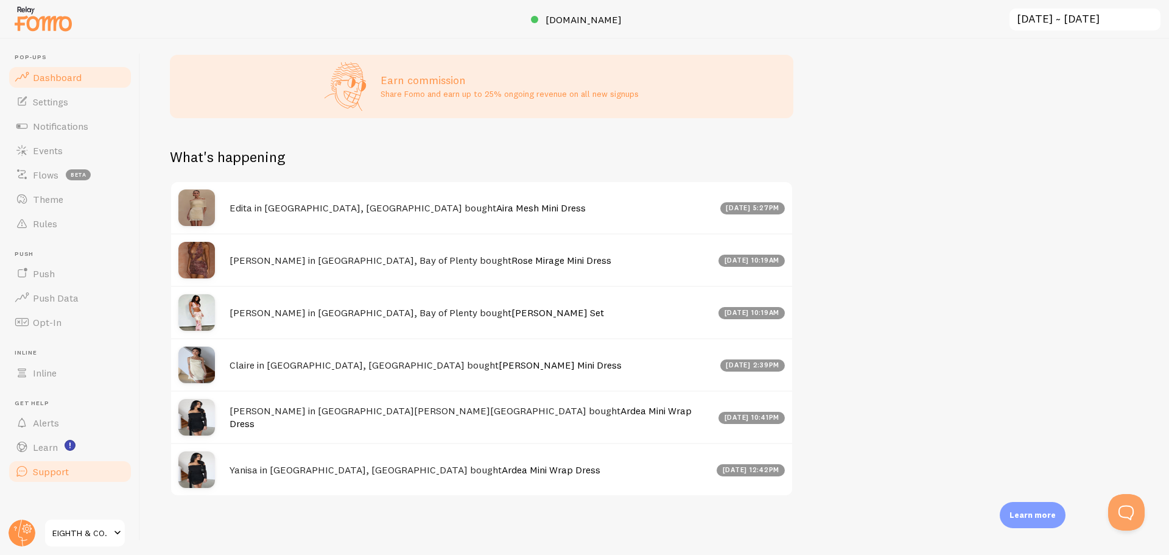
click at [59, 468] on span "Support" at bounding box center [51, 471] width 36 height 12
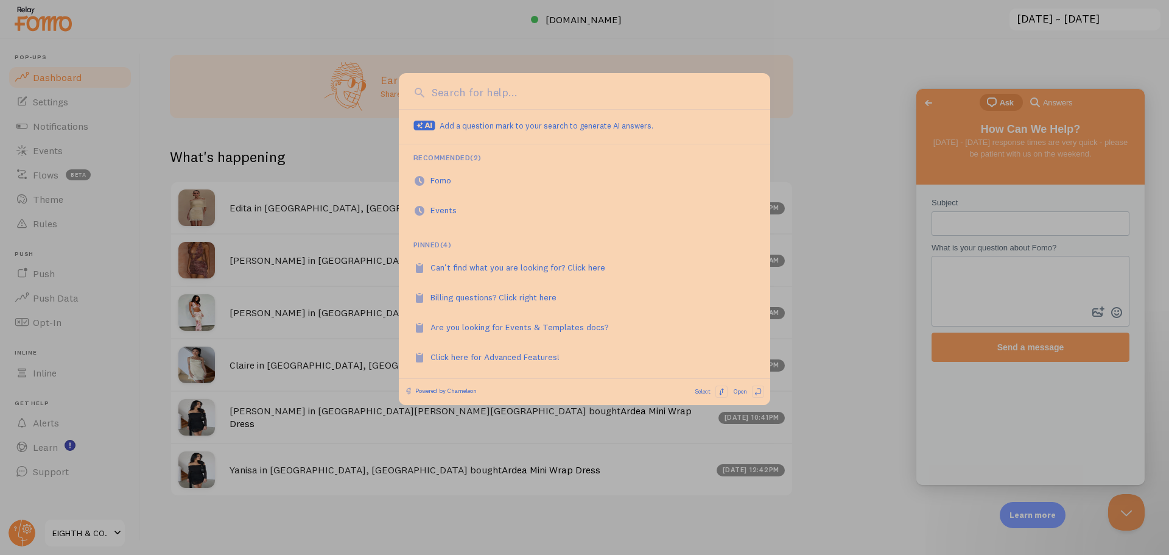
scroll to position [0, 0]
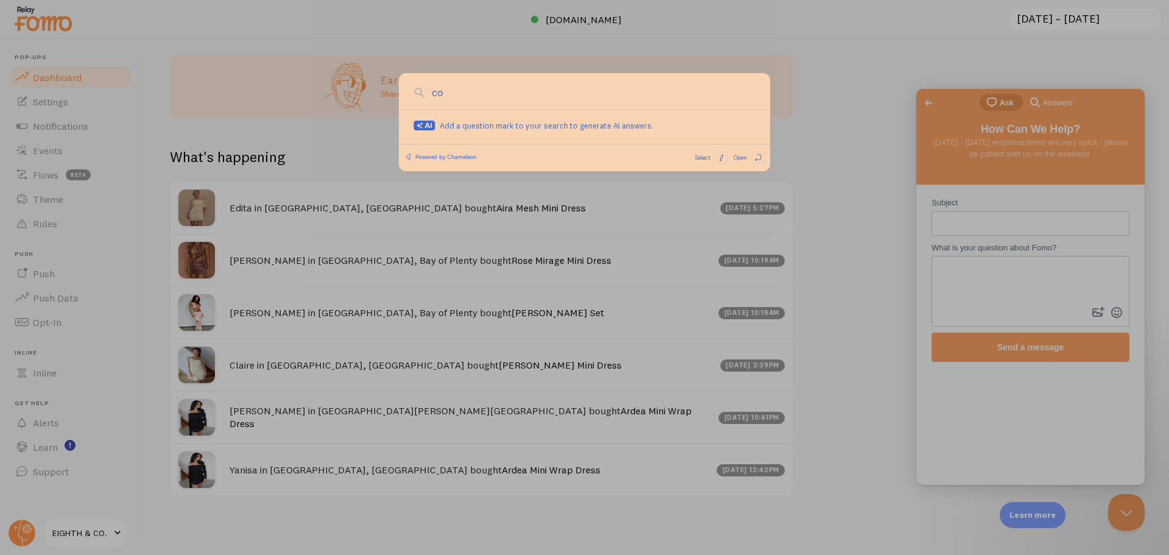
type input "c"
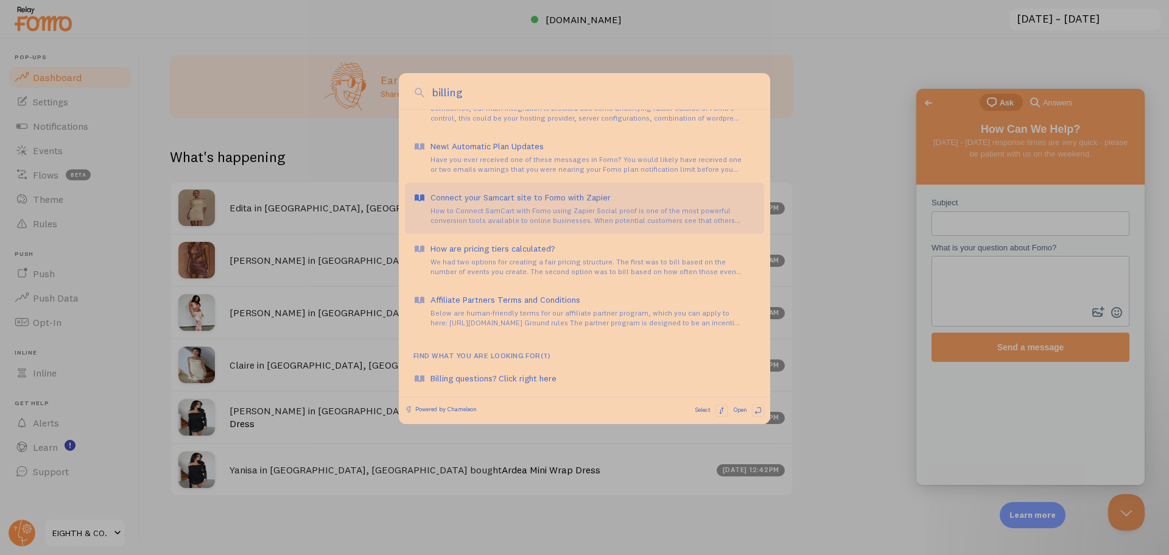
scroll to position [500, 0]
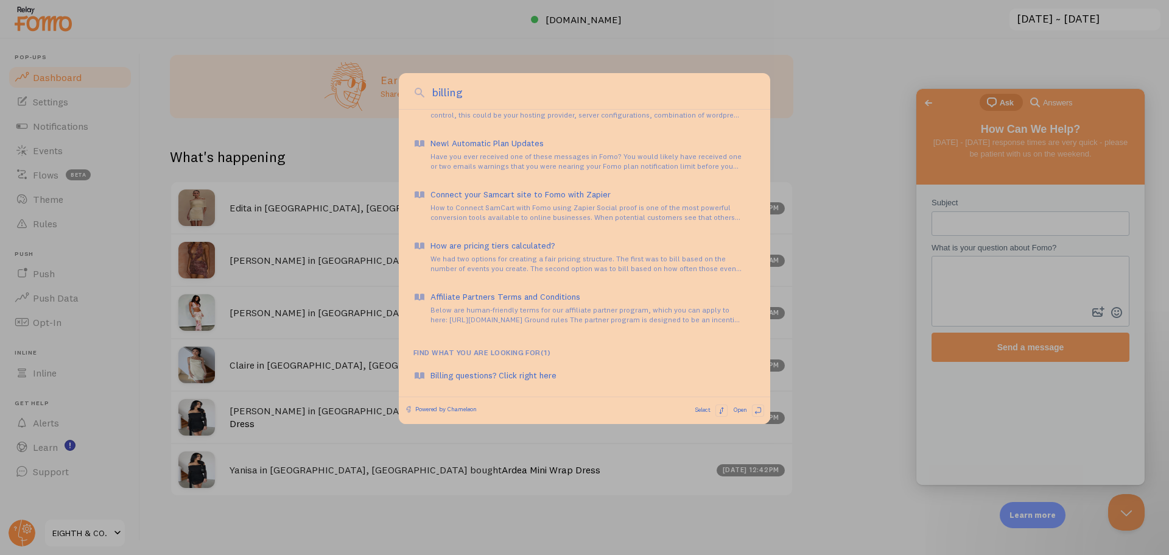
type input "billing"
click at [836, 56] on div at bounding box center [584, 277] width 1169 height 555
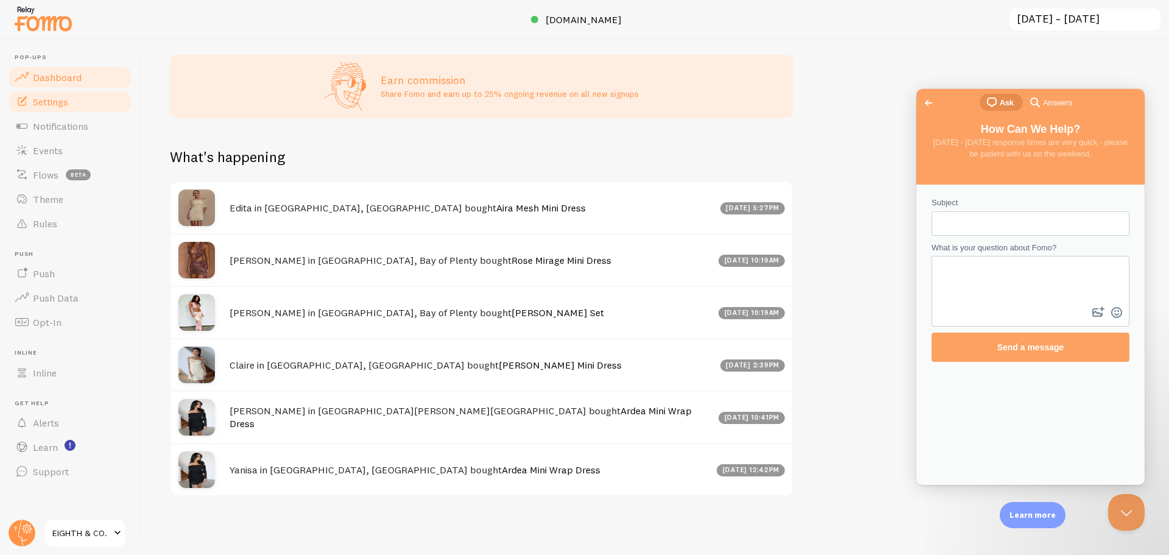
click at [62, 96] on span "Settings" at bounding box center [50, 102] width 35 height 12
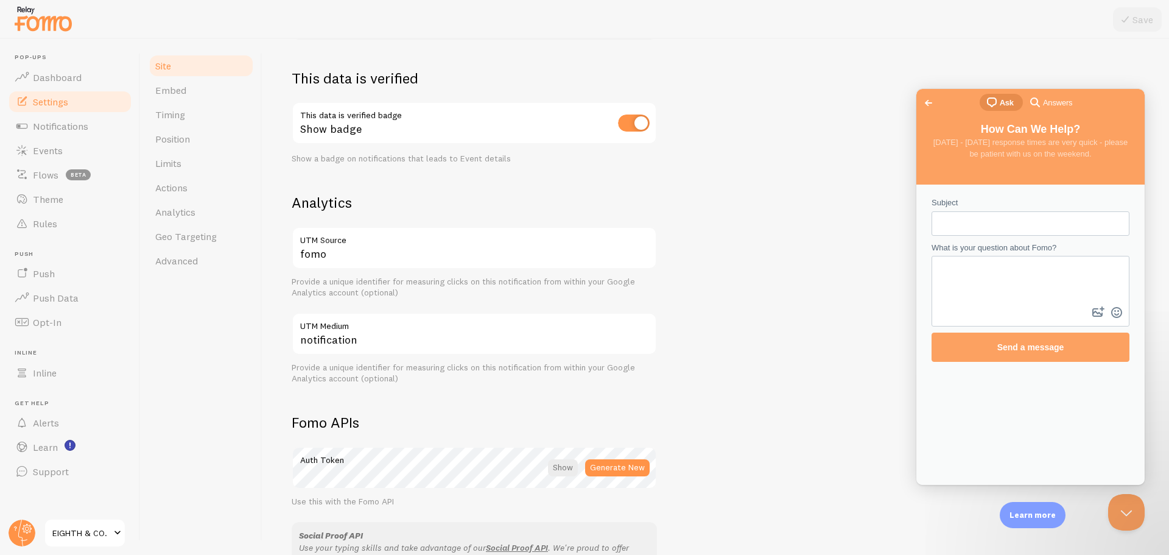
scroll to position [426, 0]
